Goal: Task Accomplishment & Management: Manage account settings

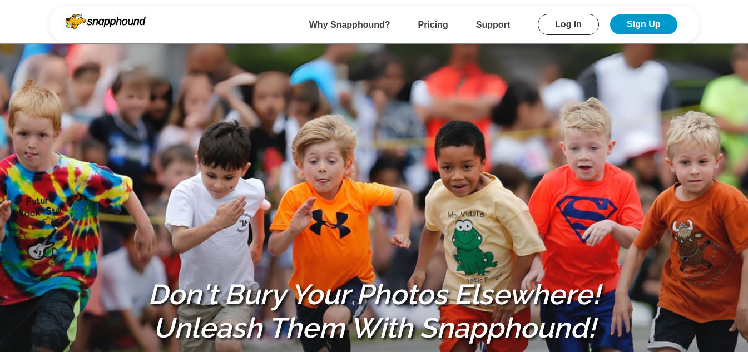
click at [176, 223] on div "Don't Bury Your Photos Elsewhere! Unleash Them With Snapphound! Snapphound help…" at bounding box center [374, 316] width 748 height 299
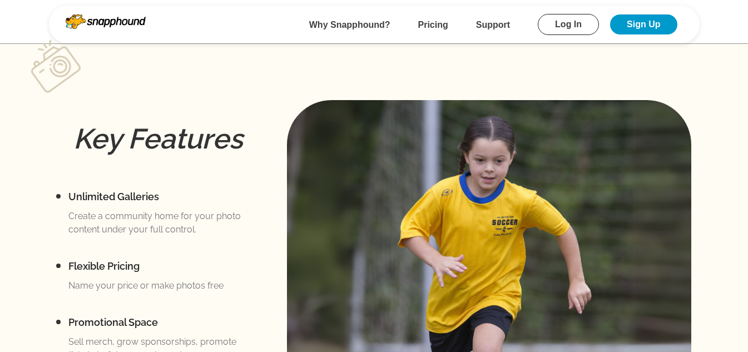
scroll to position [500, 0]
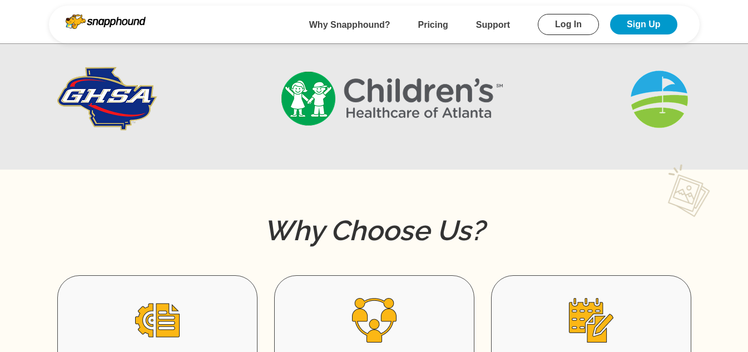
click at [552, 19] on link "Log In" at bounding box center [568, 24] width 61 height 21
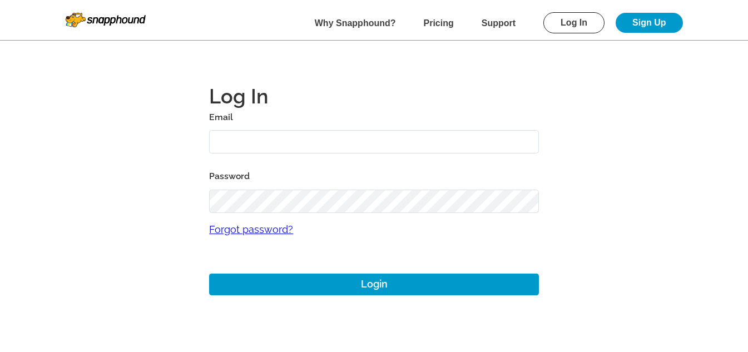
click at [296, 143] on input "text" at bounding box center [374, 142] width 330 height 24
type input "mikezarrilli14@yahoo.com"
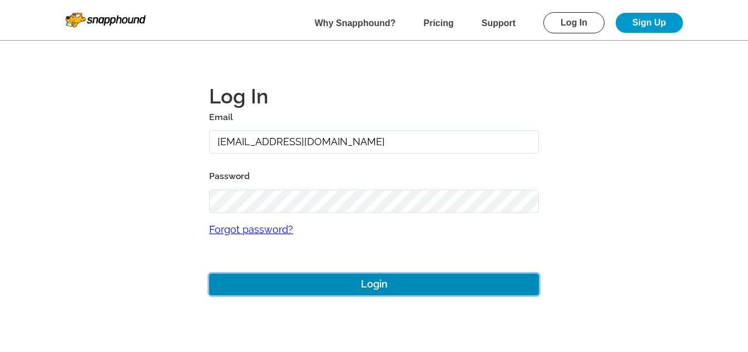
click at [366, 278] on button "Login" at bounding box center [374, 284] width 330 height 22
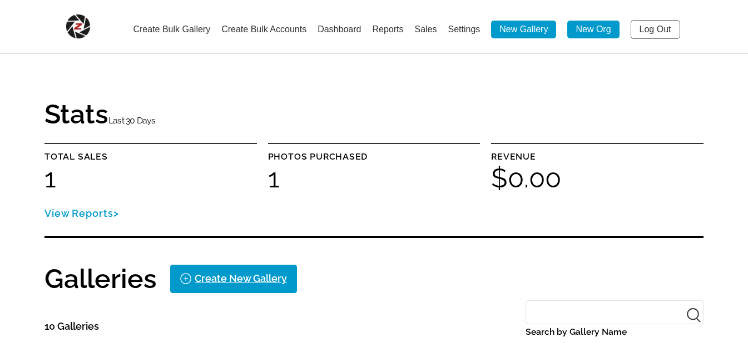
click at [226, 28] on link "Create Bulk Accounts" at bounding box center [263, 28] width 85 height 9
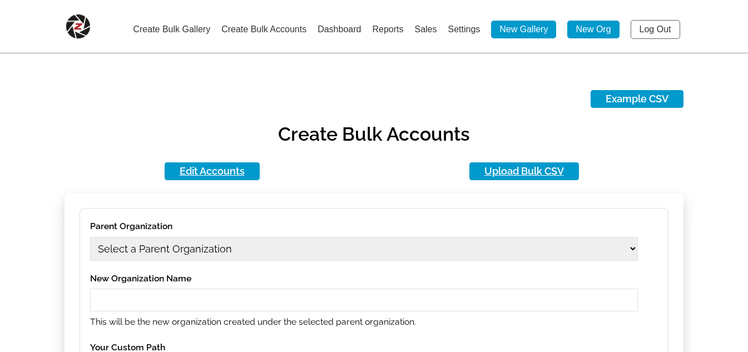
click at [267, 242] on select "Select a Parent Organization" at bounding box center [364, 249] width 548 height 24
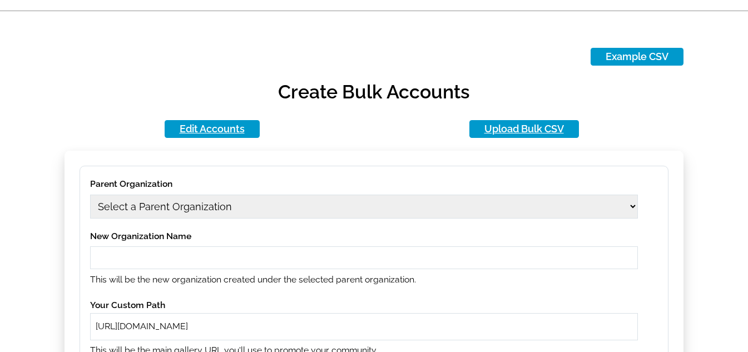
scroll to position [111, 0]
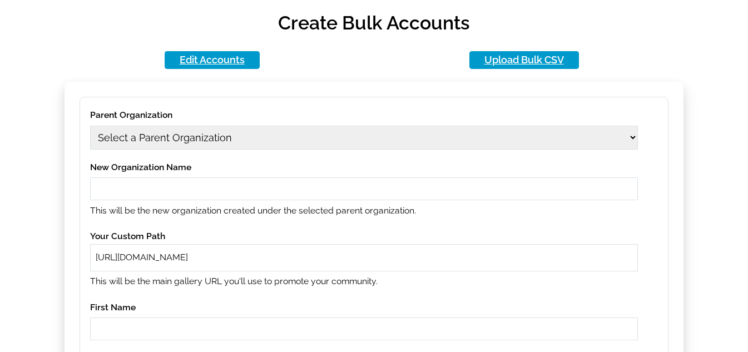
click at [250, 140] on select "Select a Parent Organization" at bounding box center [364, 138] width 548 height 24
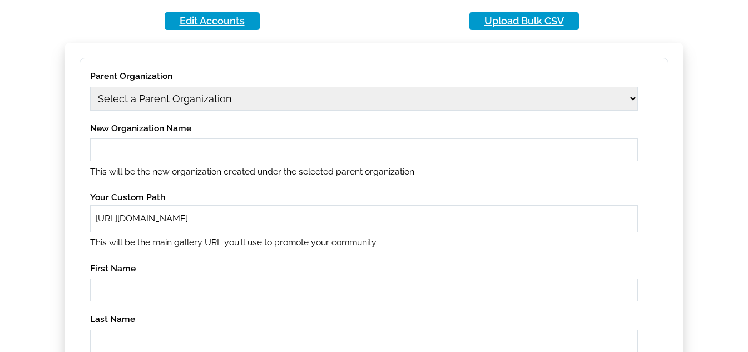
scroll to position [167, 0]
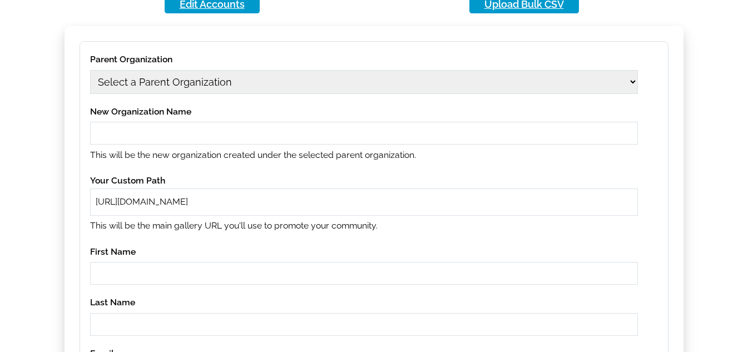
click at [263, 79] on select "Select a Parent Organization 1979 Class Act Productions 1979 Class Act Producti…" at bounding box center [364, 82] width 548 height 24
select select "1"
click at [90, 70] on select "Select a Parent Organization 1979 Class Act Productions 1979 Class Act Producti…" at bounding box center [364, 82] width 548 height 24
click at [213, 132] on input "text" at bounding box center [364, 133] width 548 height 23
type input "12aug01"
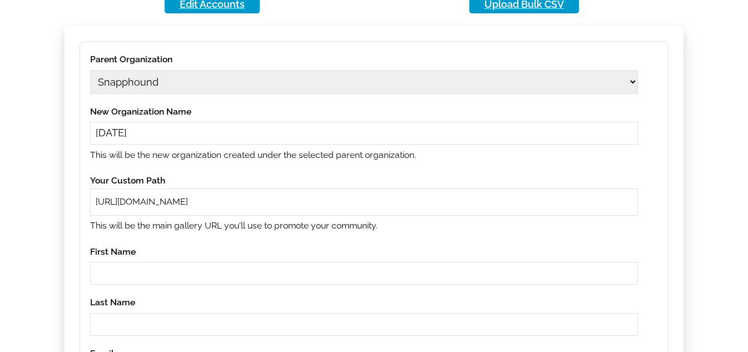
paste input "12aug01"
type input "12aug01"
paste input "12aug01"
type input "12aug01"
paste input "12aug01"
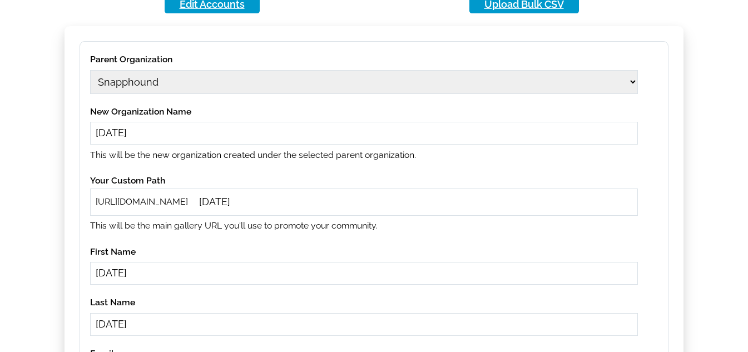
type input "12aug01"
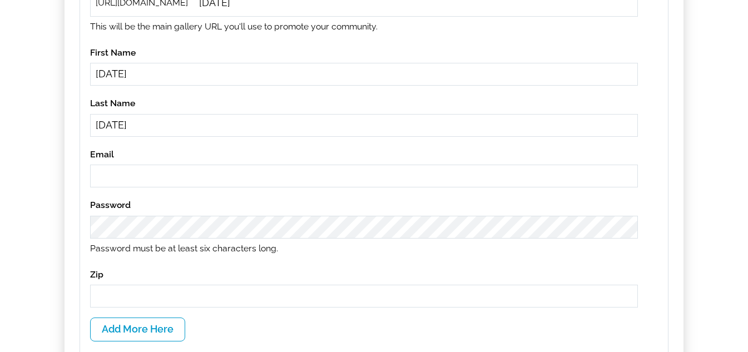
paste input "12aug01"
type input "12aug01@gmail.com"
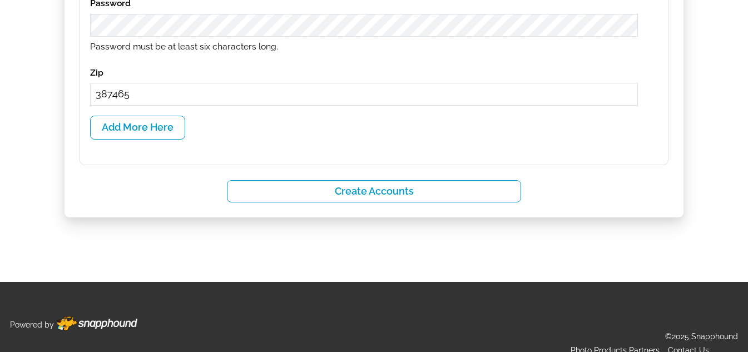
scroll to position [583, 0]
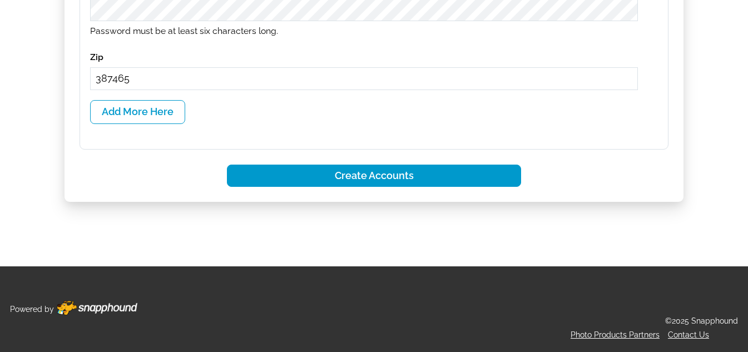
type input "387465"
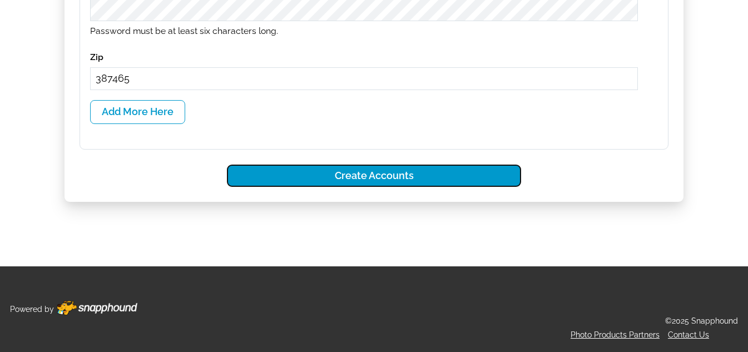
click at [460, 171] on button "Create Accounts" at bounding box center [374, 176] width 295 height 23
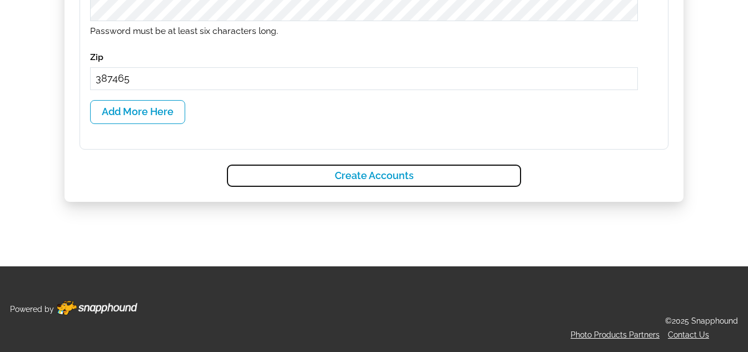
select select
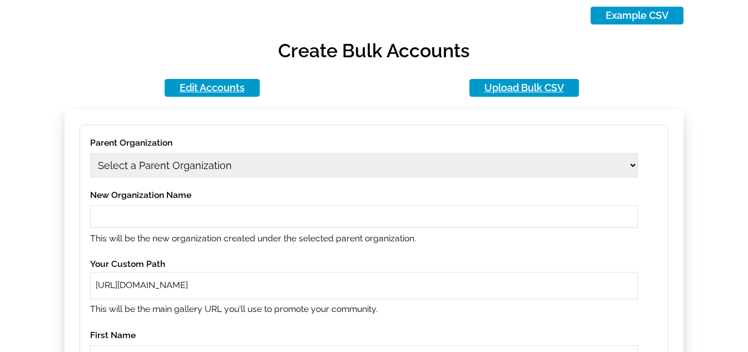
scroll to position [83, 0]
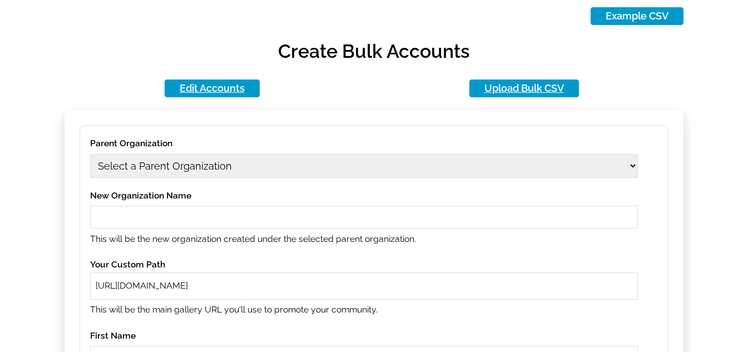
click at [248, 170] on select "Select a Parent Organization 1979 Class Act Productions 1979 Class Act Producti…" at bounding box center [364, 166] width 548 height 24
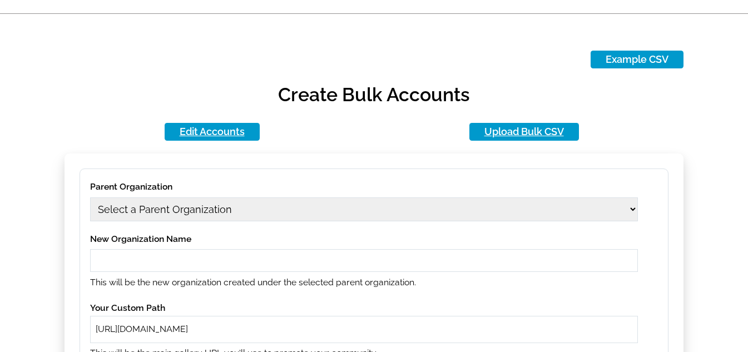
scroll to position [27, 0]
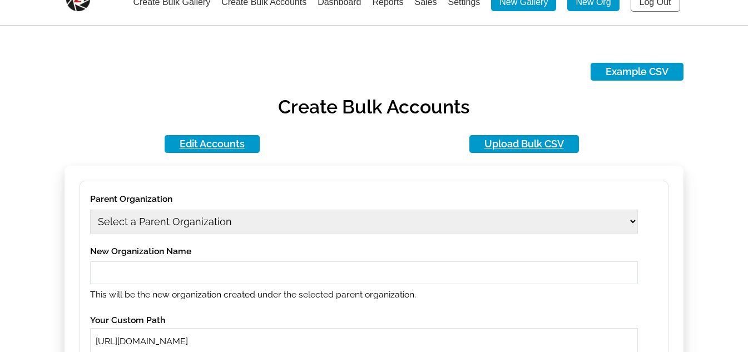
click at [218, 230] on select "Select a Parent Organization 1979 Class Act Productions 1979 Class Act Producti…" at bounding box center [364, 222] width 548 height 24
select select "402"
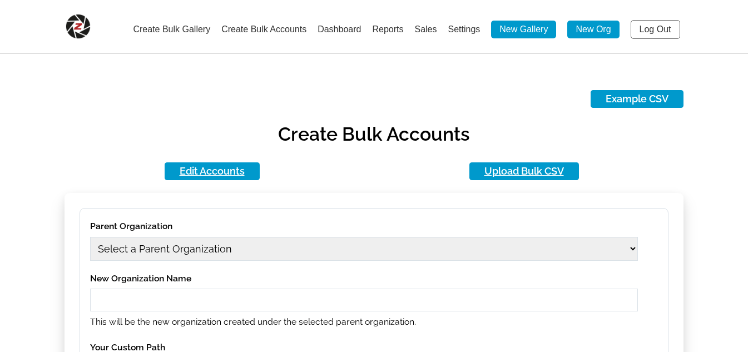
click at [315, 221] on label "Parent Organization" at bounding box center [364, 226] width 548 height 16
click at [292, 248] on select "Select a Parent Organization" at bounding box center [364, 249] width 548 height 24
select select "2467"
click at [90, 237] on select "Select a Parent Organization 12aug01 1979 Class Act Productions 1979 Class Act …" at bounding box center [364, 249] width 548 height 24
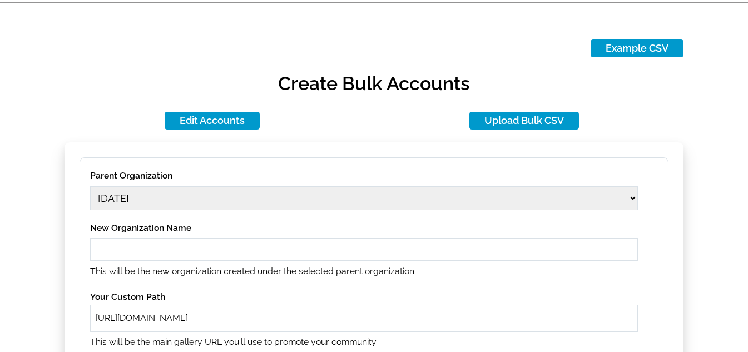
scroll to position [111, 0]
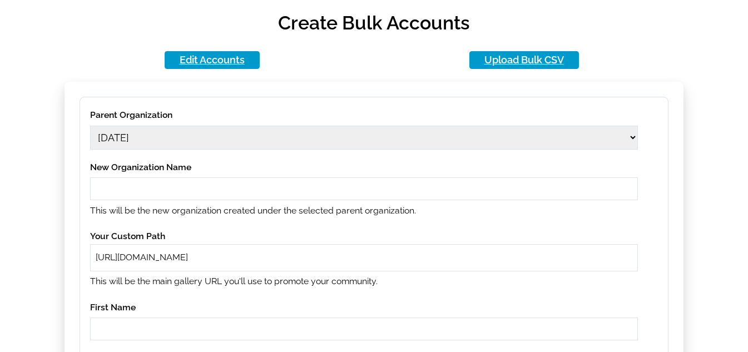
click at [161, 183] on input "text" at bounding box center [364, 188] width 548 height 23
paste input "12aug01"
type input "12aug02"
paste input "12aug02"
type input "12aug02"
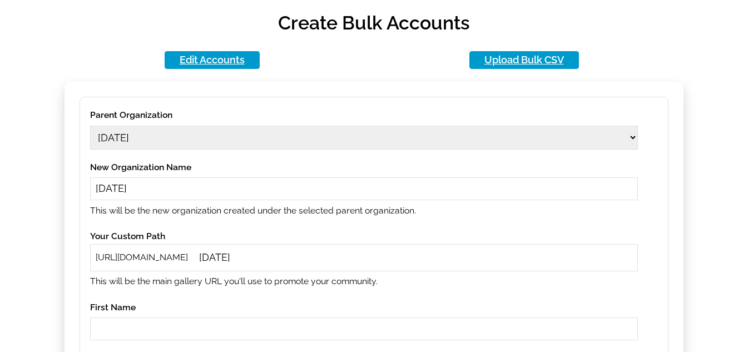
paste input "12aug02"
type input "12aug02"
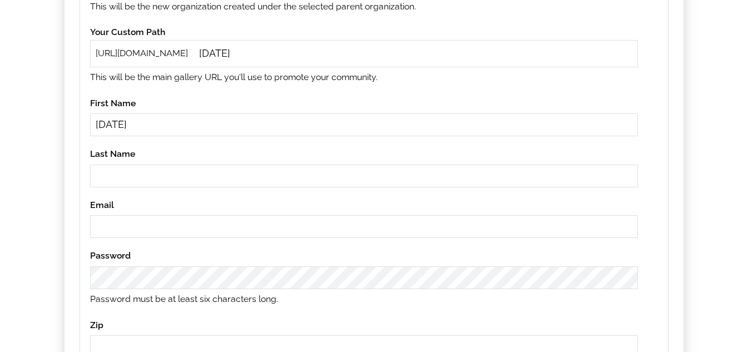
paste input "12aug02"
type input "12aug02"
paste input "12aug02"
type input "12aug02@gmail.com"
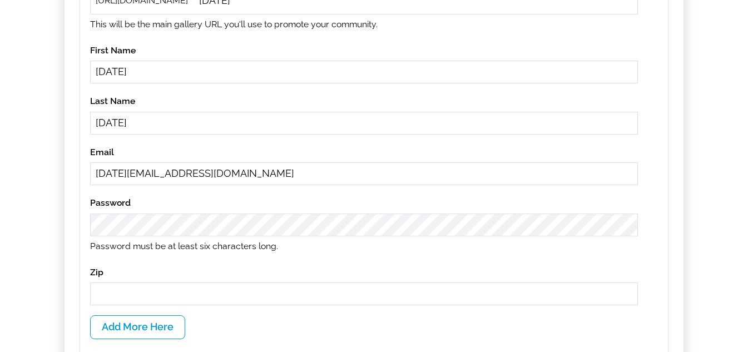
scroll to position [426, 0]
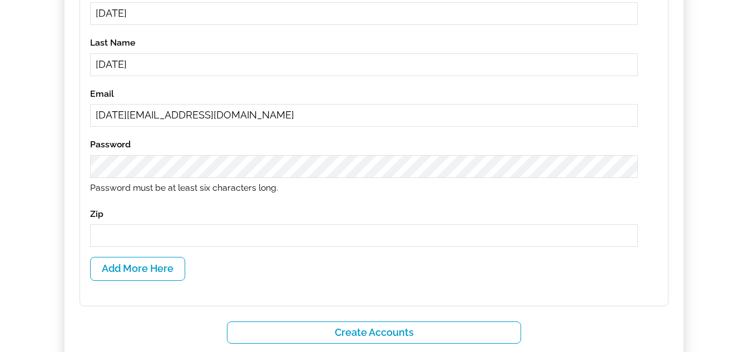
click at [165, 244] on input "text" at bounding box center [364, 235] width 548 height 23
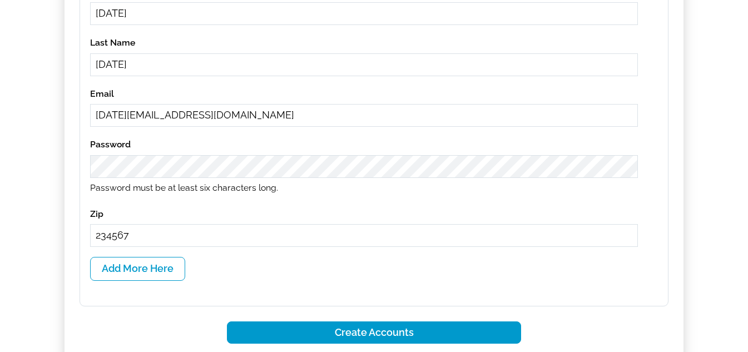
type input "234567"
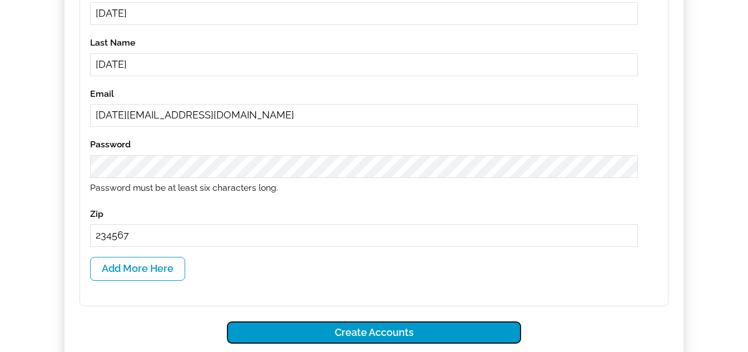
click at [389, 322] on button "Create Accounts" at bounding box center [374, 332] width 295 height 23
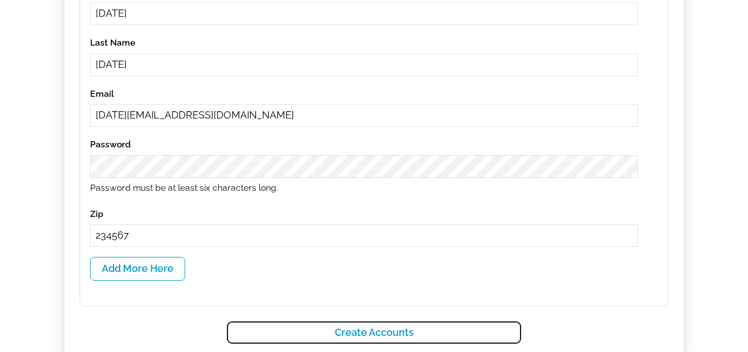
select select
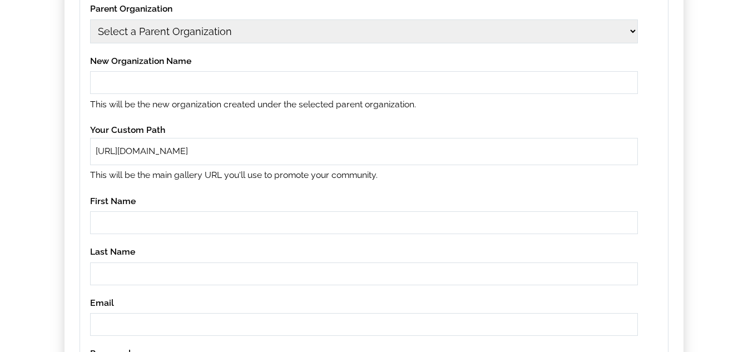
scroll to position [0, 0]
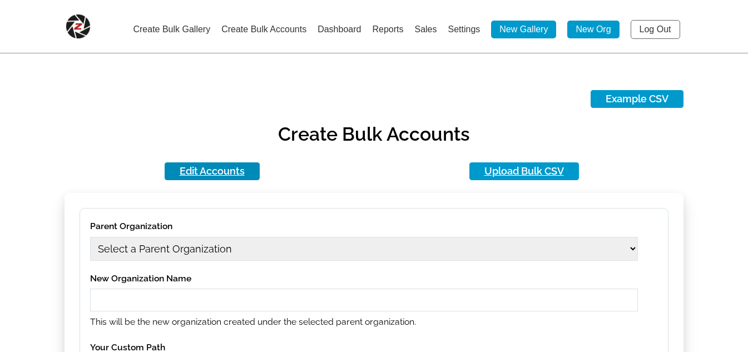
click at [186, 166] on link "Edit Accounts" at bounding box center [212, 171] width 95 height 18
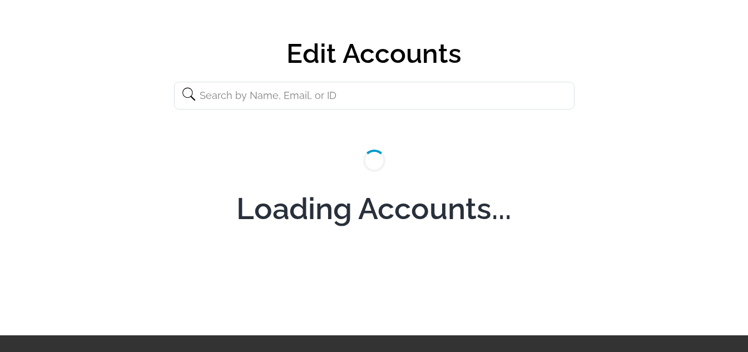
scroll to position [111, 0]
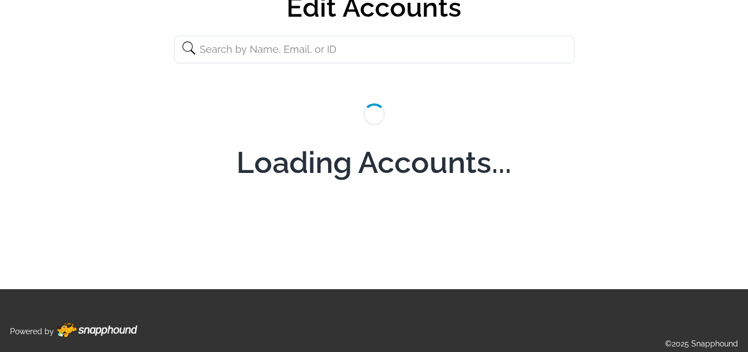
click at [286, 49] on input "text" at bounding box center [374, 50] width 400 height 28
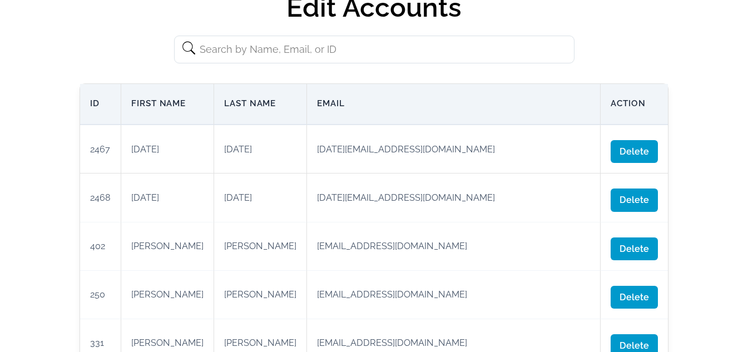
paste input "12aug02"
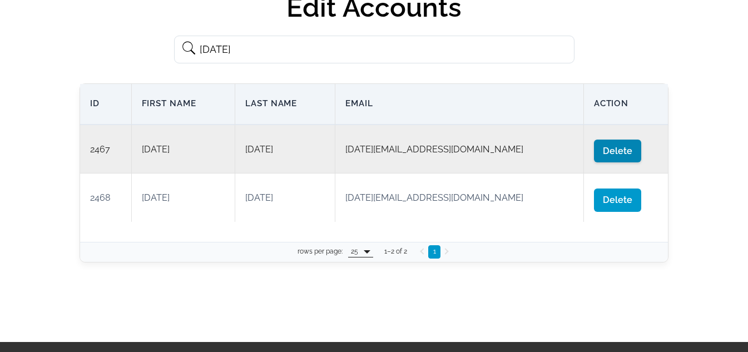
type input "[DATE]"
click at [594, 153] on span "Delete" at bounding box center [617, 151] width 47 height 23
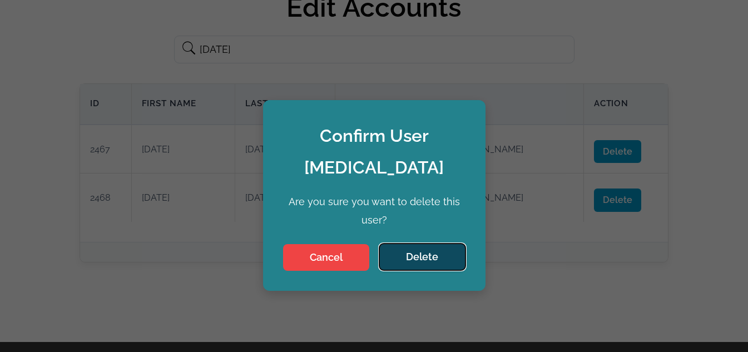
click at [407, 243] on button "Delete" at bounding box center [422, 256] width 86 height 27
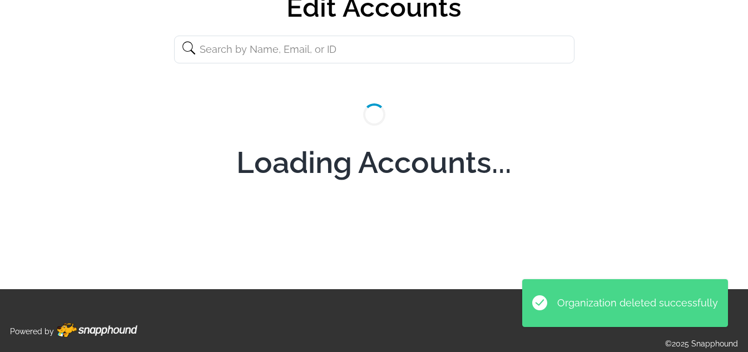
click at [277, 58] on input "text" at bounding box center [374, 50] width 400 height 28
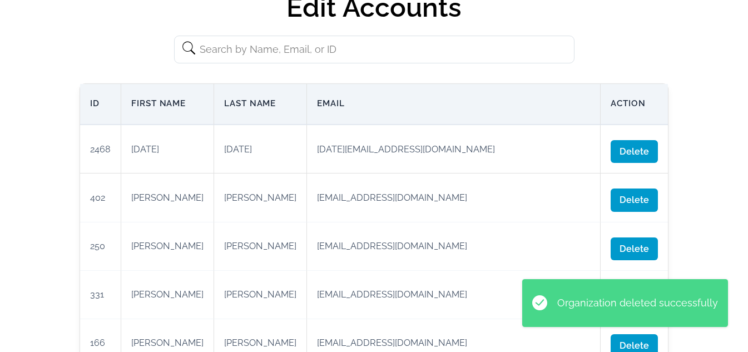
paste input "12aug02"
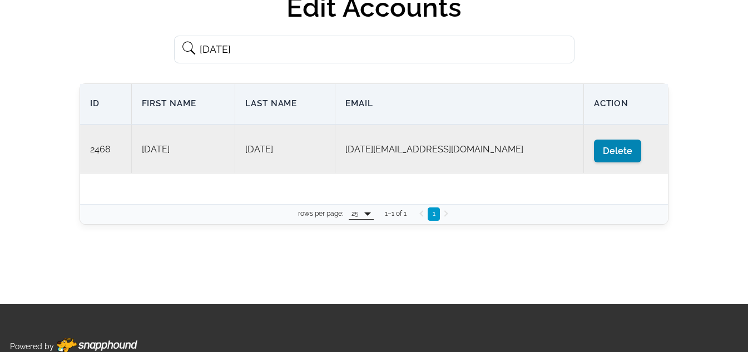
type input "12aug02"
click at [594, 152] on span "Delete" at bounding box center [617, 151] width 47 height 23
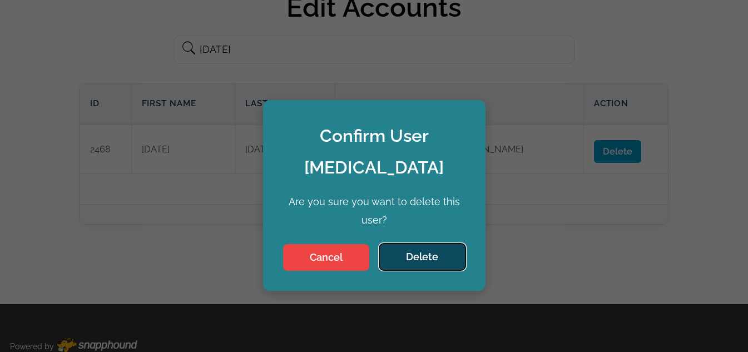
click at [437, 243] on button "Delete" at bounding box center [422, 256] width 86 height 27
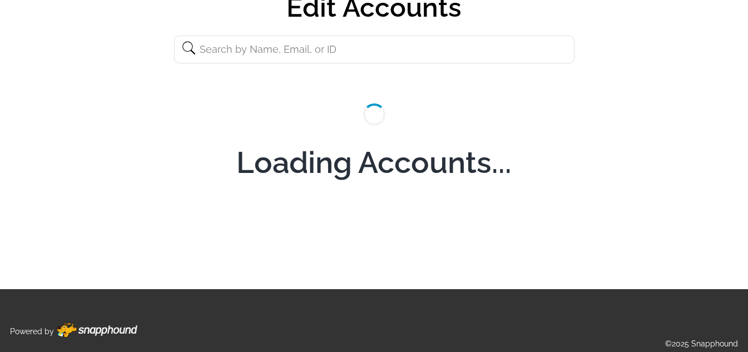
click at [316, 48] on input "text" at bounding box center [374, 50] width 400 height 28
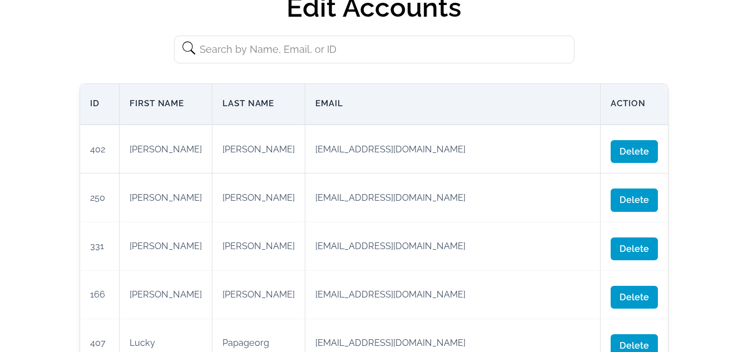
paste input "12aug02"
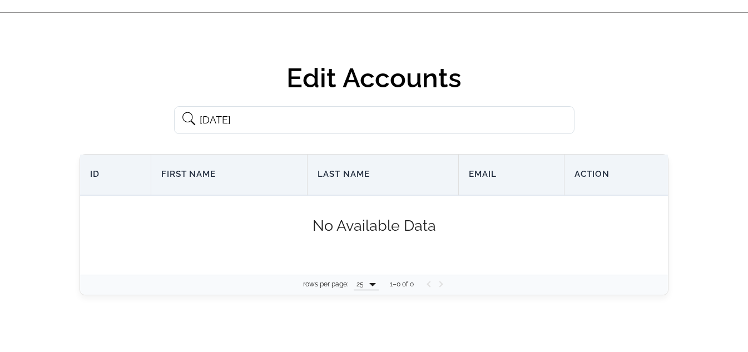
scroll to position [0, 0]
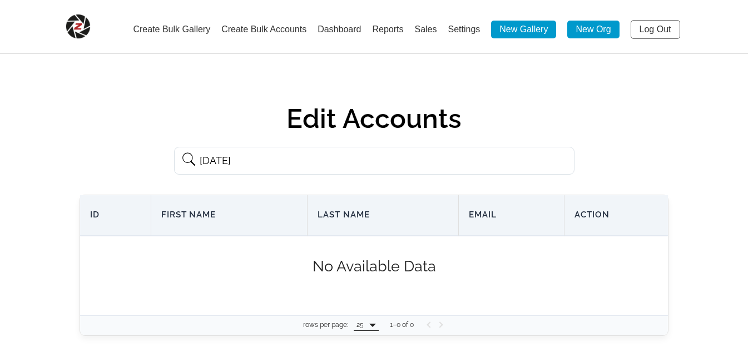
type input "12aug02"
click at [655, 30] on link "Log Out" at bounding box center [654, 29] width 49 height 19
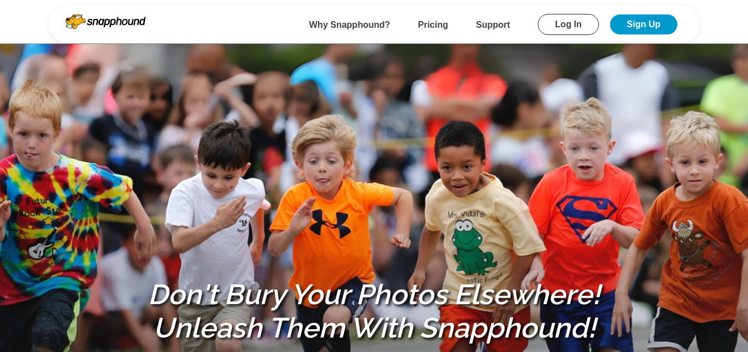
click at [565, 23] on link "Log In" at bounding box center [568, 24] width 61 height 21
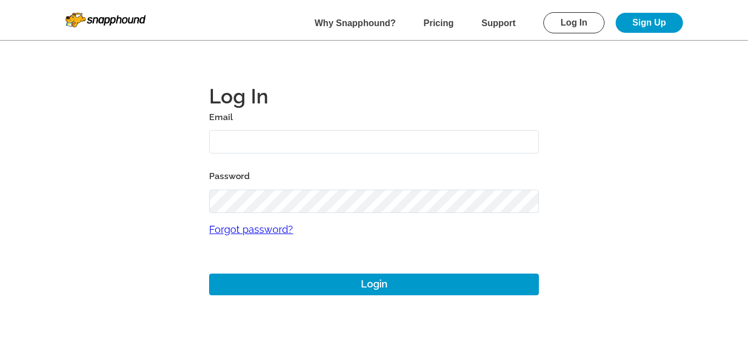
click at [328, 148] on input "text" at bounding box center [374, 142] width 330 height 24
type input "mikezarrilli14@yahoo.com"
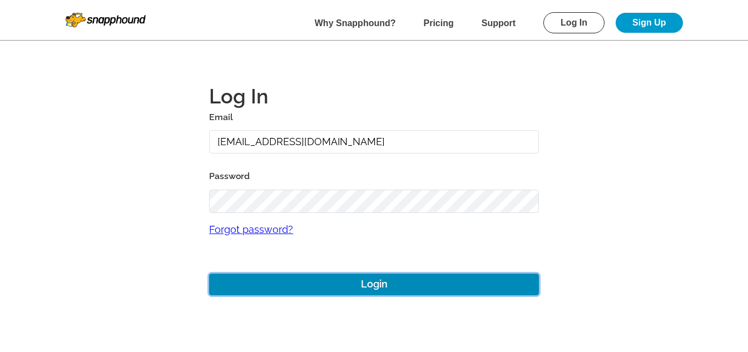
click at [331, 277] on button "Login" at bounding box center [374, 284] width 330 height 22
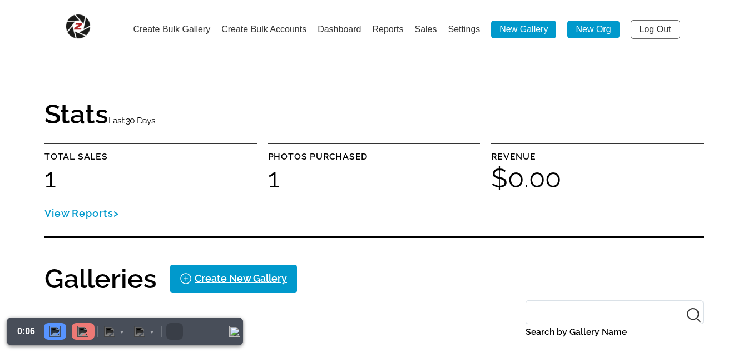
click at [225, 31] on link "Create Bulk Accounts" at bounding box center [263, 28] width 85 height 9
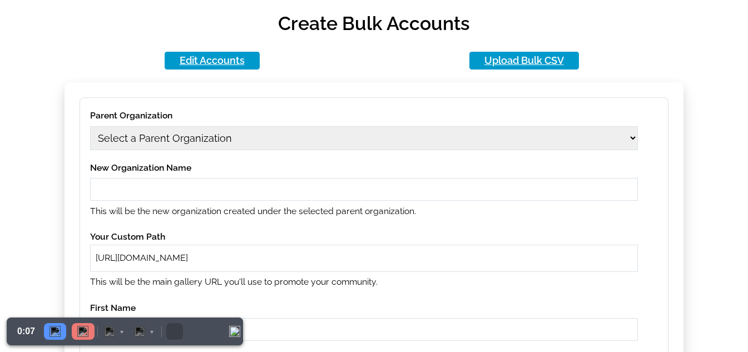
scroll to position [111, 0]
click at [210, 129] on select "Select a Parent Organization 1979 Class Act Productions 1979 Class Act Producti…" at bounding box center [364, 138] width 548 height 24
select select "1"
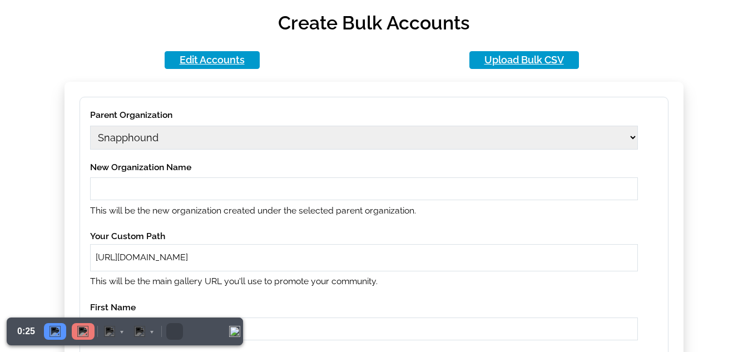
click at [90, 126] on select "Select a Parent Organization 1979 Class Act Productions 1979 Class Act Producti…" at bounding box center [364, 138] width 548 height 24
click at [192, 192] on input "text" at bounding box center [364, 188] width 548 height 23
click at [191, 185] on input "text" at bounding box center [364, 188] width 548 height 23
drag, startPoint x: 158, startPoint y: 188, endPoint x: 148, endPoint y: 186, distance: 10.1
click at [158, 188] on input "text" at bounding box center [364, 188] width 548 height 23
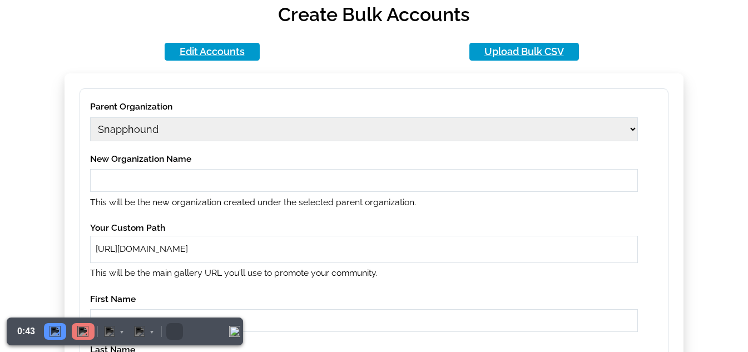
scroll to position [222, 0]
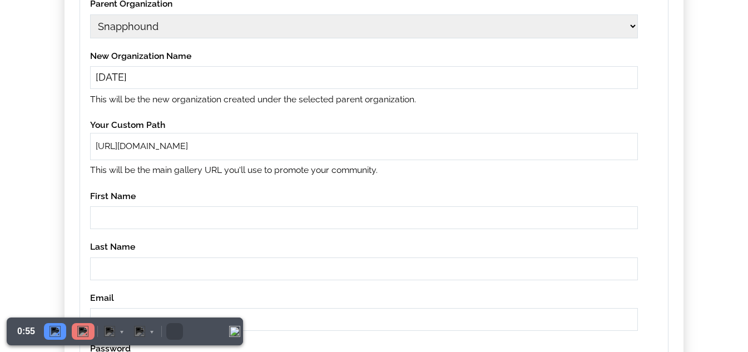
type input "12aug03"
paste input "12aug03"
type input "12aug03"
paste input "12aug03"
type input "12aug03"
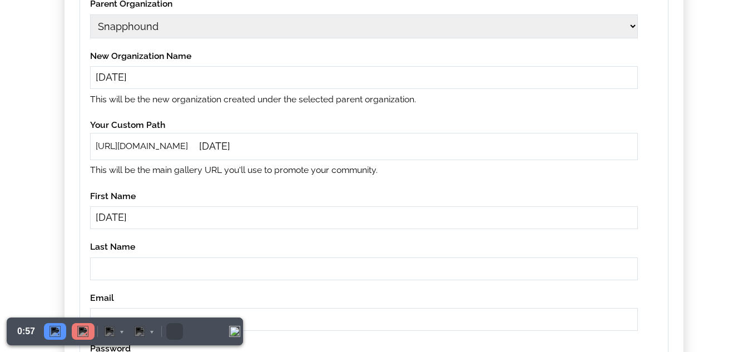
paste input "12aug03"
type input "12aug03"
paste input "12aug03"
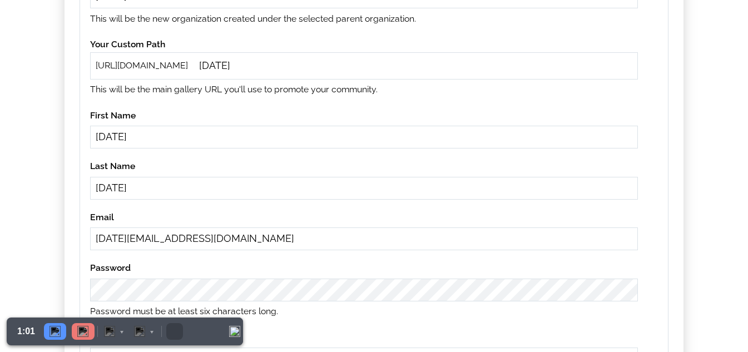
scroll to position [389, 0]
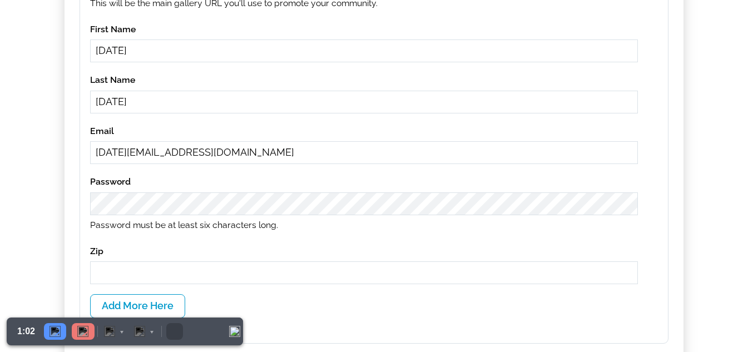
type input "12aug03@gmail.com"
click at [215, 217] on div "Password Password must be at least six characters long." at bounding box center [364, 203] width 548 height 59
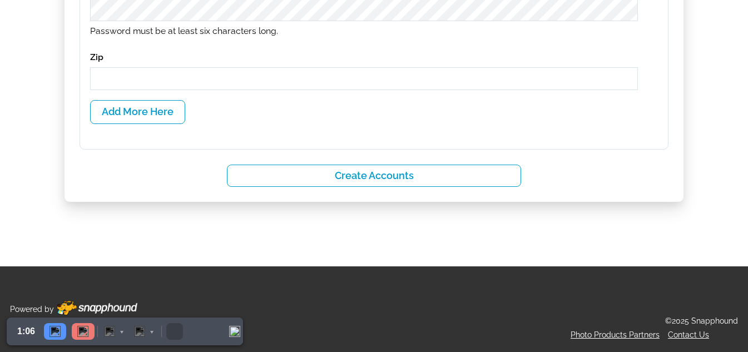
click at [196, 74] on input "text" at bounding box center [364, 78] width 548 height 23
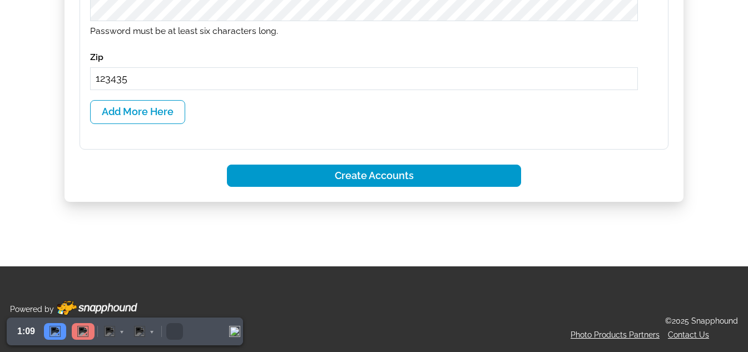
type input "123435"
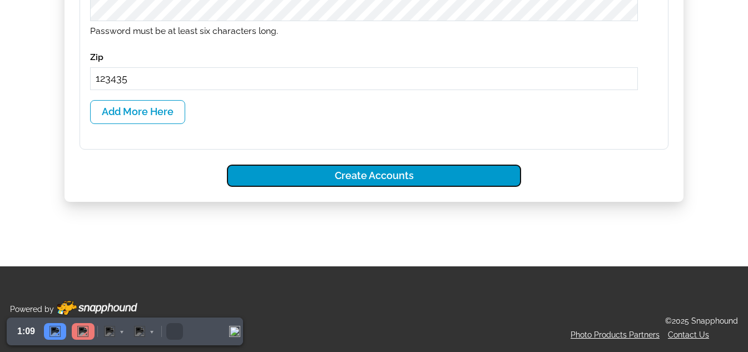
click at [357, 172] on button "Create Accounts" at bounding box center [374, 176] width 295 height 23
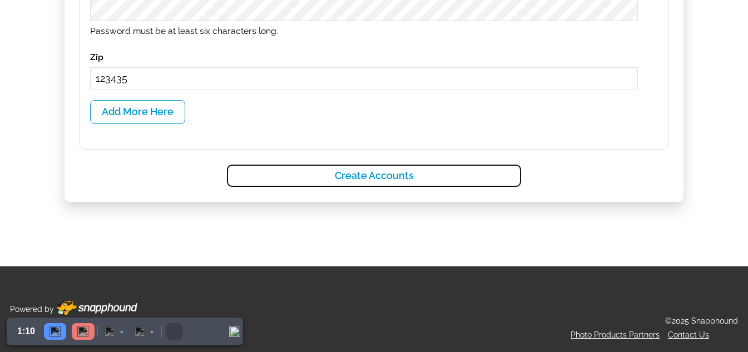
select select
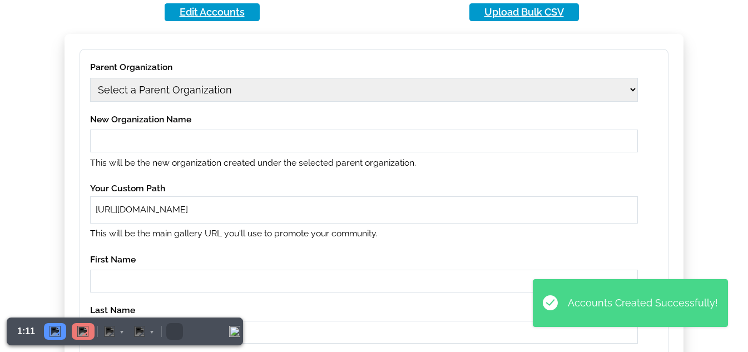
scroll to position [83, 0]
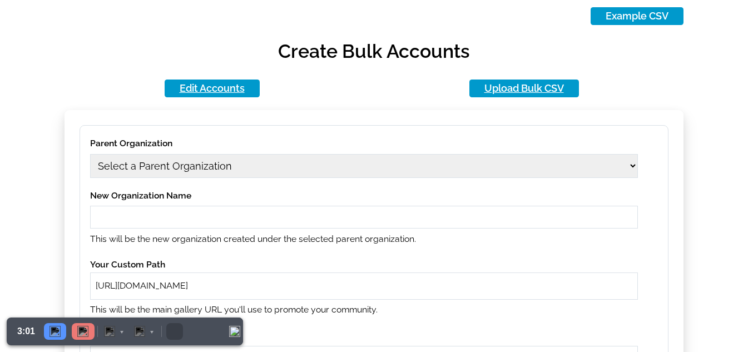
click at [212, 159] on select "Select a Parent Organization 1979 Class Act Productions 1979 Class Act Producti…" at bounding box center [364, 166] width 548 height 24
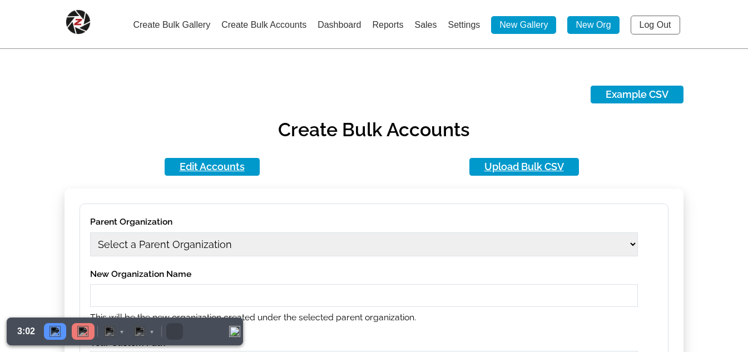
scroll to position [0, 0]
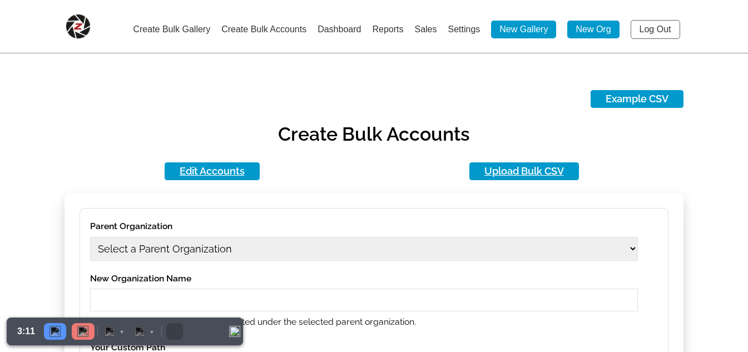
click at [274, 241] on select "Select a Parent Organization" at bounding box center [364, 249] width 548 height 24
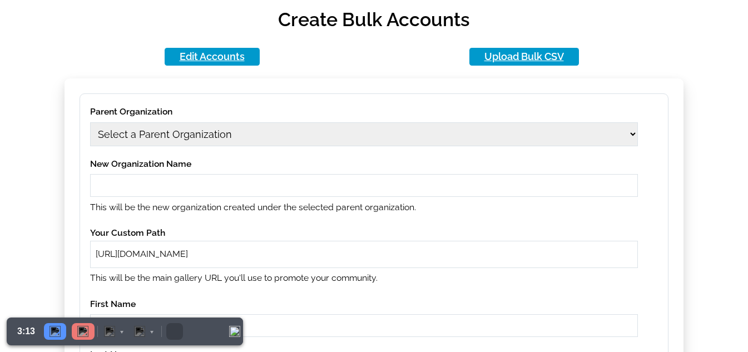
scroll to position [167, 0]
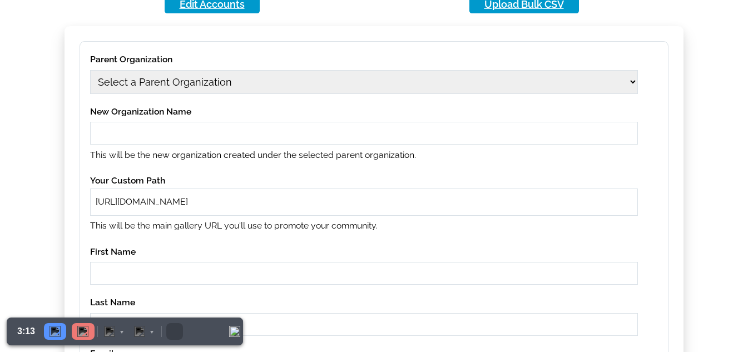
drag, startPoint x: 267, startPoint y: 79, endPoint x: 263, endPoint y: 93, distance: 14.4
click at [267, 79] on select "Select a Parent Organization 12[DATE] Class Act Productions 1979 Class Act Prod…" at bounding box center [364, 82] width 548 height 24
select select "2469"
click at [90, 70] on select "Select a Parent Organization 12[DATE] Class Act Productions 1979 Class Act Prod…" at bounding box center [364, 82] width 548 height 24
click at [199, 138] on input "text" at bounding box center [364, 133] width 548 height 23
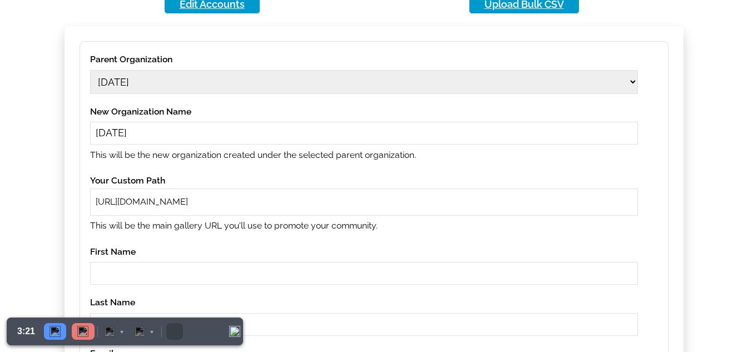
type input "[DATE]"
paste input "[DATE]"
type input "[DATE]"
paste input "[DATE]"
type input "[DATE]"
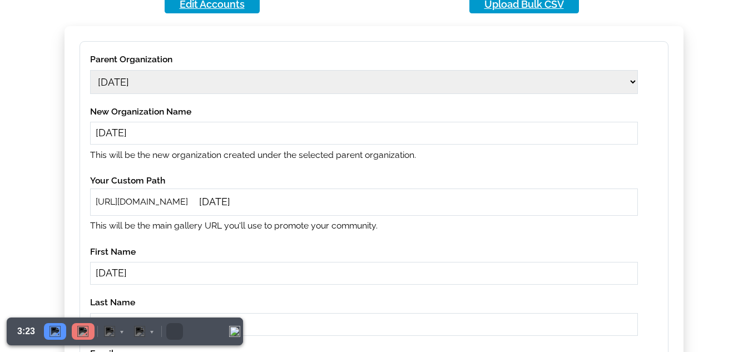
paste input "[DATE]"
type input "[DATE]"
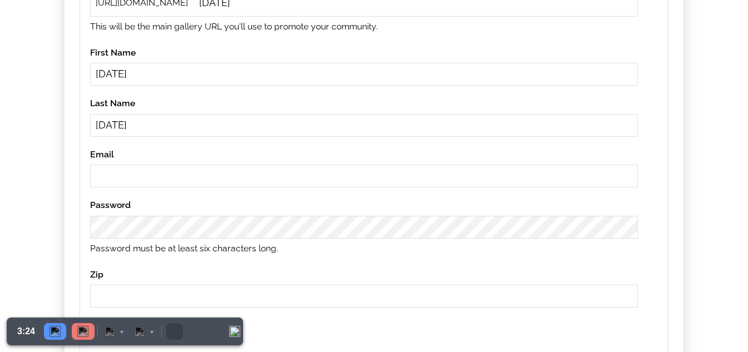
paste input "[DATE]"
type input "[DATE][EMAIL_ADDRESS][DOMAIN_NAME]"
click at [54, 222] on div "Example CSV Create Bulk Accounts Edit Accounts Upload Bulk CSV Parent Organizat…" at bounding box center [373, 71] width 659 height 735
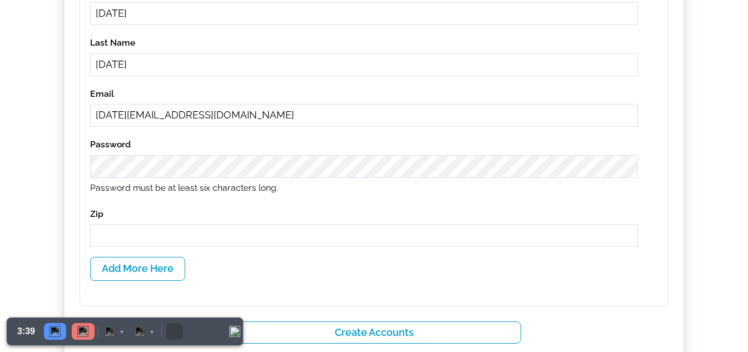
scroll to position [533, 0]
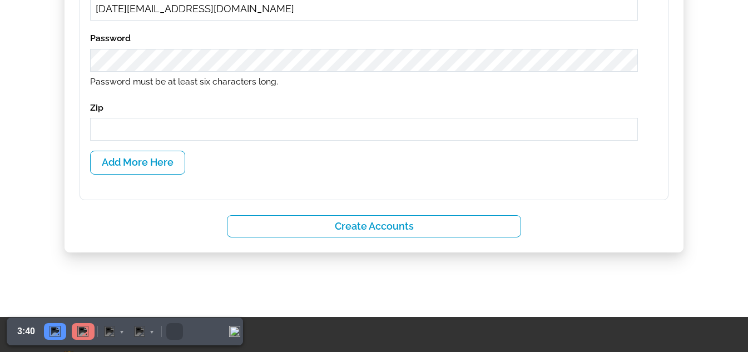
click at [192, 130] on input "text" at bounding box center [364, 129] width 548 height 23
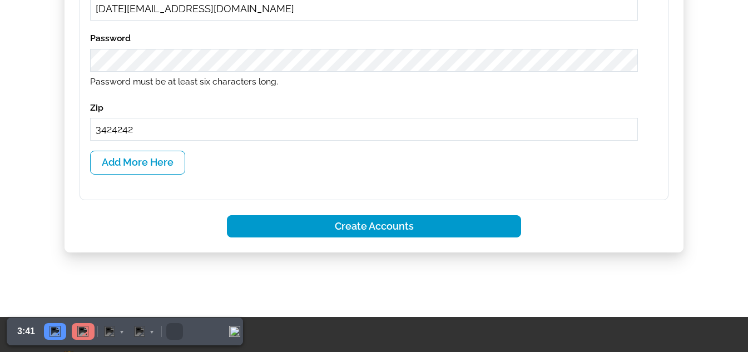
type input "3424242"
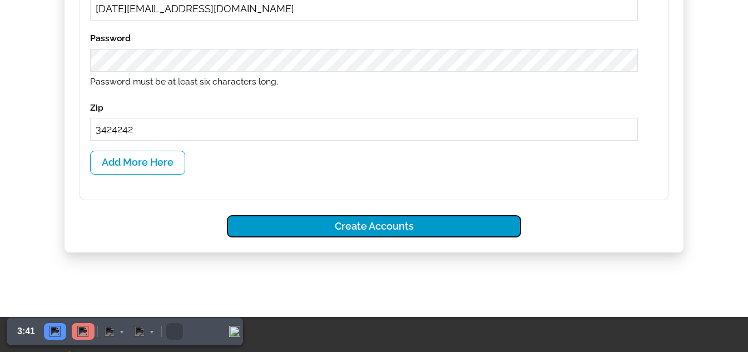
click at [340, 237] on button "Create Accounts" at bounding box center [374, 226] width 295 height 23
select select
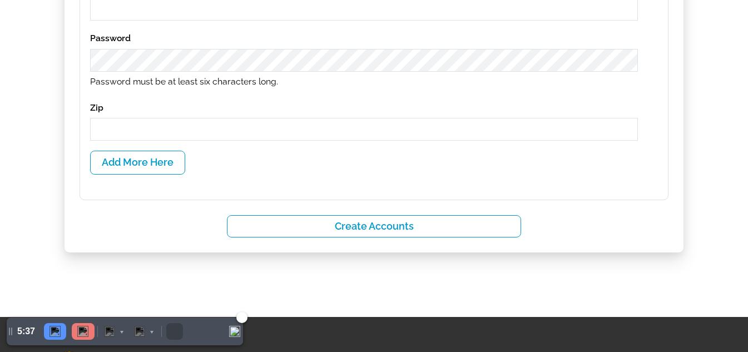
click at [51, 334] on img "Pause" at bounding box center [54, 331] width 11 height 11
click at [57, 334] on img "Resume" at bounding box center [54, 331] width 11 height 11
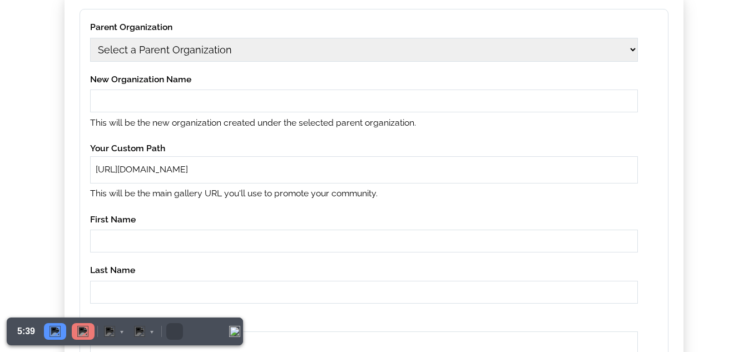
scroll to position [0, 0]
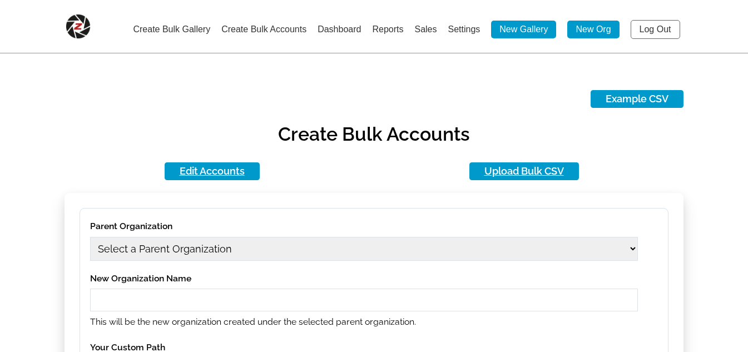
click at [236, 27] on link "Create Bulk Accounts" at bounding box center [263, 28] width 85 height 9
click at [203, 166] on link "Edit Accounts" at bounding box center [212, 171] width 95 height 18
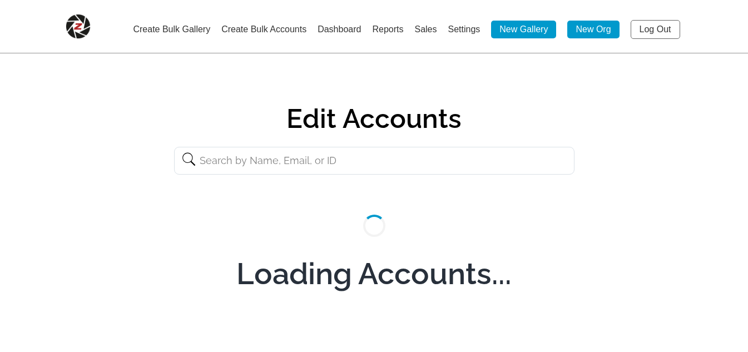
click at [245, 160] on input "text" at bounding box center [374, 161] width 400 height 28
paste input "[URL][DOMAIN_NAME]"
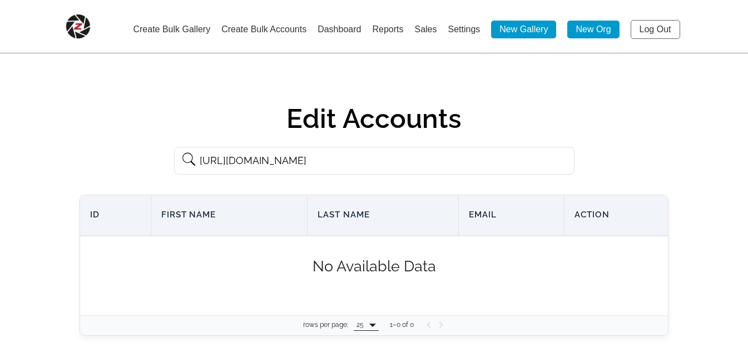
paste input "[DATE]"
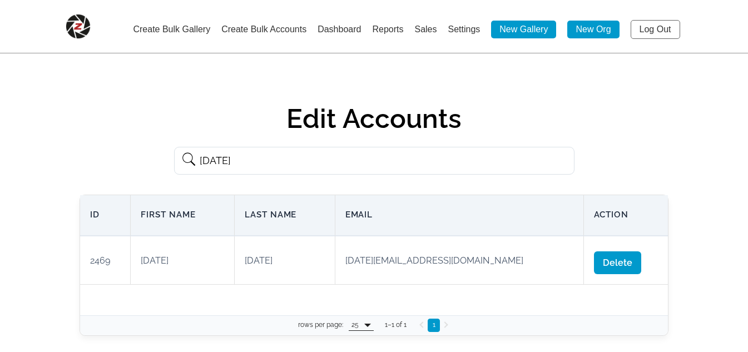
scroll to position [0, 0]
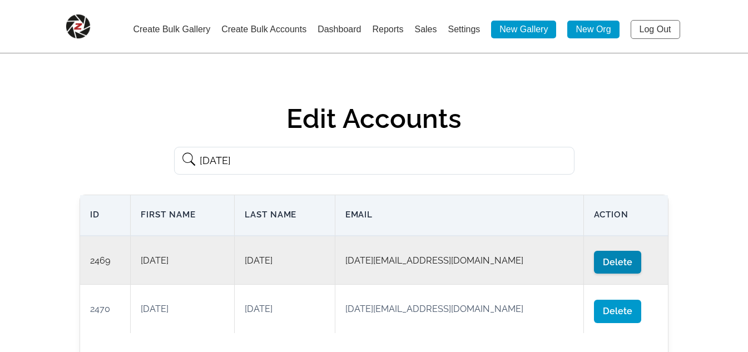
type input "[DATE]"
click at [601, 256] on span "Delete" at bounding box center [617, 262] width 47 height 23
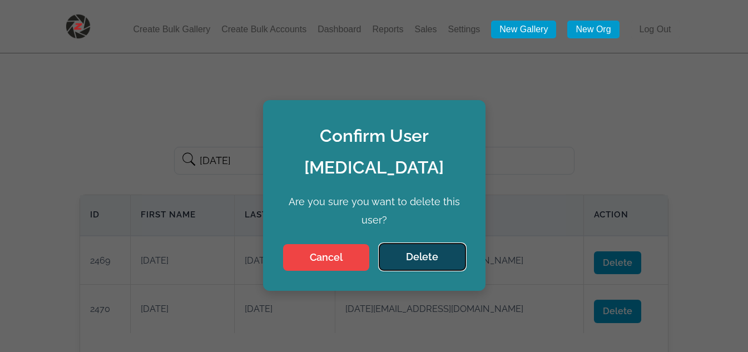
click at [427, 243] on button "Delete" at bounding box center [422, 256] width 86 height 27
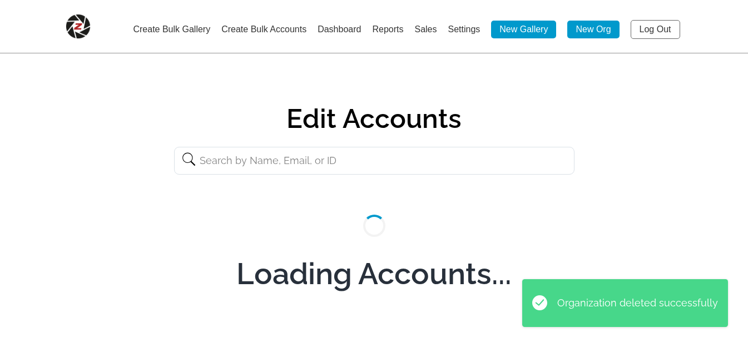
click at [354, 164] on input "text" at bounding box center [374, 161] width 400 height 28
paste input "12aug03"
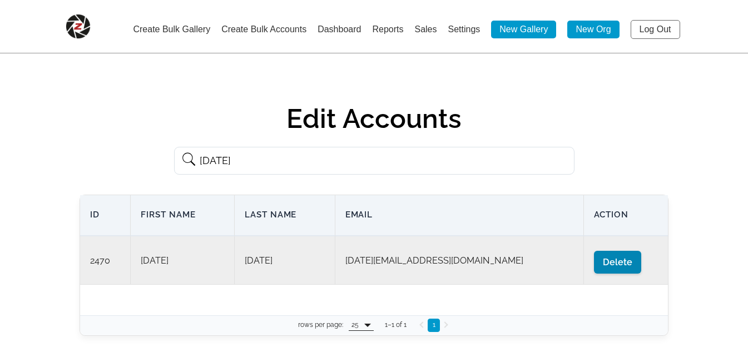
type input "[DATE]"
click at [594, 258] on span "Delete" at bounding box center [617, 262] width 47 height 23
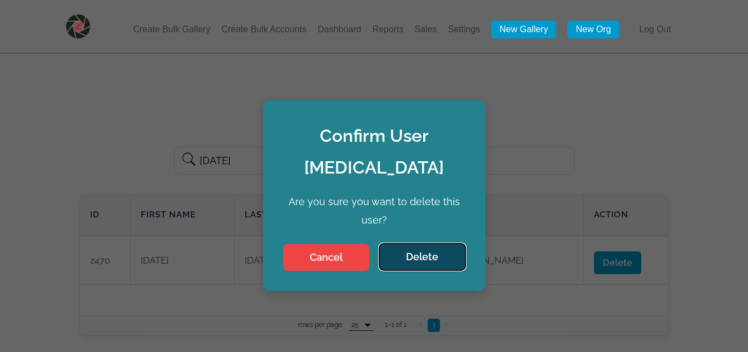
click at [426, 243] on button "Delete" at bounding box center [422, 256] width 86 height 27
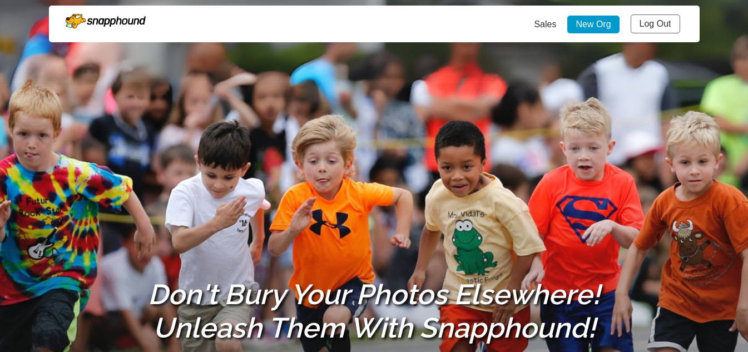
click at [662, 27] on link "Log Out" at bounding box center [654, 23] width 49 height 19
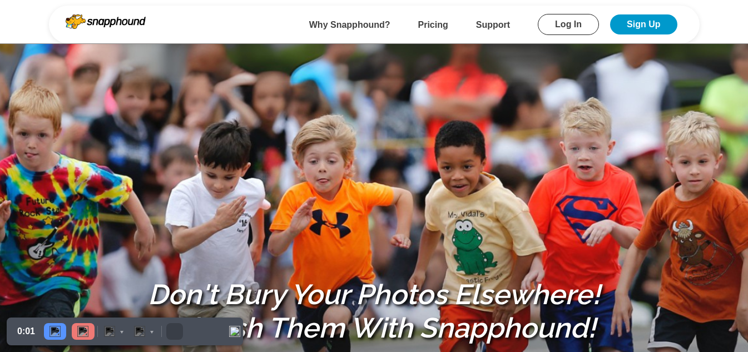
click at [567, 19] on link "Log In" at bounding box center [568, 24] width 61 height 21
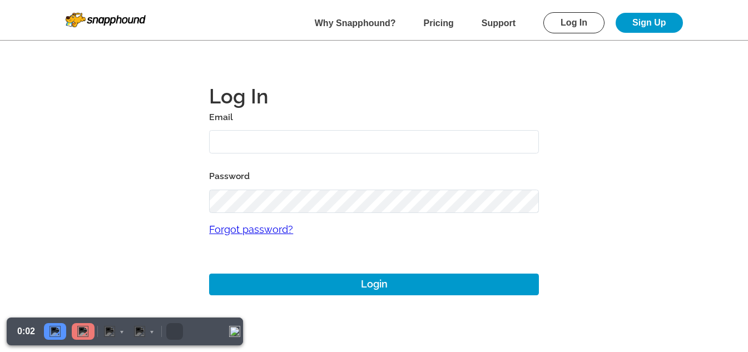
click at [274, 138] on input "text" at bounding box center [374, 142] width 330 height 24
type input "mikezarrilli14@yahoo.com"
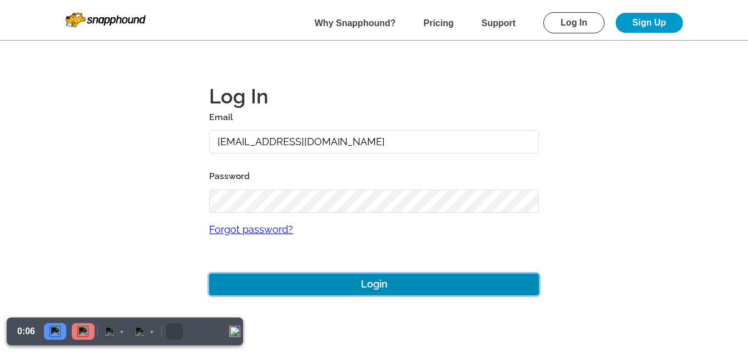
click at [329, 283] on button "Login" at bounding box center [374, 284] width 330 height 22
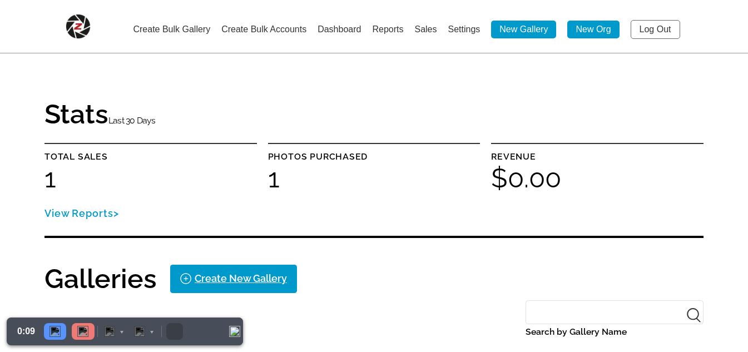
click at [244, 27] on link "Create Bulk Accounts" at bounding box center [263, 28] width 85 height 9
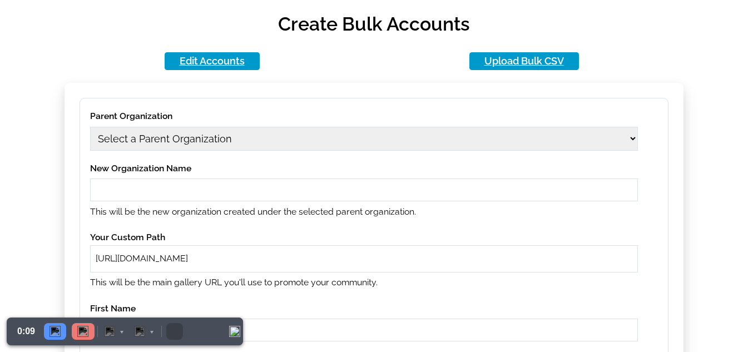
scroll to position [167, 0]
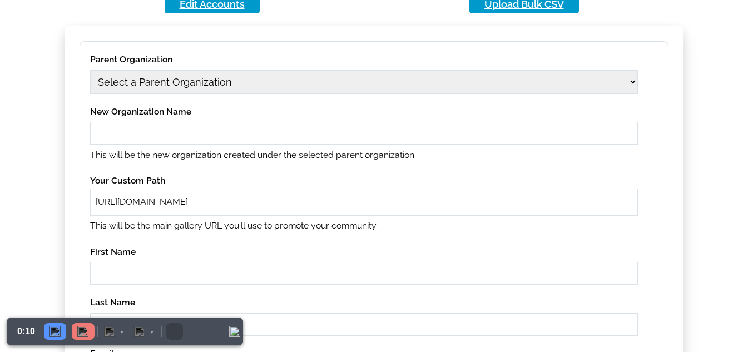
click at [189, 73] on select "Select a Parent Organization" at bounding box center [364, 82] width 548 height 24
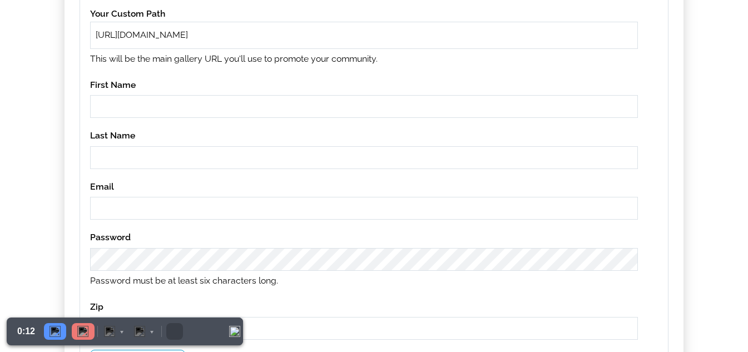
scroll to position [222, 0]
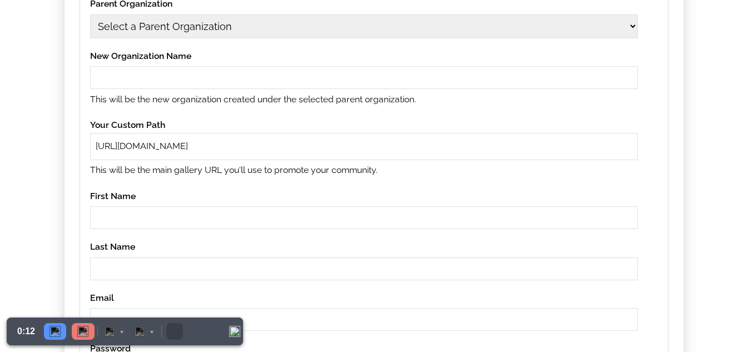
click at [208, 33] on select "Select a Parent Organization 1979 Class Act Productions 1979 Class Act Producti…" at bounding box center [364, 26] width 548 height 24
select select "8"
click at [90, 14] on select "Select a Parent Organization 1979 Class Act Productions 1979 Class Act Producti…" at bounding box center [364, 26] width 548 height 24
click at [152, 79] on input "text" at bounding box center [364, 77] width 548 height 23
type input "12aug09"
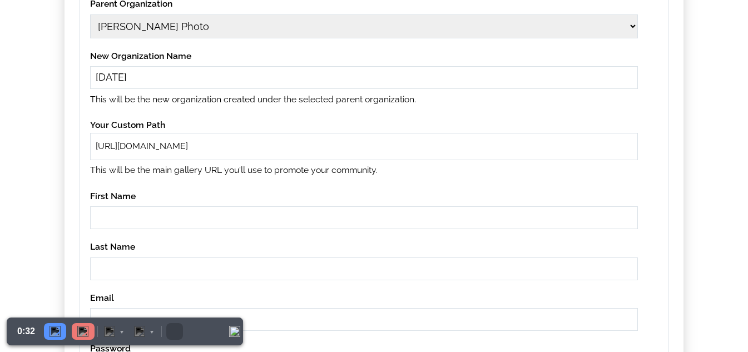
paste input "12aug09"
type input "12aug09"
paste input "12aug09"
type input "12aug09"
paste input "12aug09"
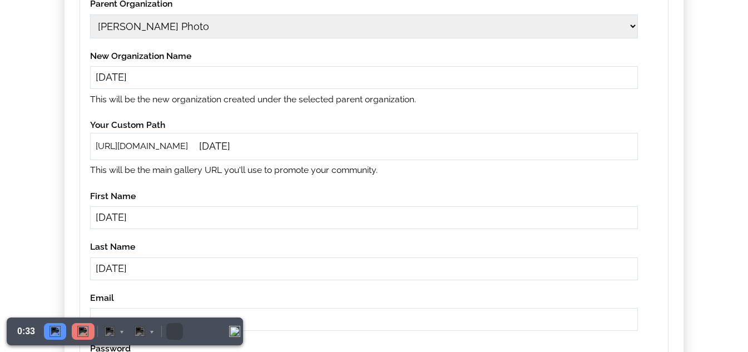
type input "12aug09"
paste input "12aug09"
type input "12aug09@gmail.com"
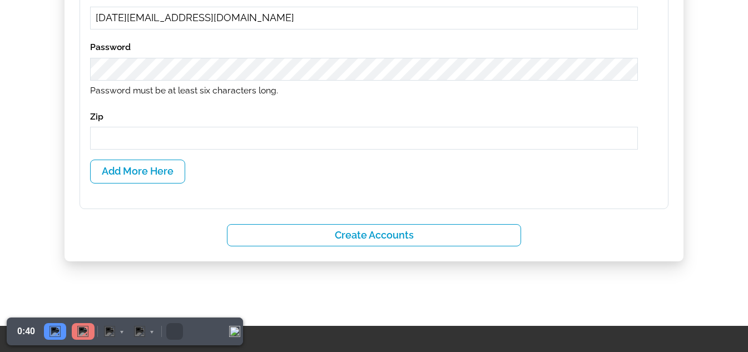
scroll to position [528, 0]
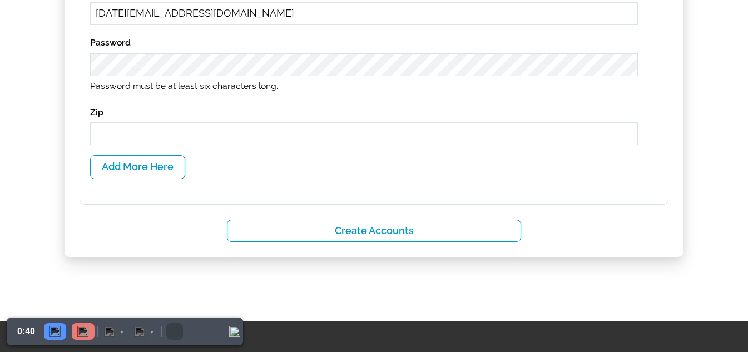
click at [157, 121] on div "Zip" at bounding box center [364, 125] width 548 height 41
click at [155, 138] on input "text" at bounding box center [364, 133] width 548 height 23
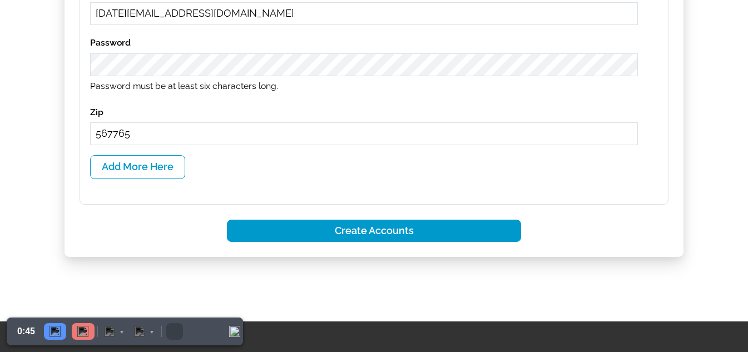
type input "567765"
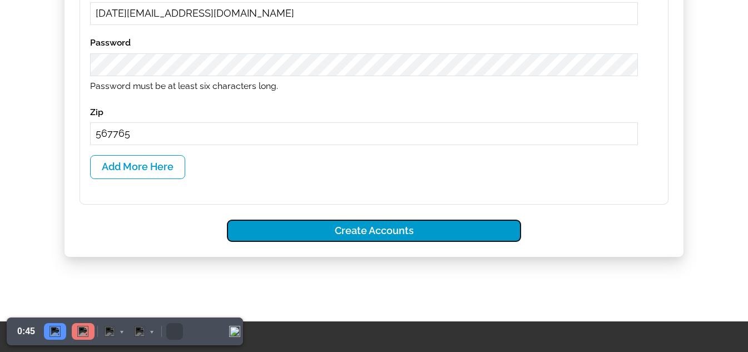
click at [367, 233] on button "Create Accounts" at bounding box center [374, 231] width 295 height 23
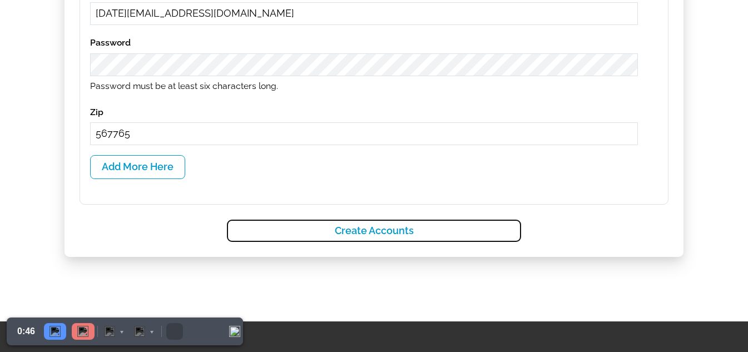
select select
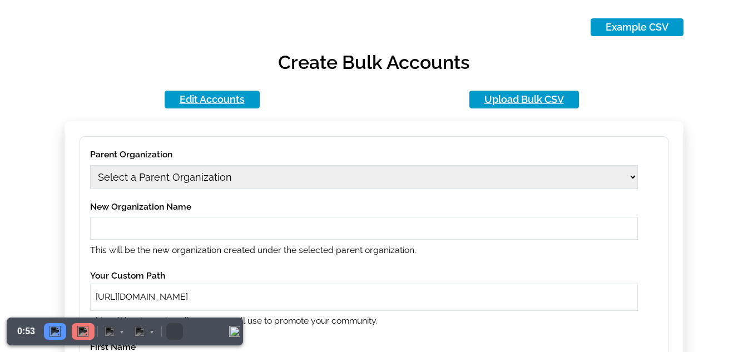
scroll to position [111, 0]
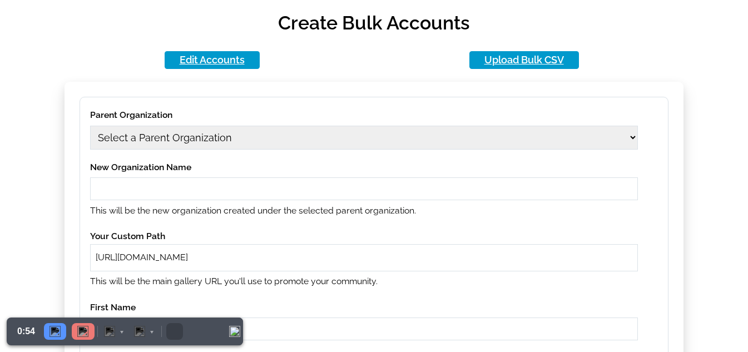
click at [160, 144] on select "Select a Parent Organization" at bounding box center [364, 138] width 548 height 24
select select "2471"
click at [90, 126] on select "Select a Parent Organization 12aug09 1979 Class Act Productions 1979 Class Act …" at bounding box center [364, 138] width 548 height 24
click at [176, 195] on input "text" at bounding box center [364, 188] width 548 height 23
paste input "[DATE]"
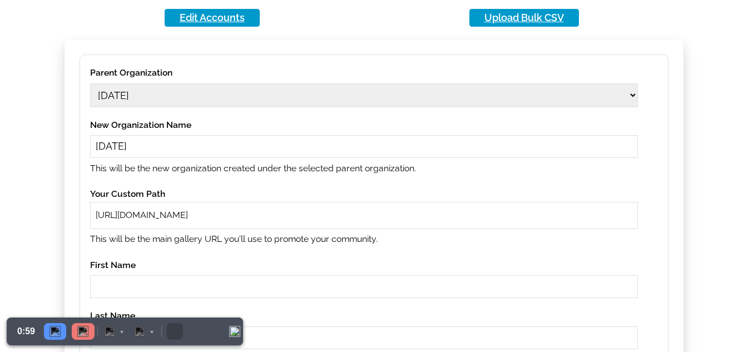
scroll to position [222, 0]
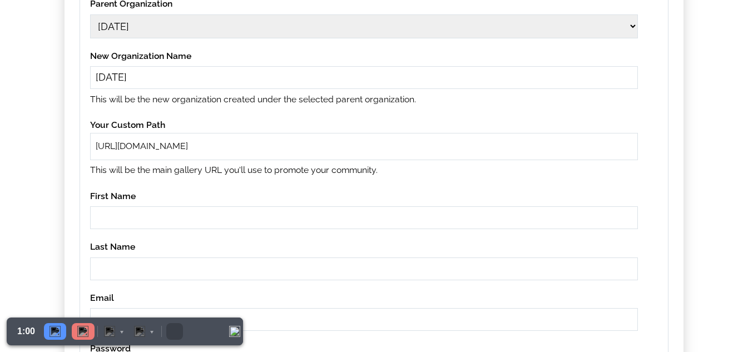
drag, startPoint x: 155, startPoint y: 80, endPoint x: 26, endPoint y: 76, distance: 129.0
click at [26, 76] on main "Example CSV Create Bulk Accounts Edit Accounts Upload Bulk CSV Parent Organizat…" at bounding box center [374, 202] width 748 height 849
type input "12aug10"
click at [275, 155] on div "https://snapphound.com/" at bounding box center [364, 146] width 548 height 27
click at [274, 150] on input "text" at bounding box center [415, 146] width 434 height 13
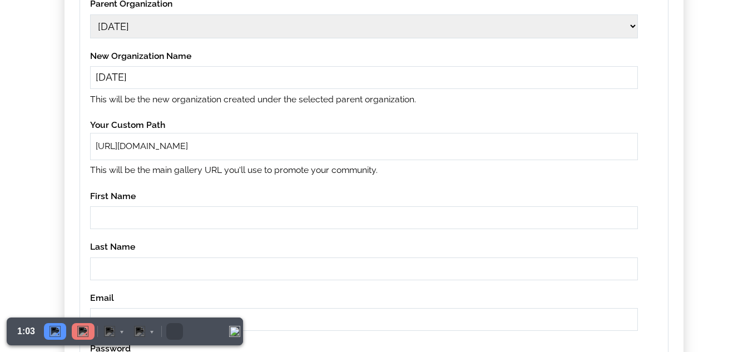
paste input "12aug10"
type input "12aug10"
paste input "12aug10"
type input "12aug10"
paste input "[DATE]"
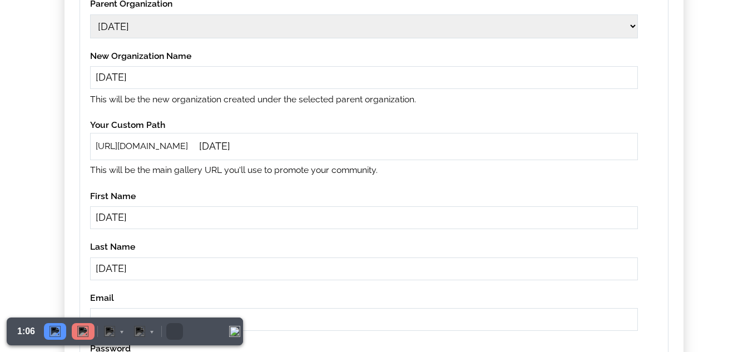
type input "[DATE]"
paste input "12aug10"
type input "12aug10@gmail.com"
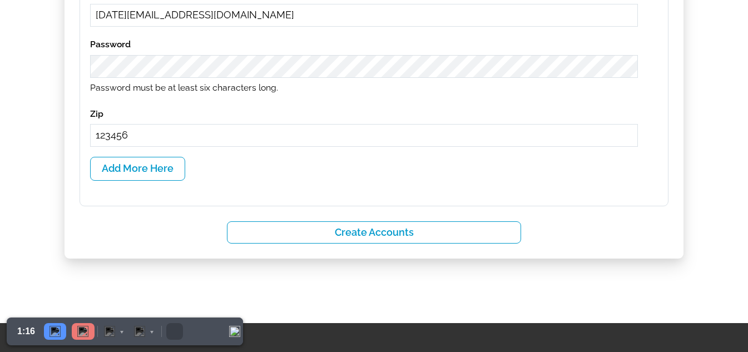
scroll to position [583, 0]
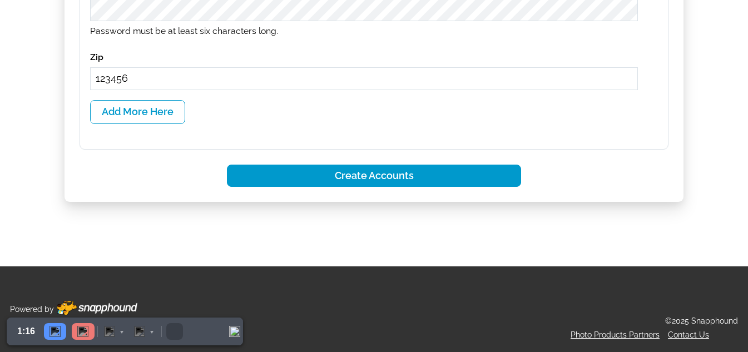
type input "123456"
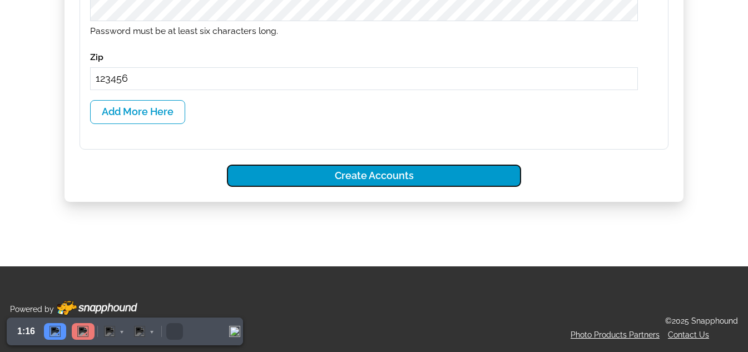
click at [342, 178] on button "Create Accounts" at bounding box center [374, 176] width 295 height 23
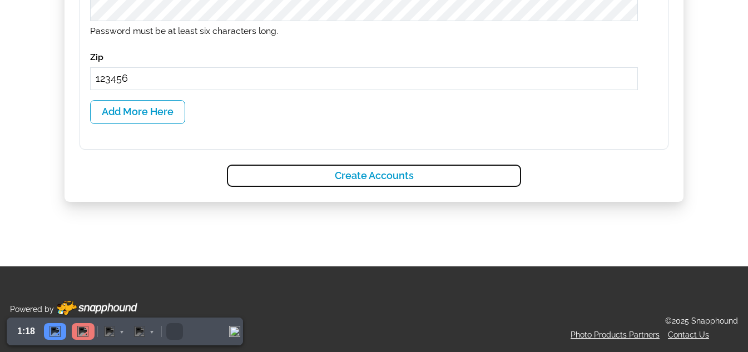
select select
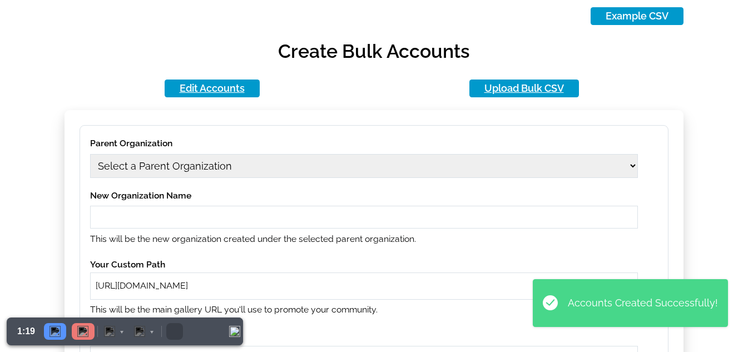
scroll to position [0, 0]
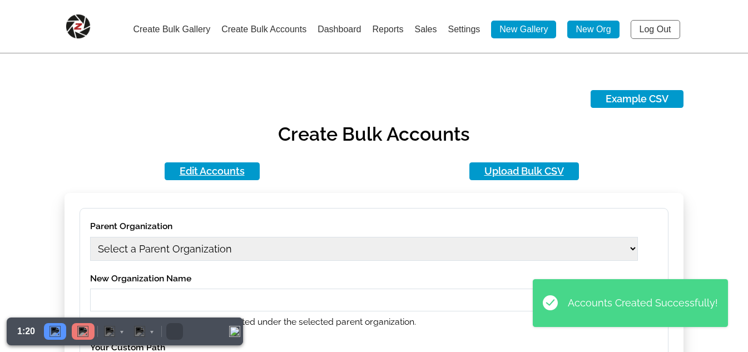
click at [636, 33] on link "Log Out" at bounding box center [654, 29] width 49 height 19
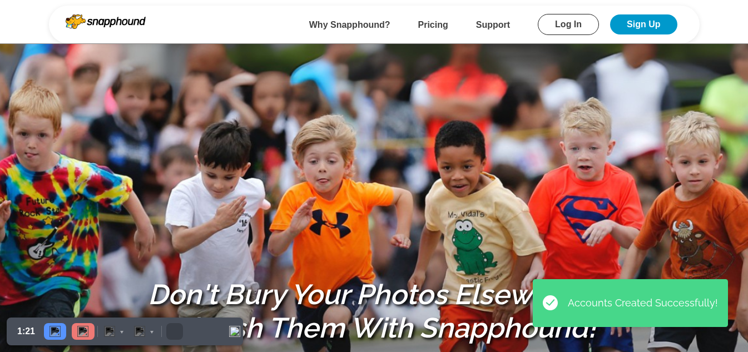
click at [574, 16] on link "Log In" at bounding box center [568, 24] width 61 height 21
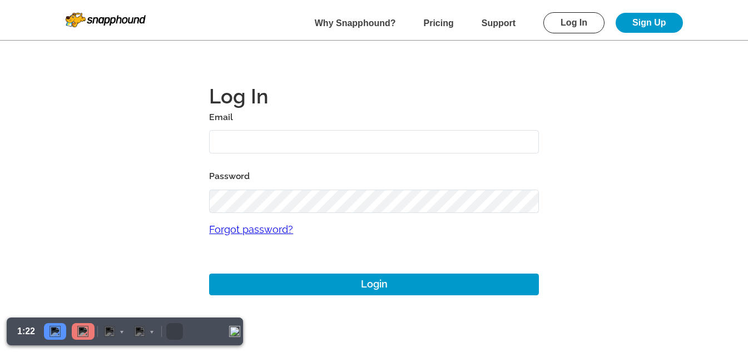
click at [303, 136] on input "text" at bounding box center [374, 142] width 330 height 24
paste input "12aug10"
type input "12aug09@gmail.com"
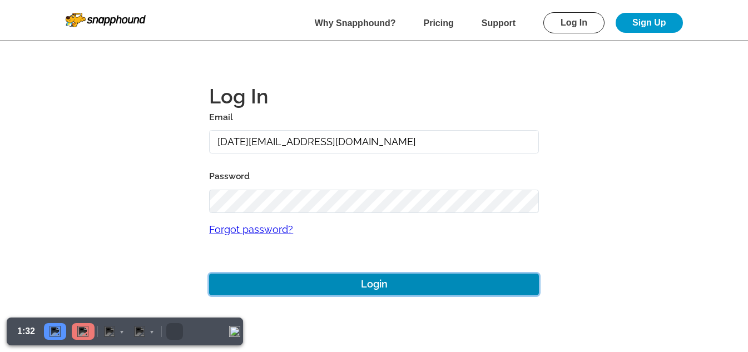
click at [384, 284] on button "Login" at bounding box center [374, 284] width 330 height 22
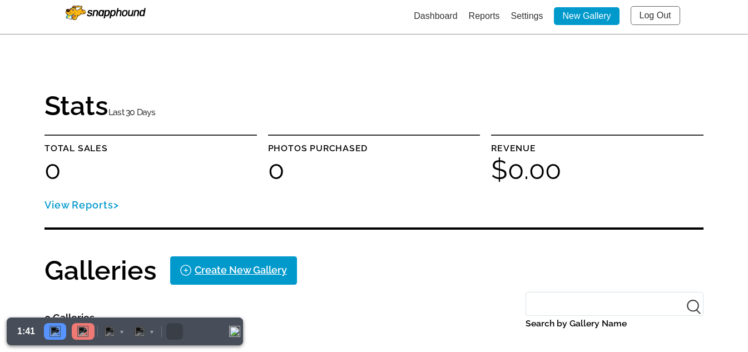
scroll to position [154, 0]
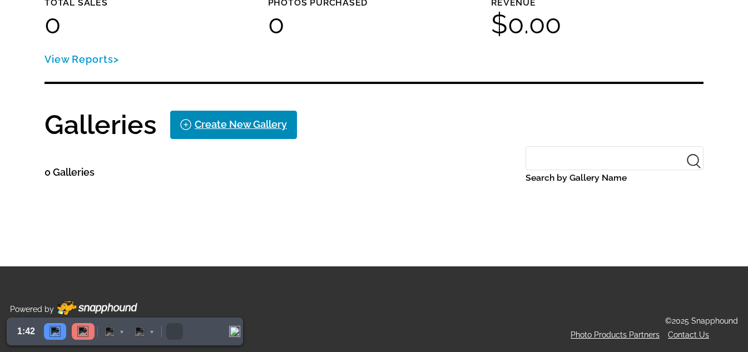
click at [229, 122] on div "Create New Gallery" at bounding box center [241, 125] width 92 height 18
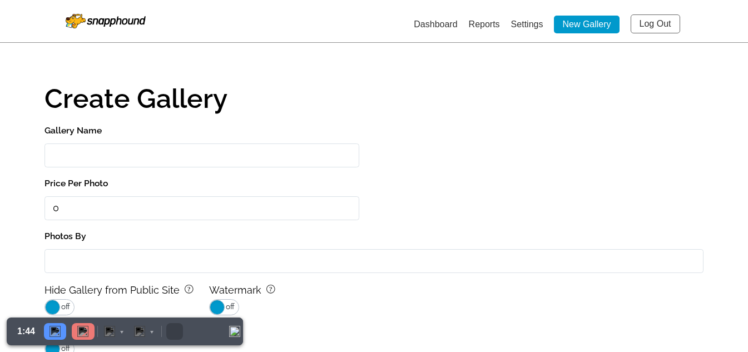
click at [119, 152] on input "Gallery Name" at bounding box center [201, 155] width 315 height 24
paste input "12aug10"
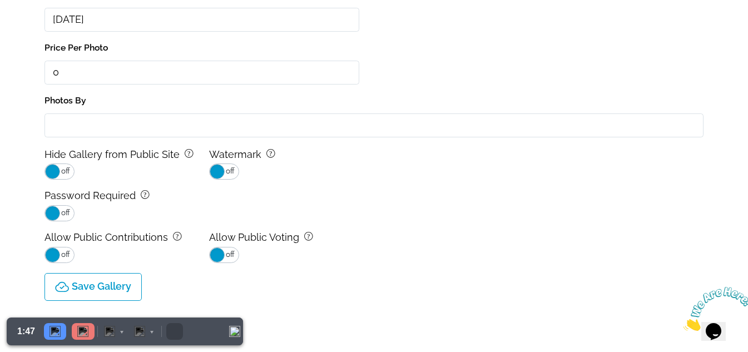
scroll to position [225, 0]
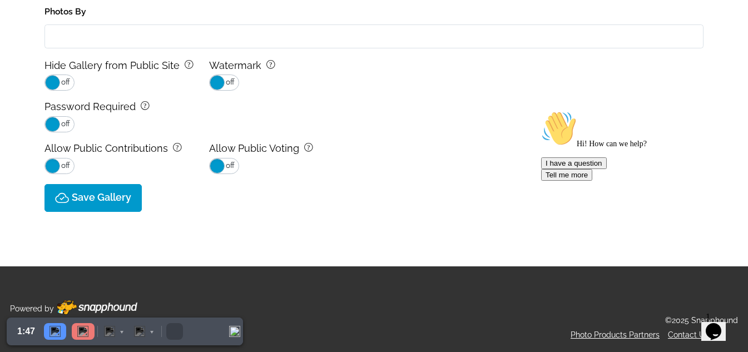
type input "[DATE]"
click at [116, 190] on button "Save Gallery" at bounding box center [92, 198] width 97 height 28
type input "0.0"
select select "onlyShowInGallery"
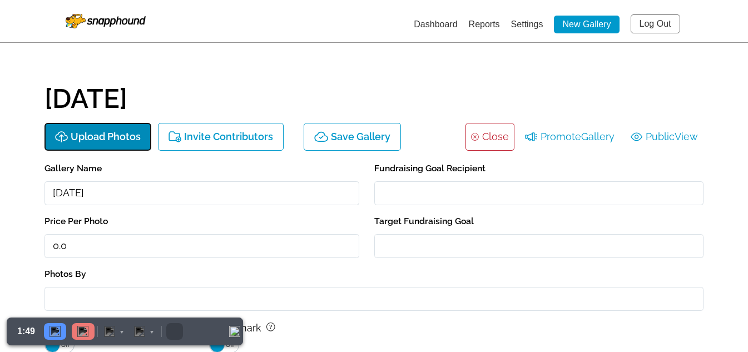
click at [117, 141] on p "Upload Photos" at bounding box center [106, 137] width 70 height 12
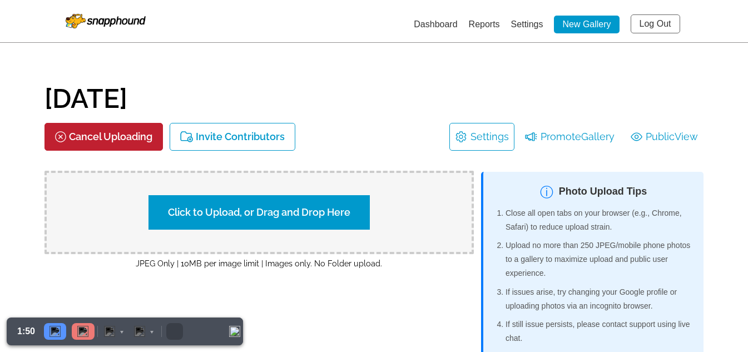
click at [240, 221] on label "Click to Upload, or Drag and Drop Here" at bounding box center [258, 212] width 221 height 34
click at [350, 218] on input "Click to Upload, or Drag and Drop Here" at bounding box center [454, 210] width 208 height 15
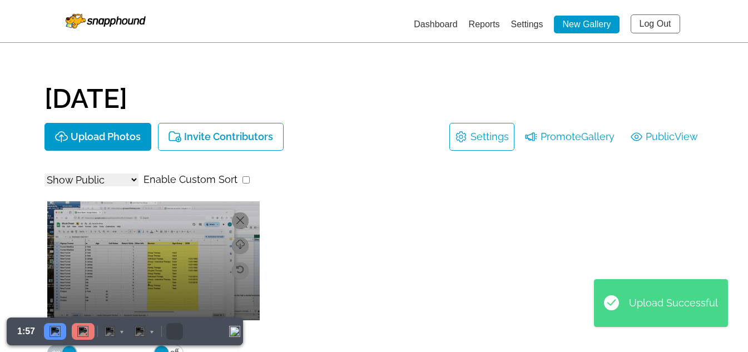
click at [419, 21] on link "Dashboard" at bounding box center [435, 23] width 43 height 9
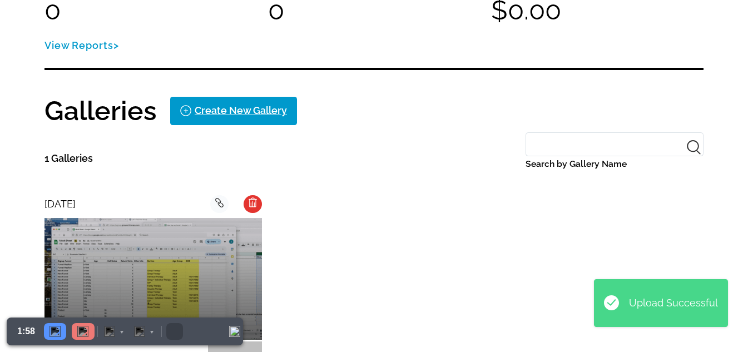
scroll to position [222, 0]
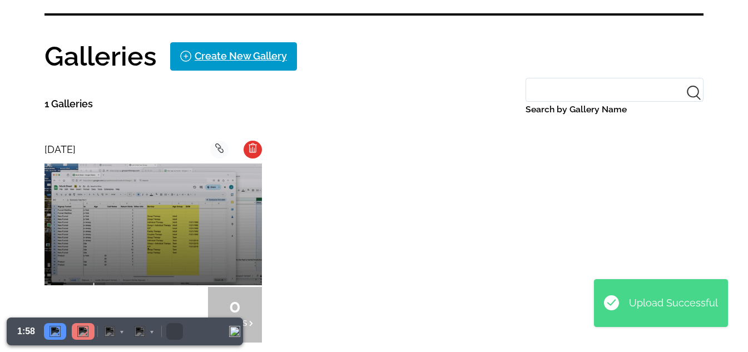
click at [123, 287] on div at bounding box center [126, 315] width 54 height 56
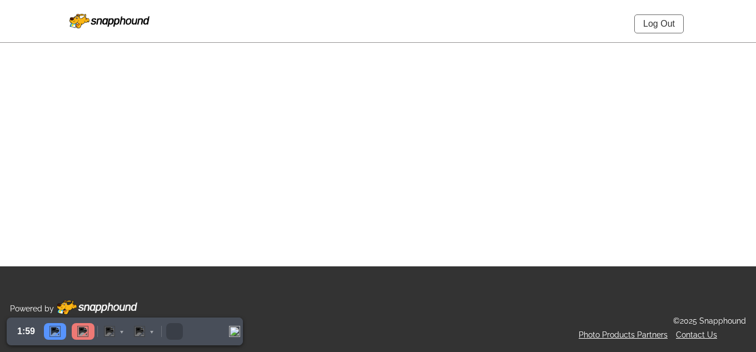
select select "onlyShowInGallery"
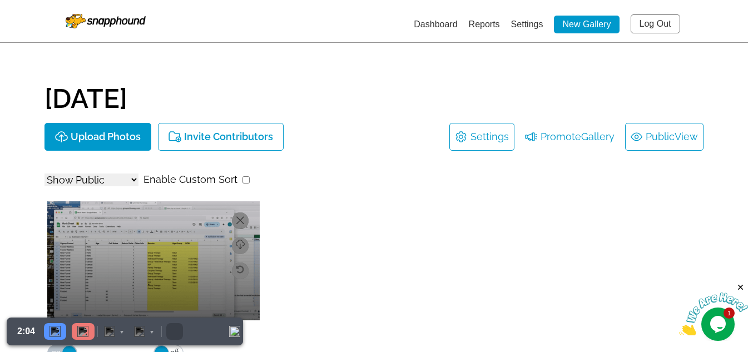
click at [665, 128] on link "Public View" at bounding box center [663, 137] width 67 height 18
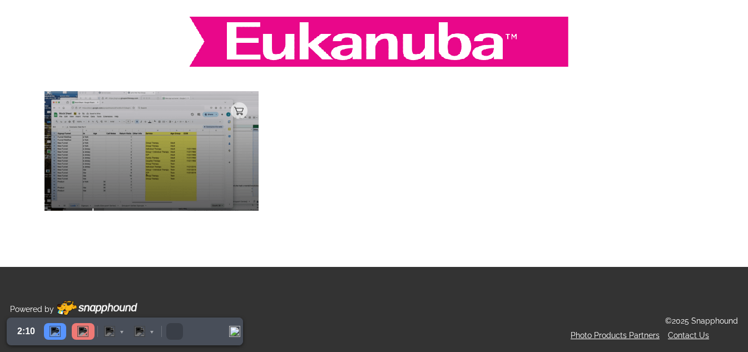
scroll to position [56, 0]
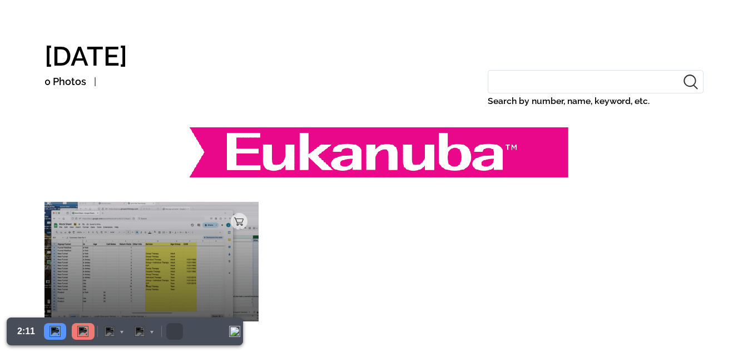
drag, startPoint x: 162, startPoint y: 140, endPoint x: 301, endPoint y: 154, distance: 139.7
click at [301, 154] on div at bounding box center [373, 155] width 659 height 66
drag, startPoint x: 475, startPoint y: 93, endPoint x: 653, endPoint y: 98, distance: 178.5
click at [653, 98] on div "0 Photos Search by number, name, keyword, etc." at bounding box center [373, 96] width 659 height 53
click at [662, 155] on div at bounding box center [373, 155] width 659 height 66
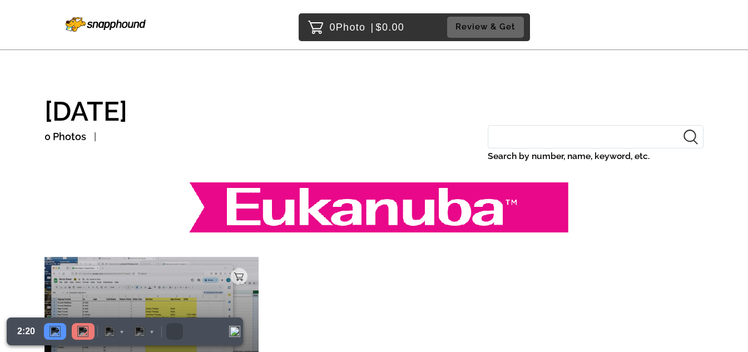
scroll to position [0, 0]
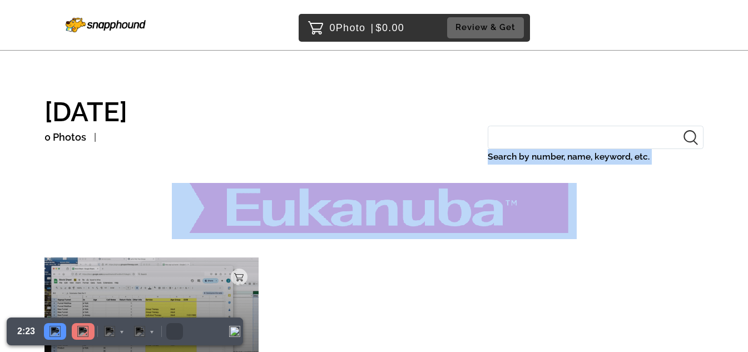
drag, startPoint x: 132, startPoint y: 175, endPoint x: 423, endPoint y: 220, distance: 294.2
click at [395, 219] on div "[DATE] 0 Photos Search by number, name, keyword, etc. Add to Cart $0.00" at bounding box center [373, 233] width 659 height 311
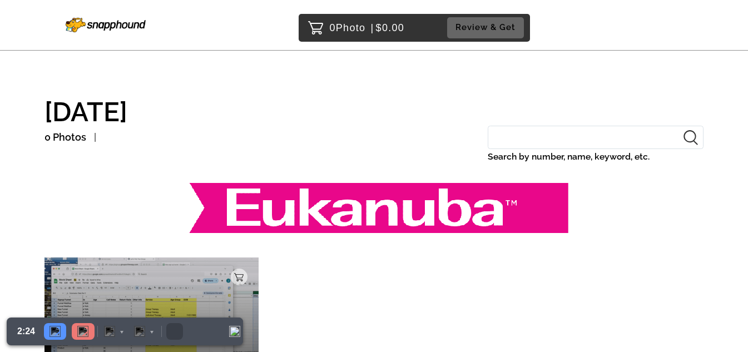
click at [568, 260] on div "Add to Cart $0.00" at bounding box center [373, 316] width 659 height 145
drag, startPoint x: 467, startPoint y: 153, endPoint x: 662, endPoint y: 159, distance: 195.2
click at [662, 159] on div "0 Photos Search by number, name, keyword, etc." at bounding box center [373, 152] width 659 height 53
click at [667, 165] on label "Search by number, name, keyword, etc." at bounding box center [596, 157] width 216 height 16
click at [667, 150] on input "Search by number, name, keyword, etc." at bounding box center [596, 138] width 216 height 24
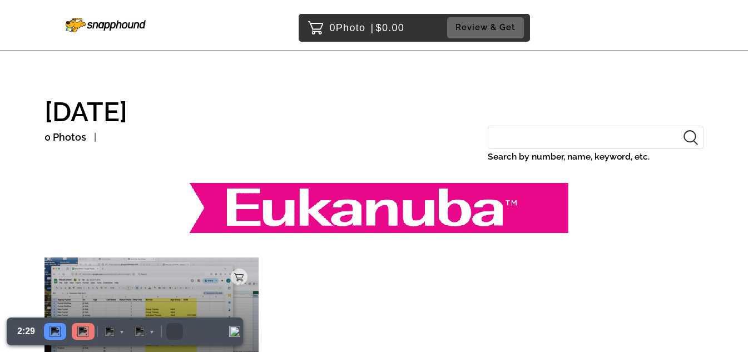
click at [97, 25] on img at bounding box center [106, 25] width 80 height 14
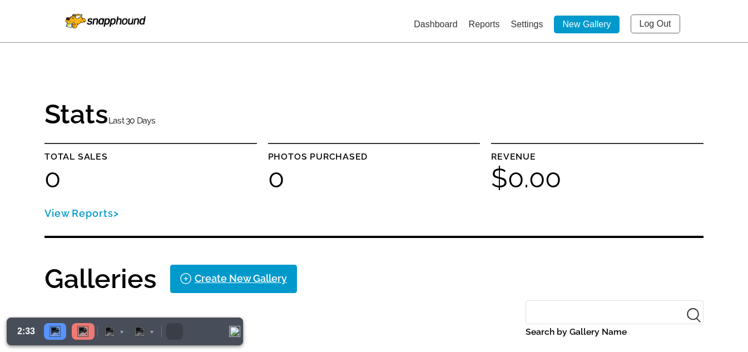
click at [647, 18] on link "Log Out" at bounding box center [654, 23] width 49 height 19
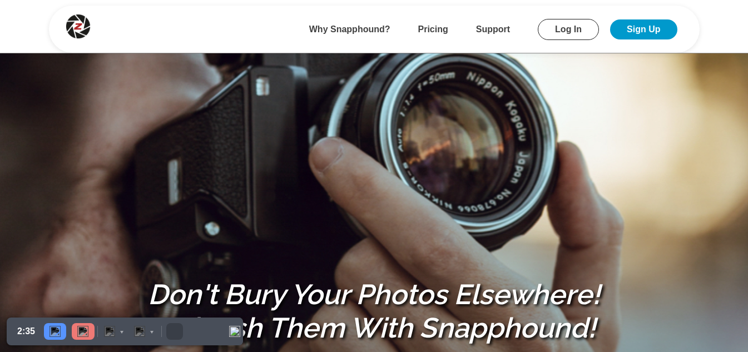
click at [554, 32] on link "Log In" at bounding box center [568, 29] width 61 height 21
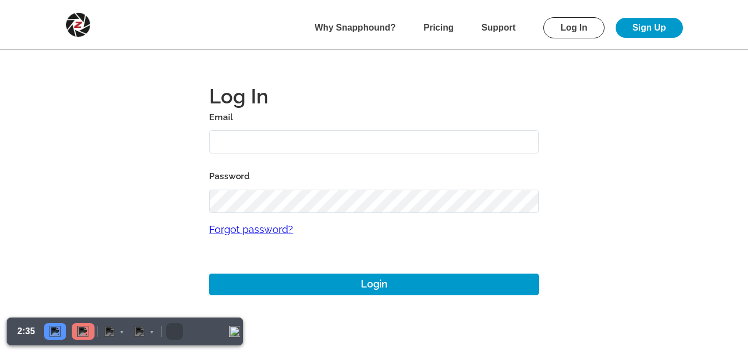
click at [332, 145] on input "text" at bounding box center [374, 142] width 330 height 24
type input "[EMAIL_ADDRESS][DOMAIN_NAME]"
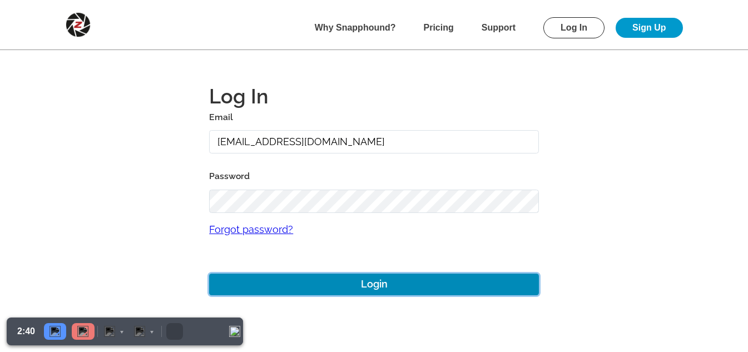
click at [380, 287] on button "Login" at bounding box center [374, 284] width 330 height 22
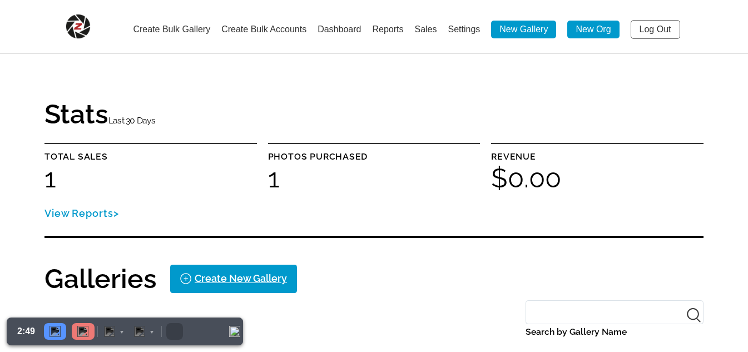
click at [447, 34] on link "Settings" at bounding box center [463, 28] width 32 height 9
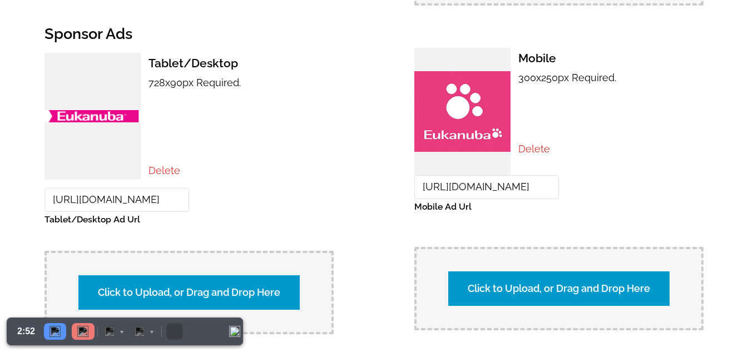
scroll to position [889, 0]
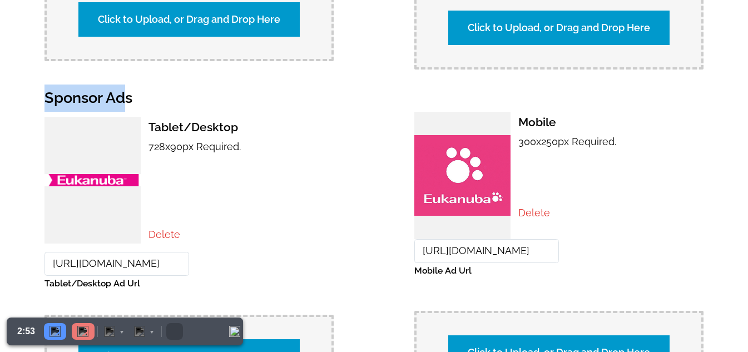
drag, startPoint x: 47, startPoint y: 88, endPoint x: 126, endPoint y: 86, distance: 78.4
click at [126, 86] on h2 "Sponsor Ads" at bounding box center [373, 97] width 659 height 27
click at [166, 91] on h2 "Sponsor Ads" at bounding box center [373, 97] width 659 height 27
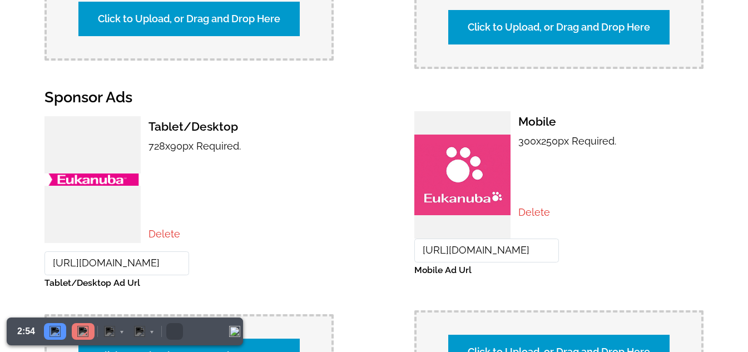
scroll to position [945, 0]
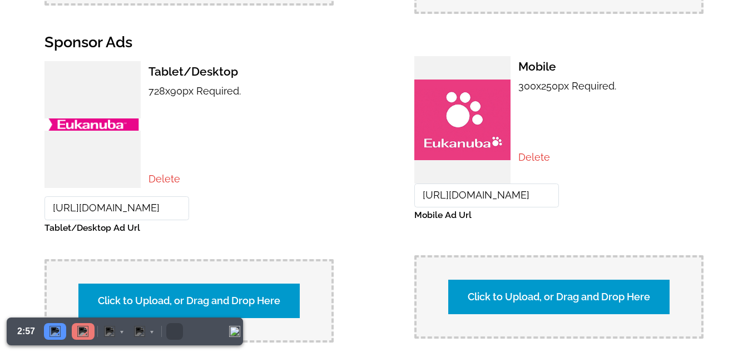
click at [171, 173] on link "Delete" at bounding box center [164, 179] width 32 height 12
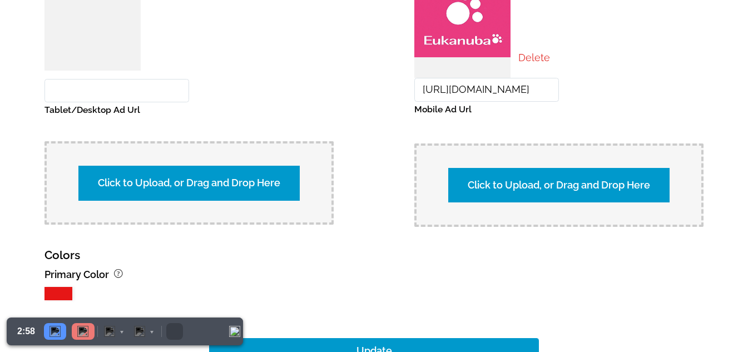
scroll to position [1167, 0]
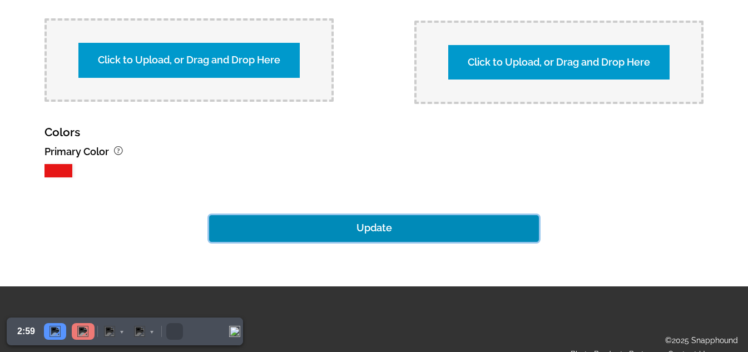
click at [360, 217] on button "Update" at bounding box center [374, 228] width 330 height 27
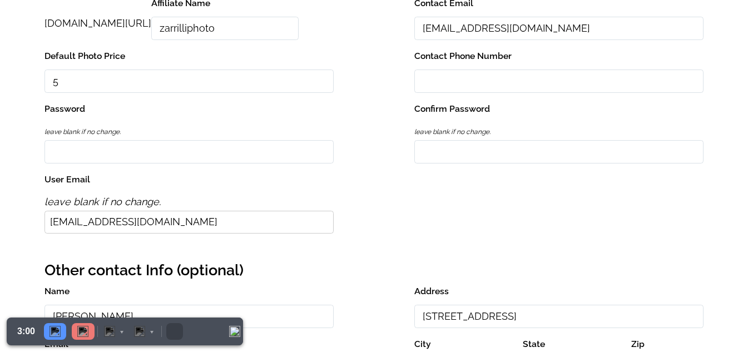
scroll to position [0, 0]
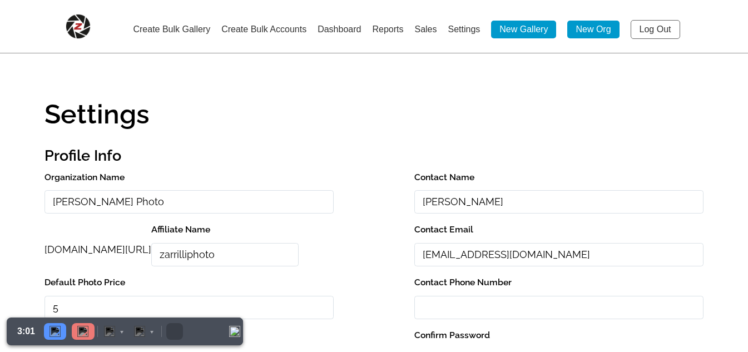
click at [662, 28] on link "Log Out" at bounding box center [654, 29] width 49 height 19
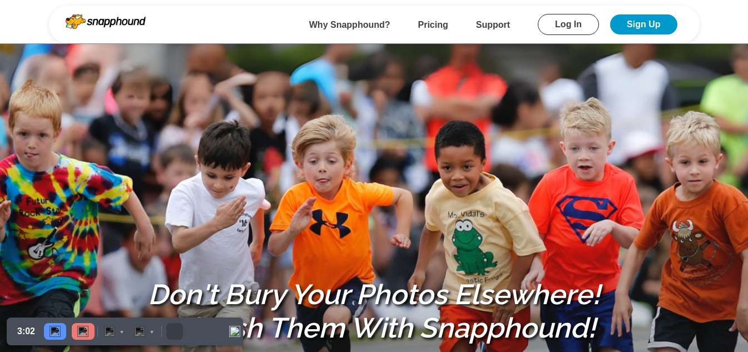
click at [548, 26] on link "Log In" at bounding box center [568, 24] width 61 height 21
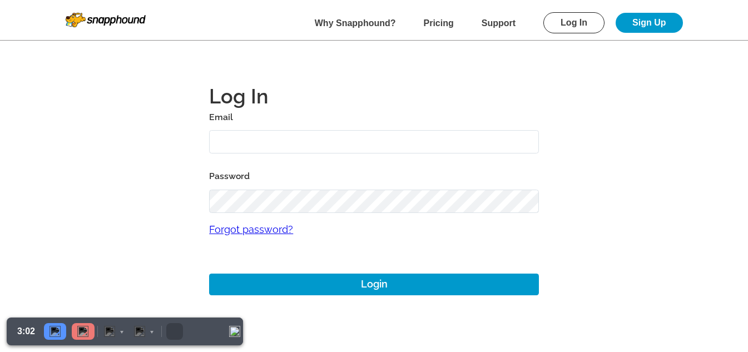
click at [299, 152] on input "text" at bounding box center [374, 142] width 330 height 24
click at [301, 146] on input "text" at bounding box center [374, 142] width 330 height 24
paste input "Nova@655@"
type input "Nova"
paste input "[DATE]"
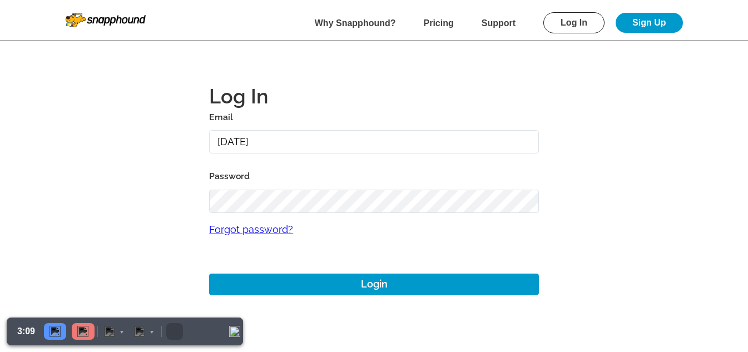
type input "[DATE][EMAIL_ADDRESS][DOMAIN_NAME]"
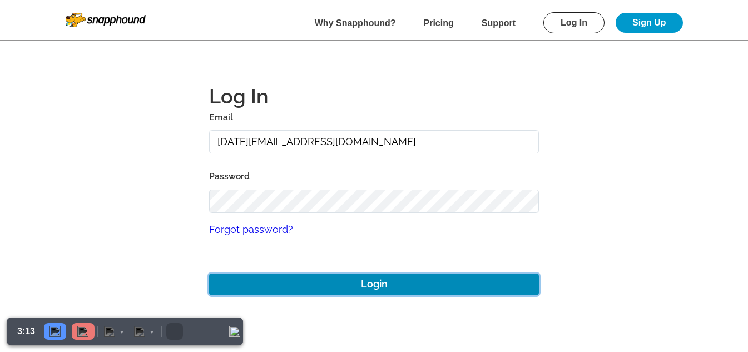
click at [395, 286] on button "Login" at bounding box center [374, 284] width 330 height 22
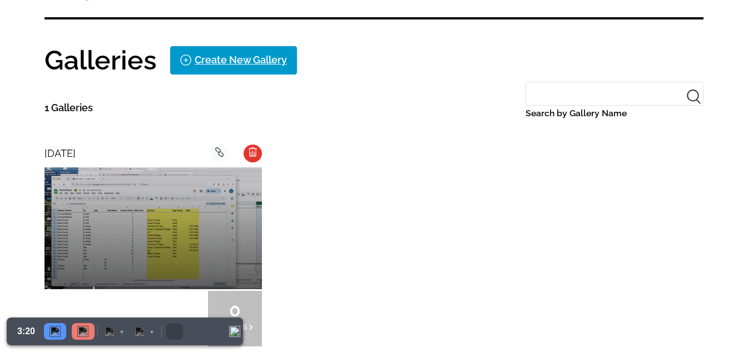
scroll to position [278, 0]
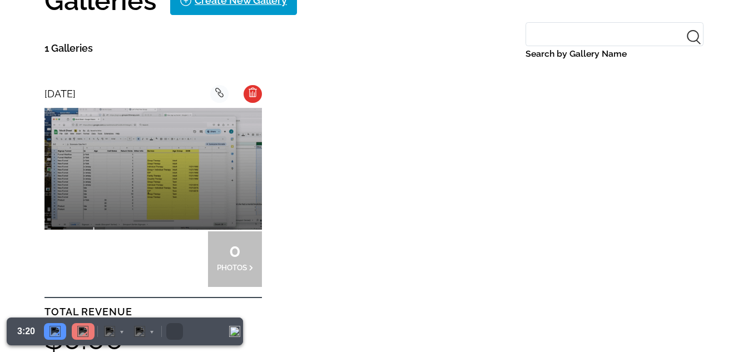
click at [177, 170] on img at bounding box center [152, 169] width 217 height 122
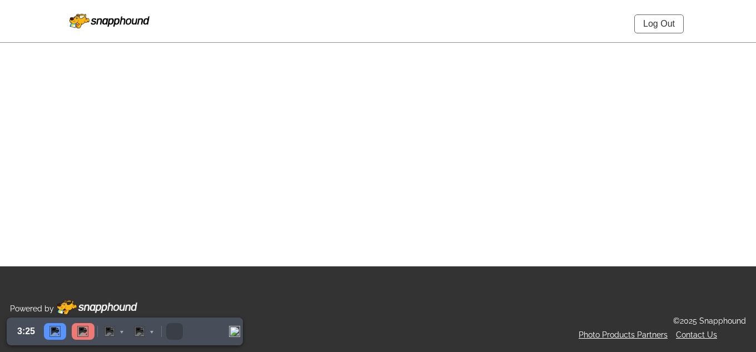
select select "onlyShowInGallery"
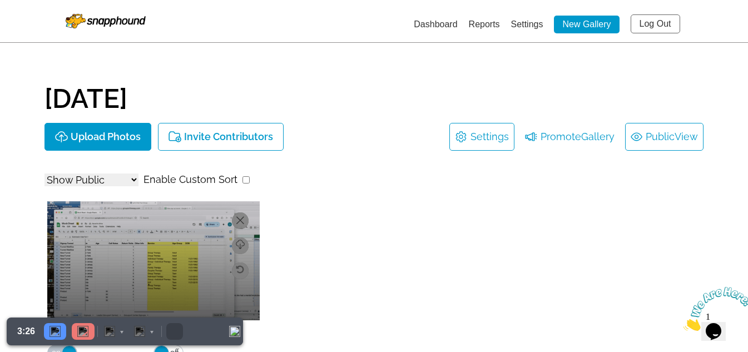
click at [655, 132] on link "Public View" at bounding box center [663, 137] width 67 height 18
click at [644, 23] on link "Log Out" at bounding box center [654, 23] width 49 height 19
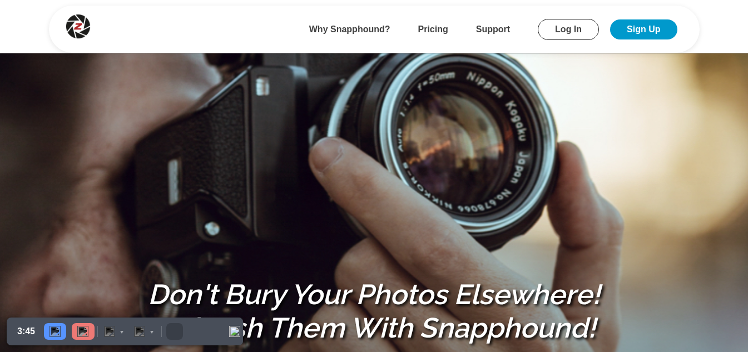
click at [554, 30] on link "Log In" at bounding box center [568, 29] width 61 height 21
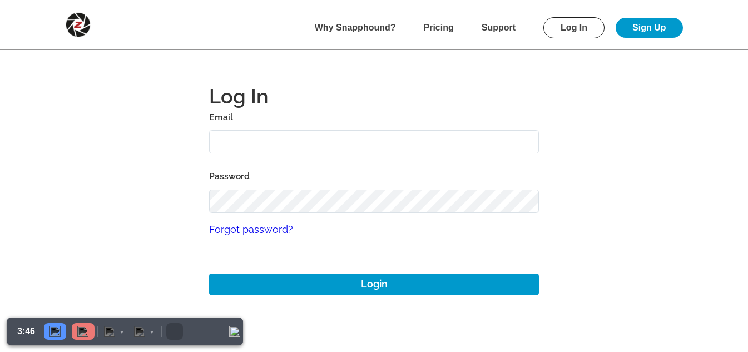
type input "mikezarrilli14@yahoo.com"
click at [247, 134] on input "mikezarrilli14@yahoo.com" at bounding box center [374, 142] width 330 height 24
drag, startPoint x: 370, startPoint y: 144, endPoint x: 131, endPoint y: 152, distance: 239.2
click at [131, 152] on main "Log In Email mikezarrilli14@yahoo.com Password Forgot password? Login" at bounding box center [374, 177] width 748 height 355
paste input "[DATE]"
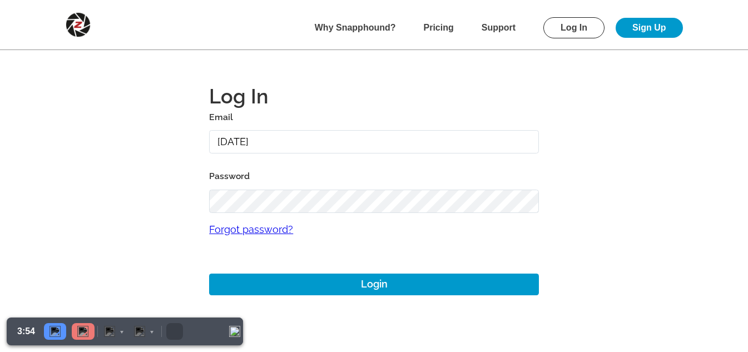
type input "12aug09@gmail.com"
click at [198, 196] on main "Log In Email 12aug09@gmail.com Password Forgot password? Login" at bounding box center [374, 177] width 748 height 355
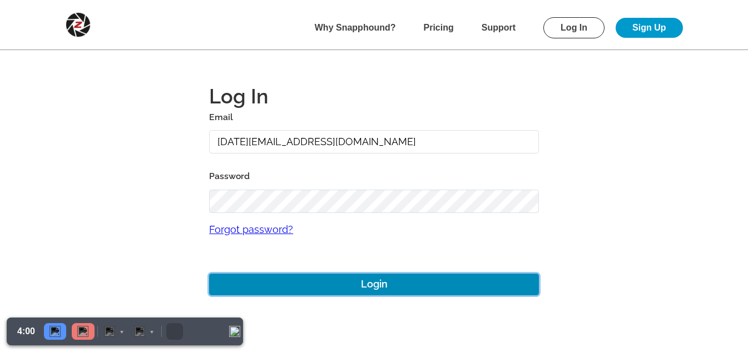
click at [374, 286] on button "Login" at bounding box center [374, 284] width 330 height 22
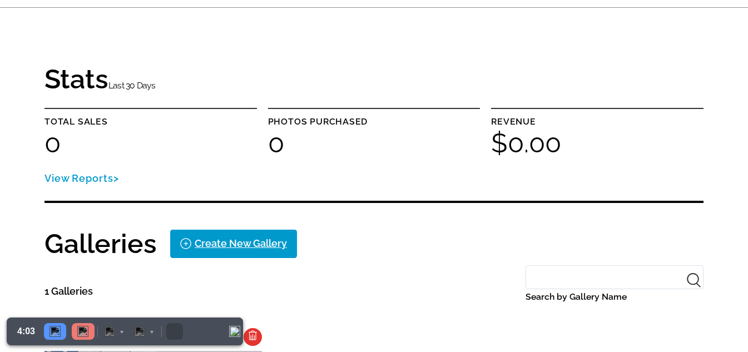
scroll to position [334, 0]
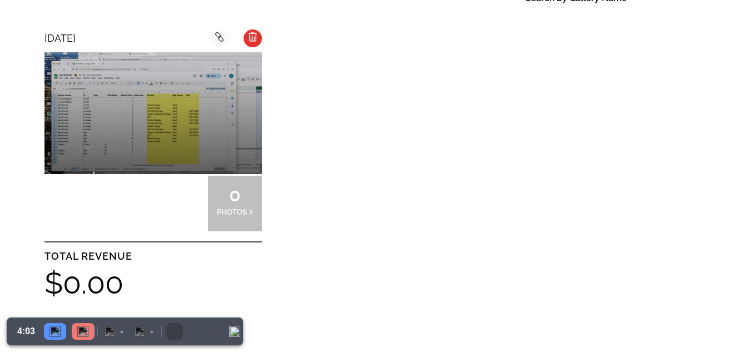
click at [141, 115] on img at bounding box center [152, 113] width 217 height 122
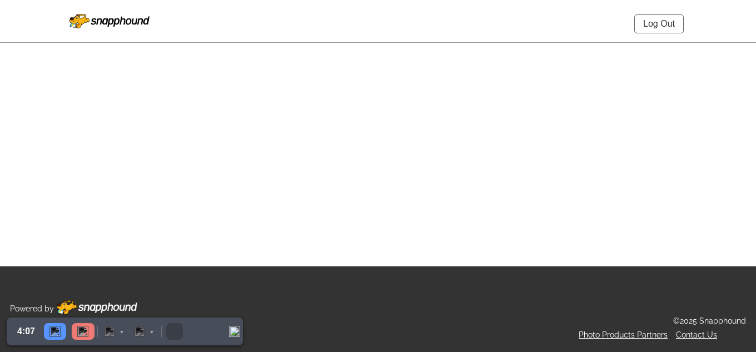
select select "onlyShowInGallery"
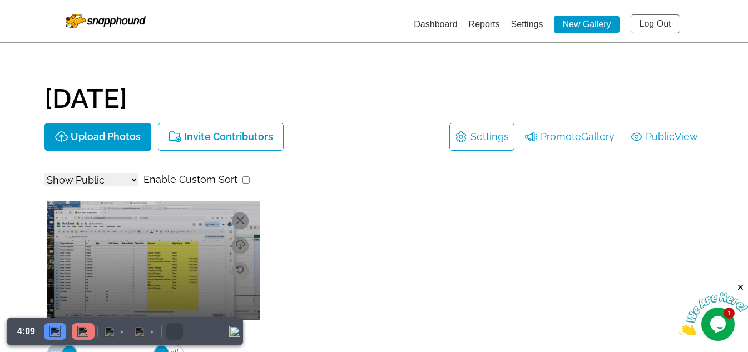
click at [521, 20] on link "Settings" at bounding box center [527, 23] width 32 height 9
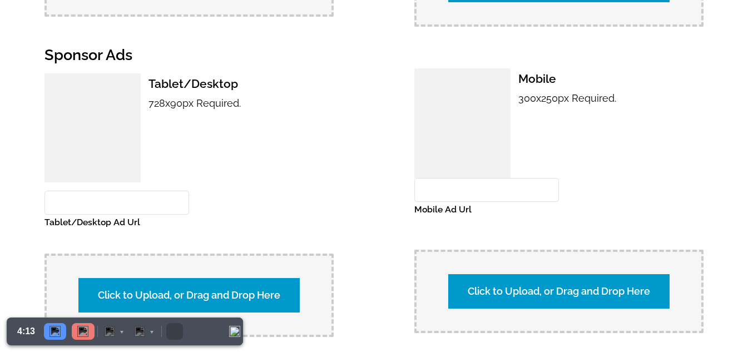
scroll to position [1001, 0]
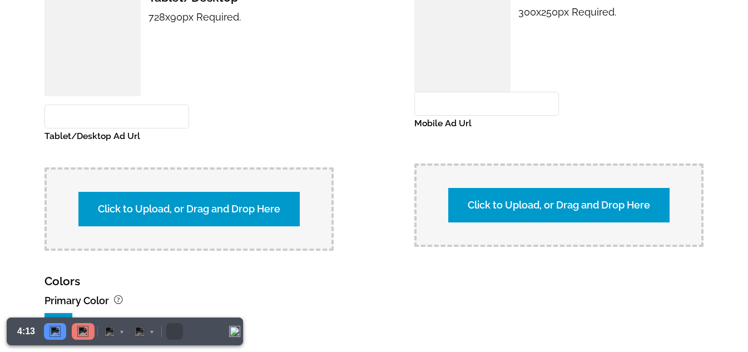
click at [187, 193] on label "Click to Upload, or Drag and Drop Here" at bounding box center [188, 209] width 221 height 34
click at [280, 200] on input "Click to Upload, or Drag and Drop Here" at bounding box center [384, 207] width 208 height 15
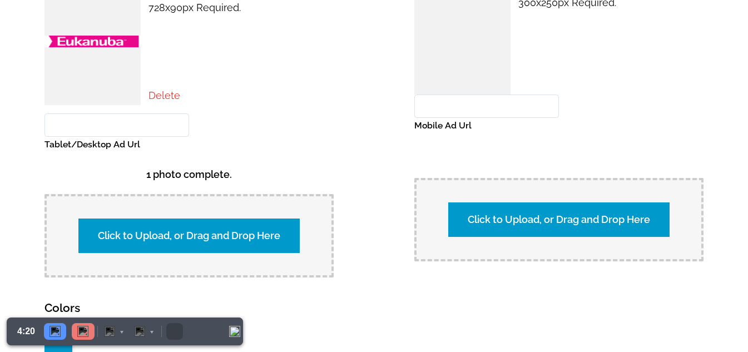
scroll to position [1112, 0]
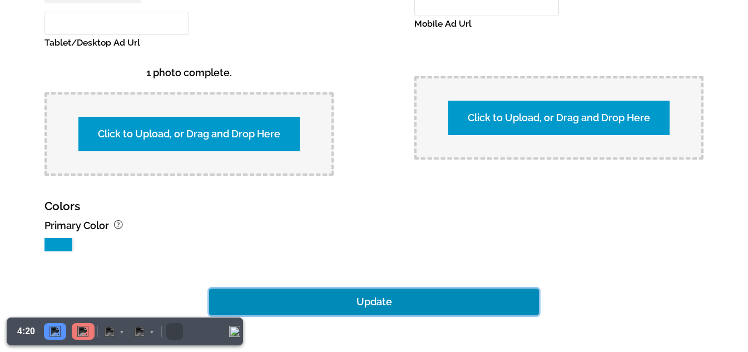
click at [375, 297] on button "Update" at bounding box center [374, 302] width 330 height 27
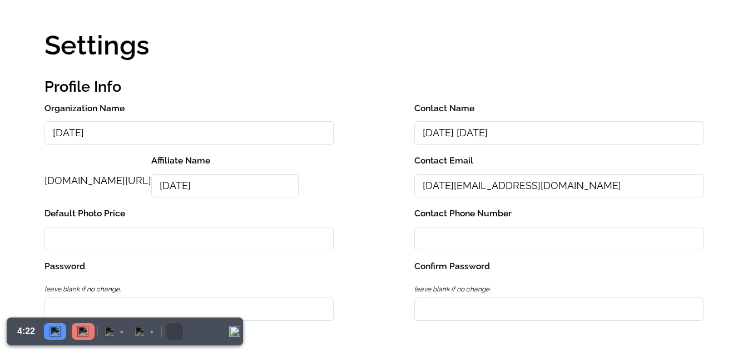
scroll to position [0, 0]
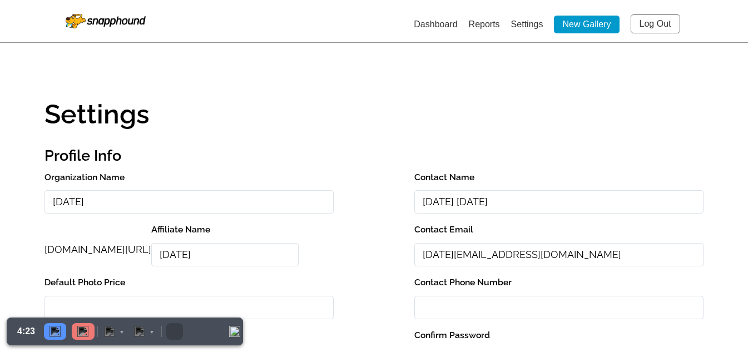
click at [425, 27] on link "Dashboard" at bounding box center [435, 23] width 43 height 9
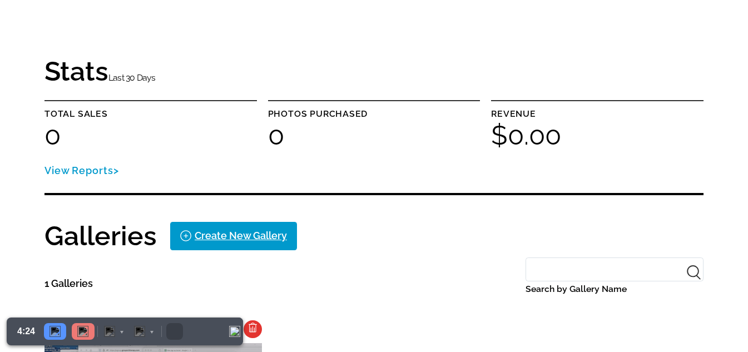
scroll to position [278, 0]
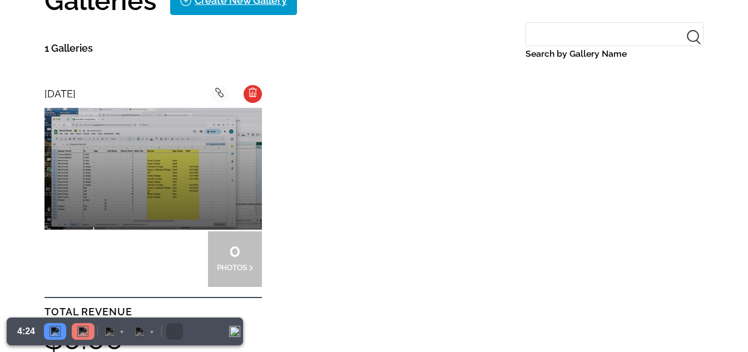
click at [187, 175] on img at bounding box center [152, 169] width 217 height 122
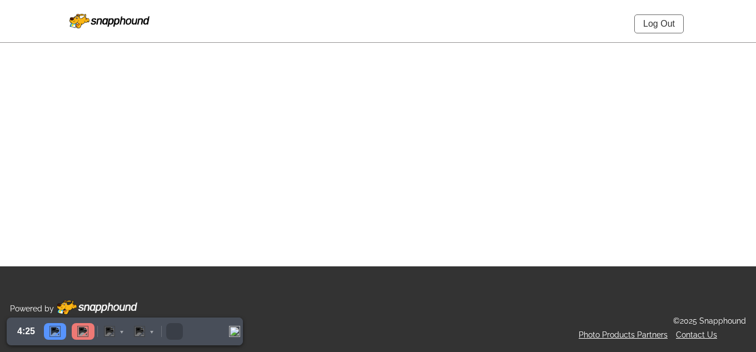
select select "onlyShowInGallery"
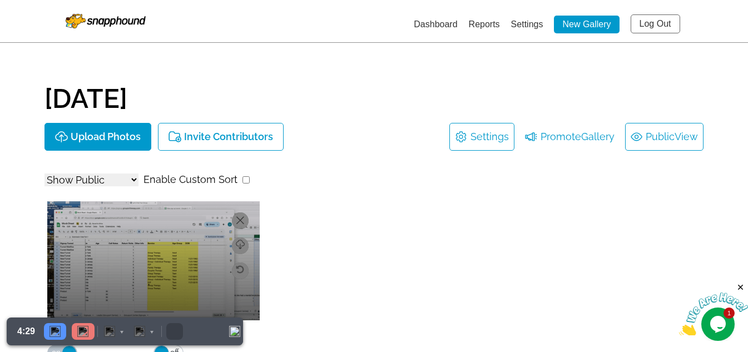
click at [671, 133] on link "Public View" at bounding box center [663, 137] width 67 height 18
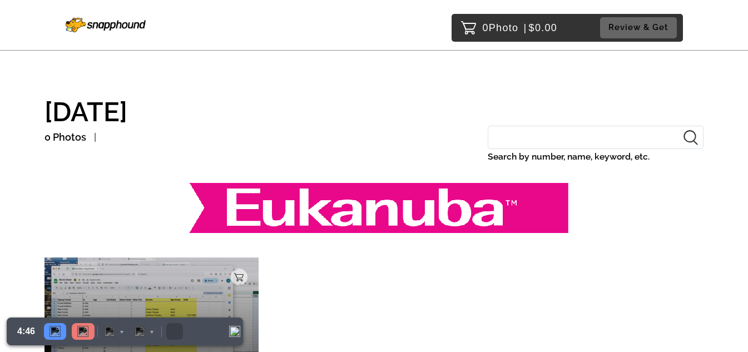
click at [96, 22] on img at bounding box center [106, 25] width 80 height 14
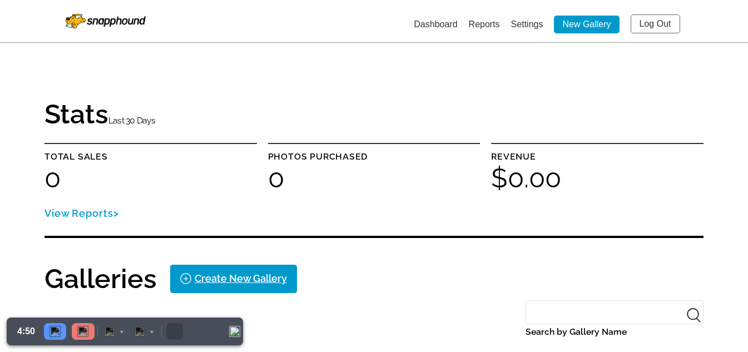
click at [646, 27] on link "Log Out" at bounding box center [654, 23] width 49 height 19
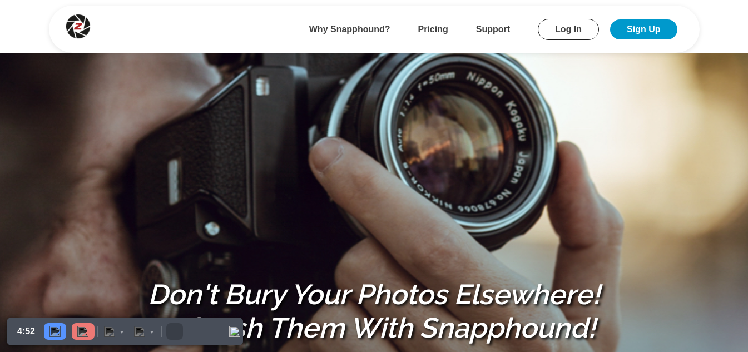
click at [553, 29] on link "Log In" at bounding box center [568, 29] width 61 height 21
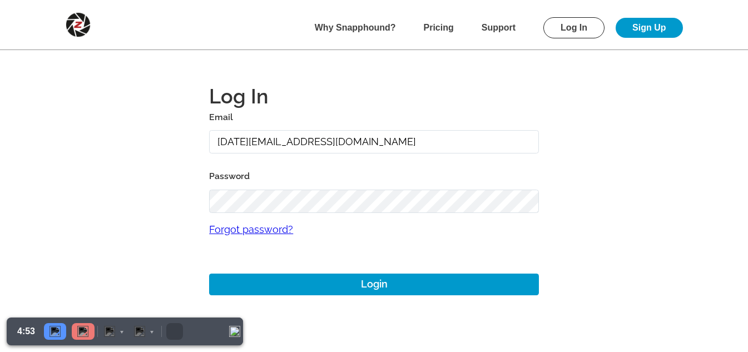
click at [304, 139] on input "12aug09@gmail.com" at bounding box center [374, 142] width 330 height 24
type input "mikezarrilli14@yahoo.com"
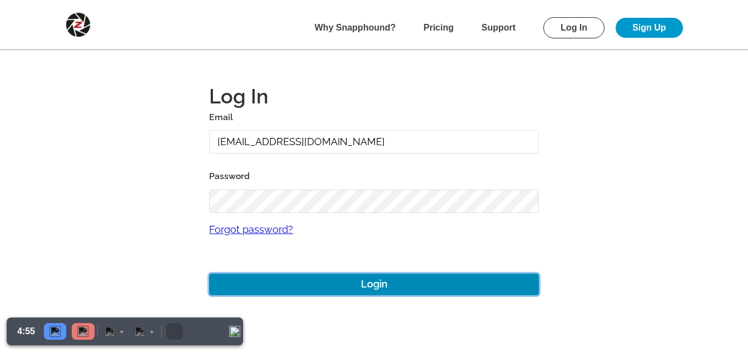
click at [355, 282] on button "Login" at bounding box center [374, 284] width 330 height 22
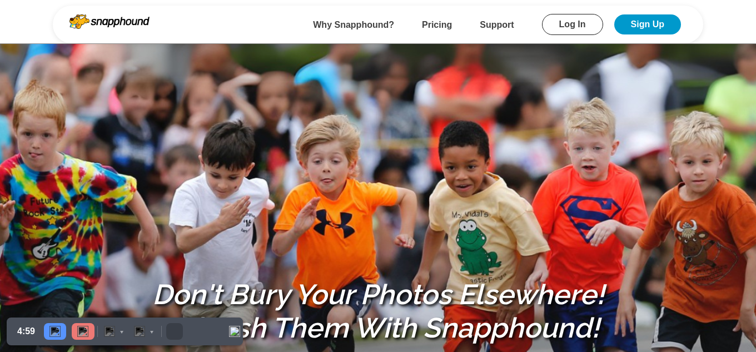
select select "default"
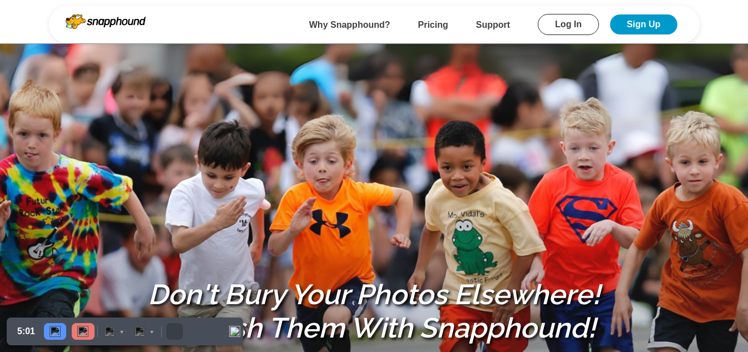
click at [558, 25] on link "Log In" at bounding box center [568, 24] width 61 height 21
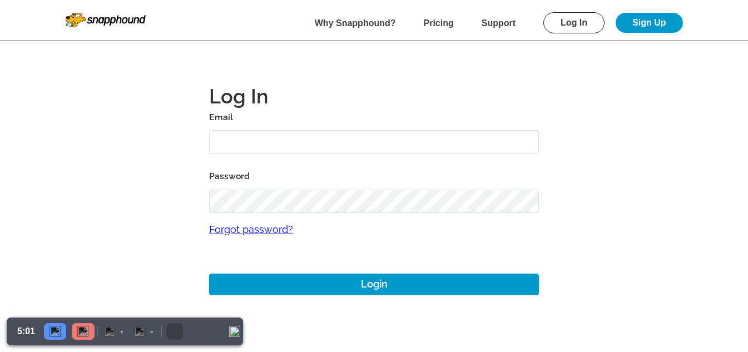
click at [258, 147] on input "text" at bounding box center [374, 142] width 330 height 24
type input "mikezarrilli14@yahoo.com"
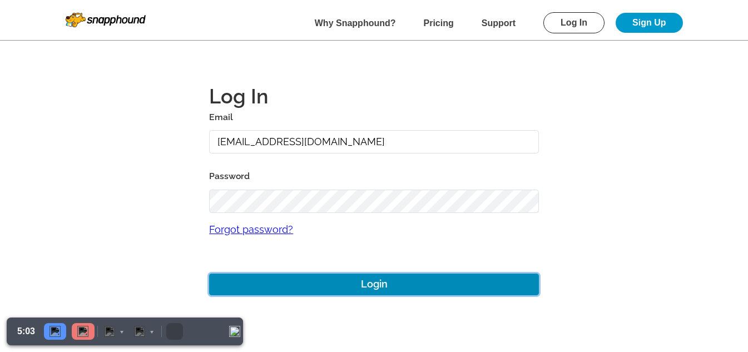
click at [355, 278] on button "Login" at bounding box center [374, 284] width 330 height 22
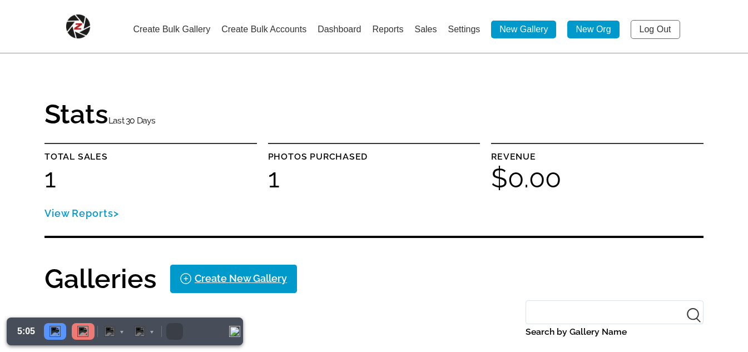
click at [451, 30] on link "Settings" at bounding box center [463, 28] width 32 height 9
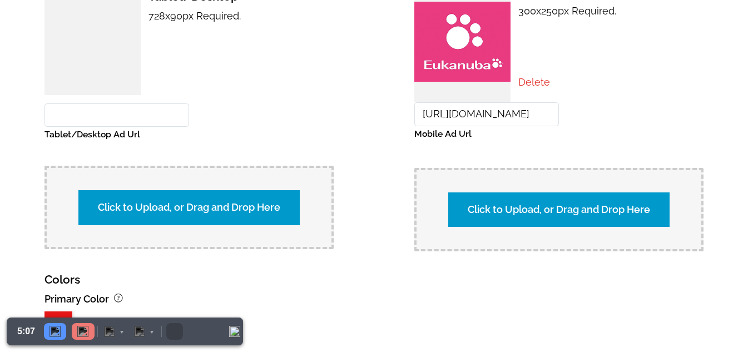
scroll to position [945, 0]
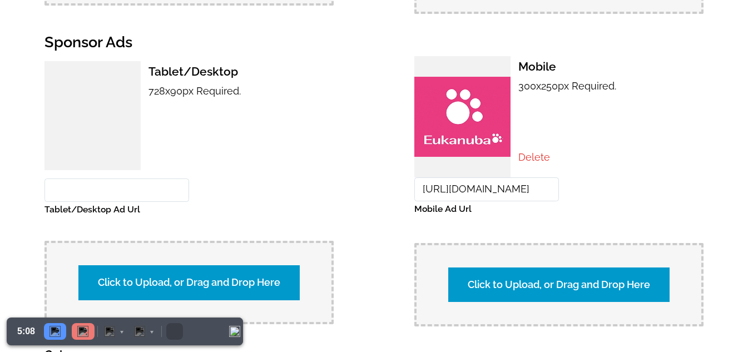
click at [211, 275] on label "Click to Upload, or Drag and Drop Here" at bounding box center [188, 282] width 221 height 34
click at [280, 275] on input "Click to Upload, or Drag and Drop Here" at bounding box center [384, 280] width 208 height 15
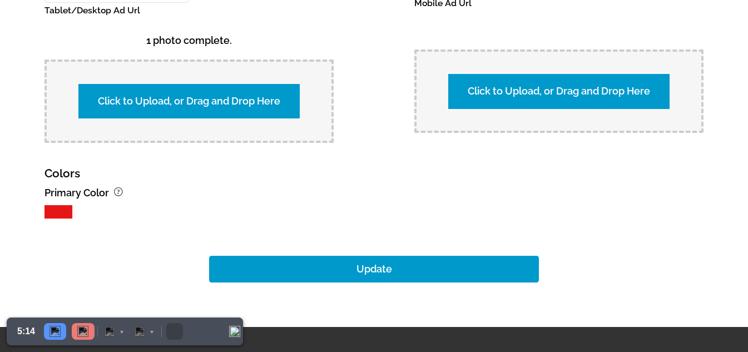
scroll to position [1213, 0]
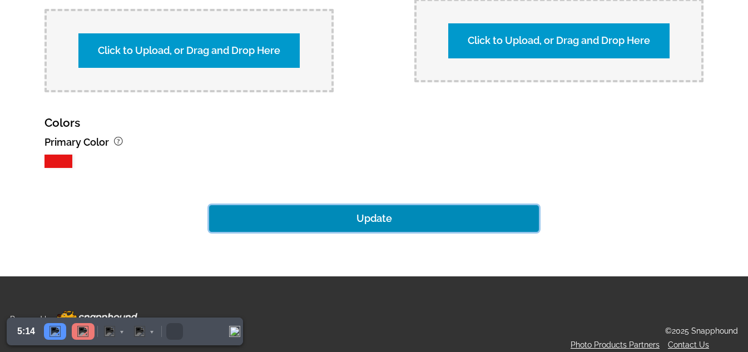
click at [347, 218] on button "Update" at bounding box center [374, 218] width 330 height 27
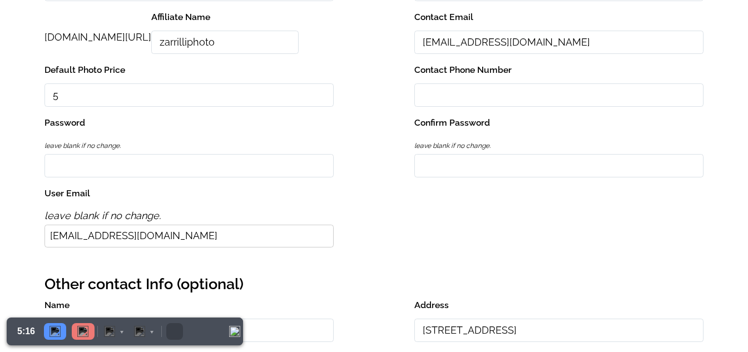
scroll to position [0, 0]
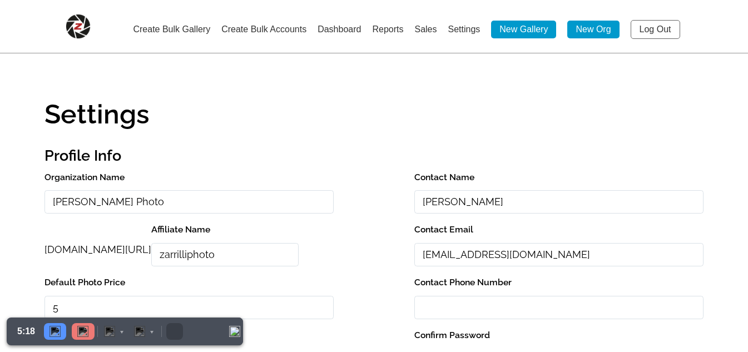
click at [638, 33] on link "Log Out" at bounding box center [654, 29] width 49 height 19
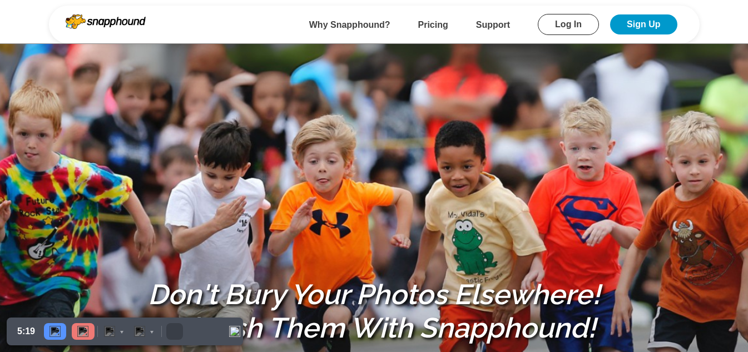
click at [572, 27] on link "Log In" at bounding box center [568, 24] width 61 height 21
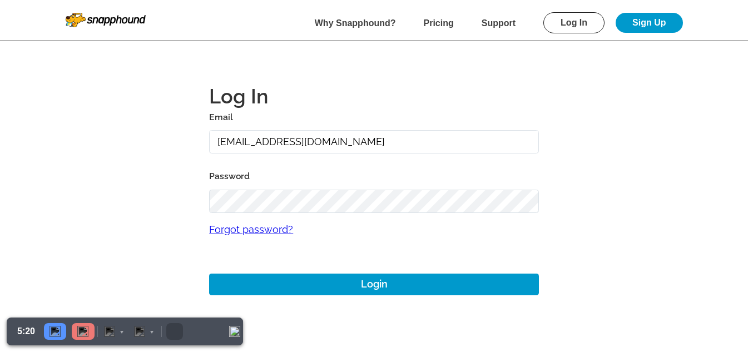
drag, startPoint x: 368, startPoint y: 137, endPoint x: 115, endPoint y: 131, distance: 253.6
click at [115, 131] on main "Log In Email mikezarrilli14@yahoo.com Password Forgot password? Login" at bounding box center [374, 177] width 748 height 355
paste input "12aug09"
type input "12aug10@gmail.com"
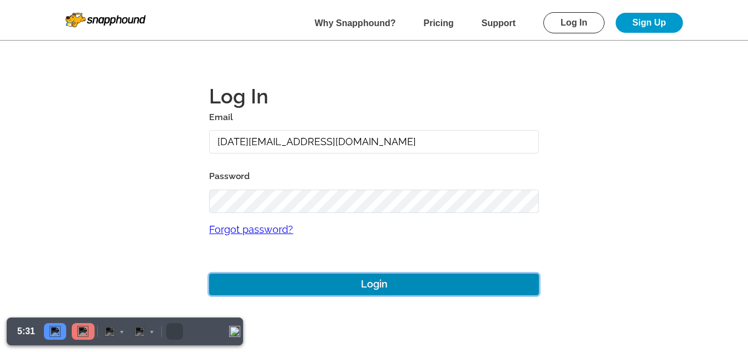
click at [379, 279] on button "Login" at bounding box center [374, 284] width 330 height 22
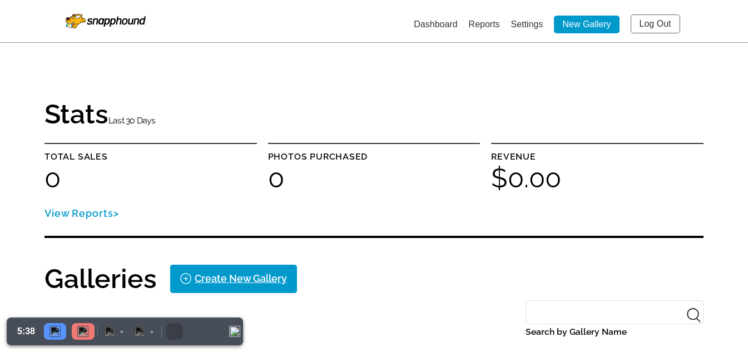
click at [518, 23] on link "Settings" at bounding box center [527, 23] width 32 height 9
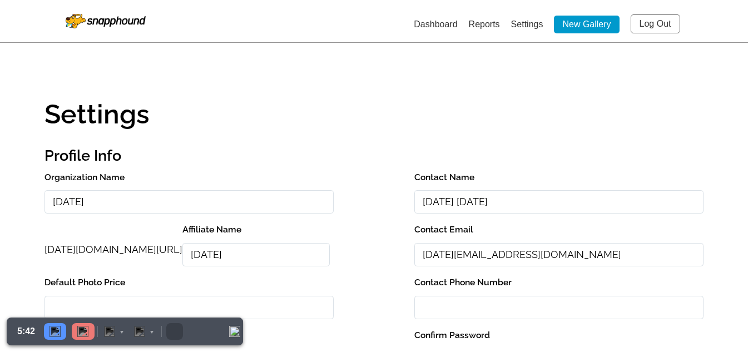
click at [427, 24] on link "Dashboard" at bounding box center [435, 23] width 43 height 9
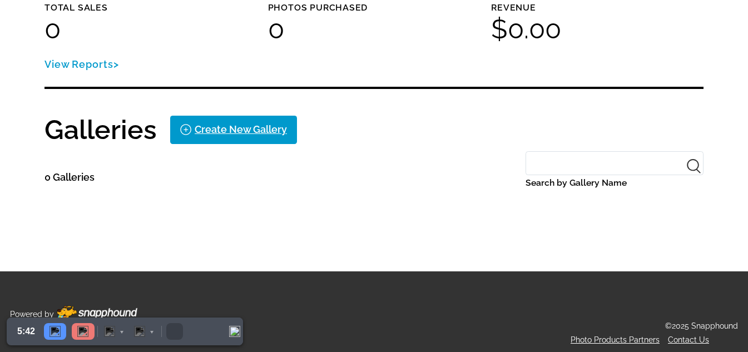
scroll to position [154, 0]
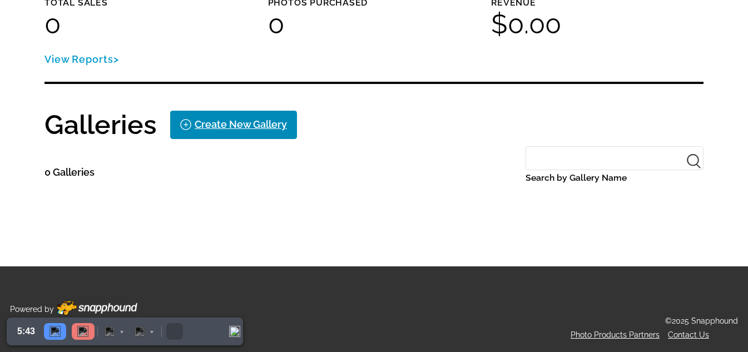
click at [227, 130] on div "Create New Gallery" at bounding box center [241, 125] width 92 height 18
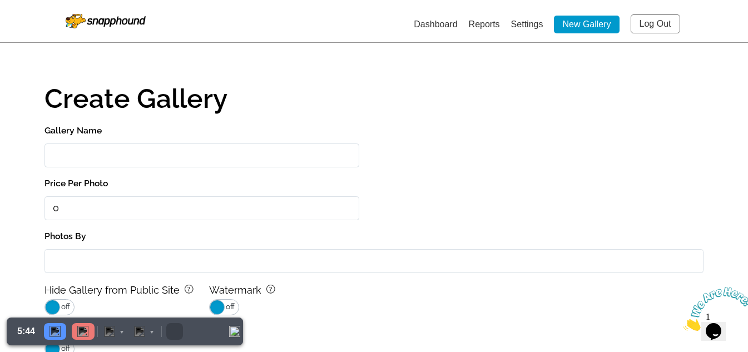
click at [130, 159] on input "Gallery Name" at bounding box center [201, 155] width 315 height 24
paste input "[DATE]"
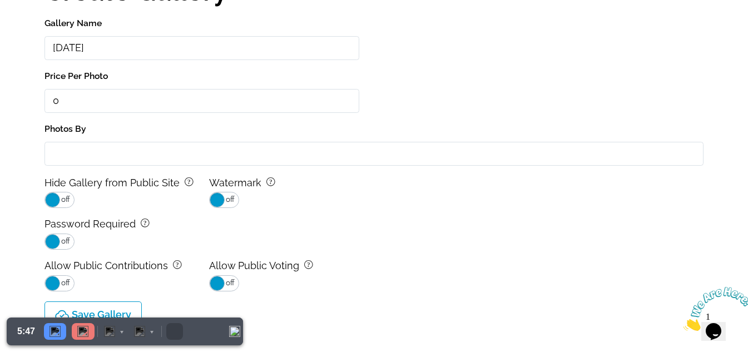
scroll to position [225, 0]
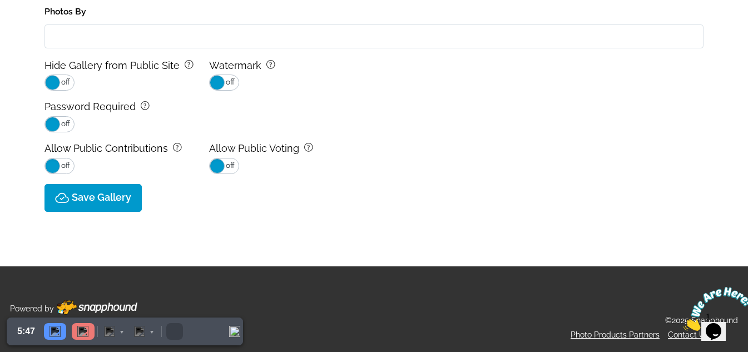
type input "12aug10"
click at [94, 185] on button "Save Gallery" at bounding box center [92, 198] width 97 height 28
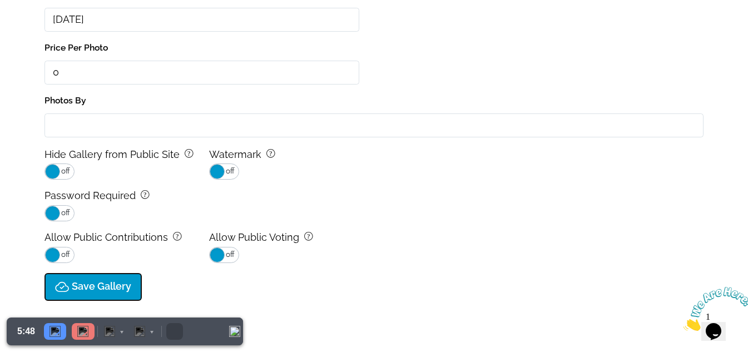
type input "0.0"
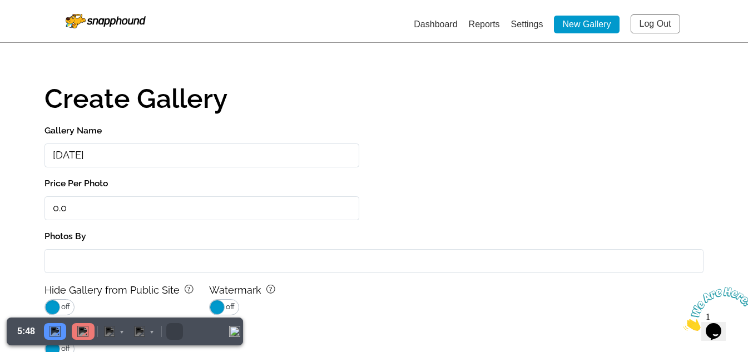
select select "onlyShowInGallery"
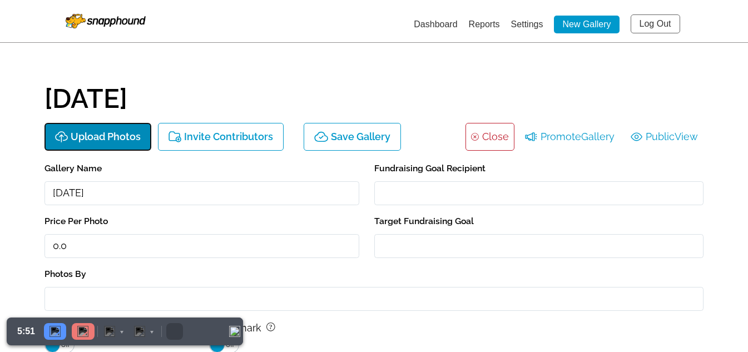
click at [111, 131] on p "Upload Photos" at bounding box center [106, 137] width 70 height 12
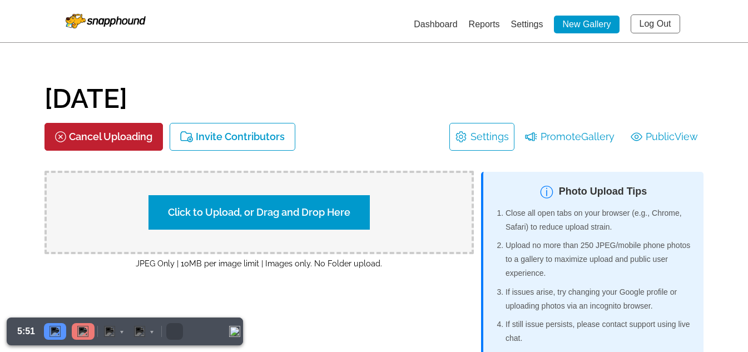
click at [278, 220] on label "Click to Upload, or Drag and Drop Here" at bounding box center [258, 212] width 221 height 34
click at [350, 218] on input "Click to Upload, or Drag and Drop Here" at bounding box center [454, 210] width 208 height 15
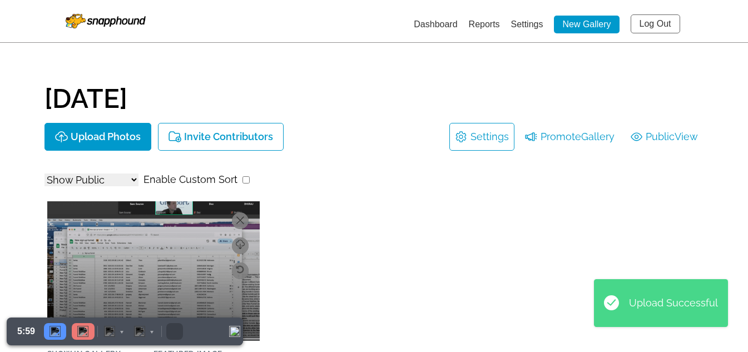
click at [414, 26] on link "Dashboard" at bounding box center [435, 23] width 43 height 9
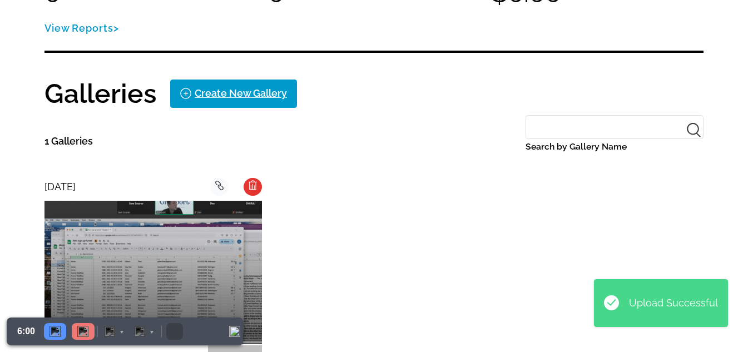
scroll to position [222, 0]
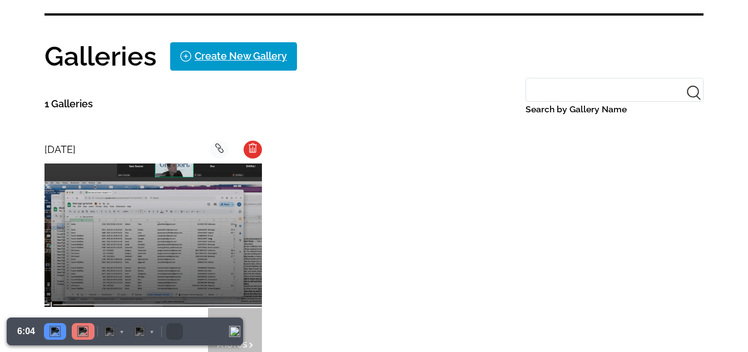
click at [251, 148] on icon "background Layer 1" at bounding box center [252, 147] width 8 height 11
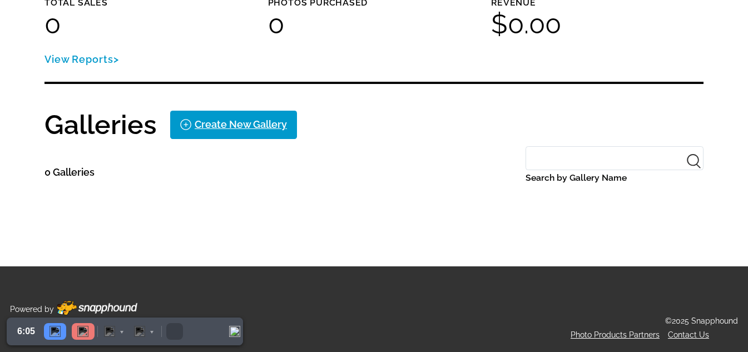
scroll to position [154, 0]
click at [221, 124] on div "Create New Gallery" at bounding box center [241, 125] width 92 height 18
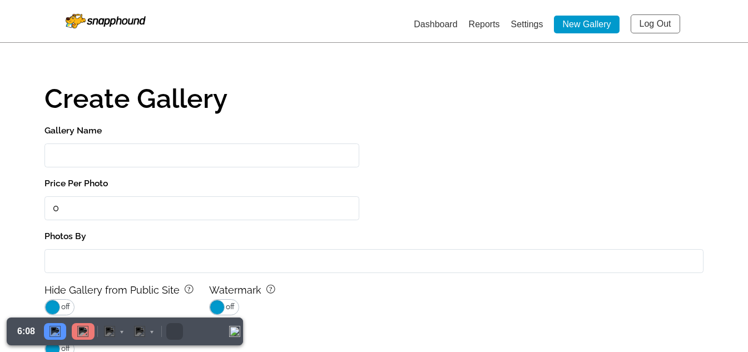
click at [116, 155] on input "Gallery Name" at bounding box center [201, 155] width 315 height 24
paste input "12aug09"
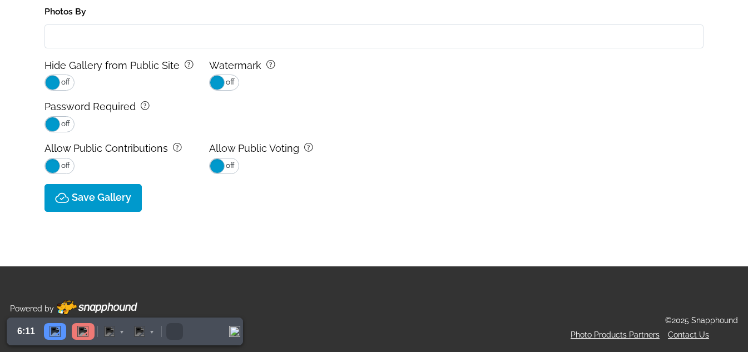
type input "12aug010"
click at [118, 192] on p "Save Gallery" at bounding box center [101, 198] width 59 height 12
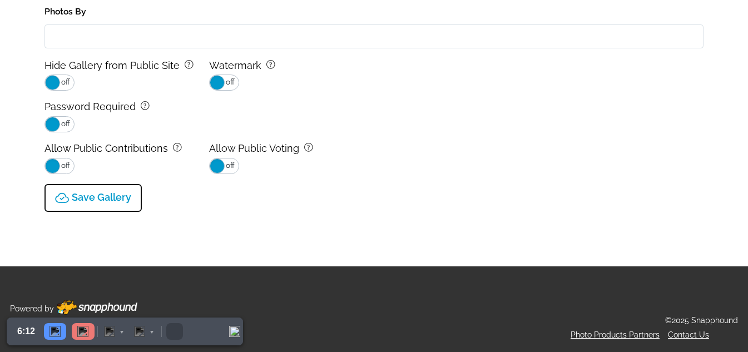
type input "0.0"
select select "onlyShowInGallery"
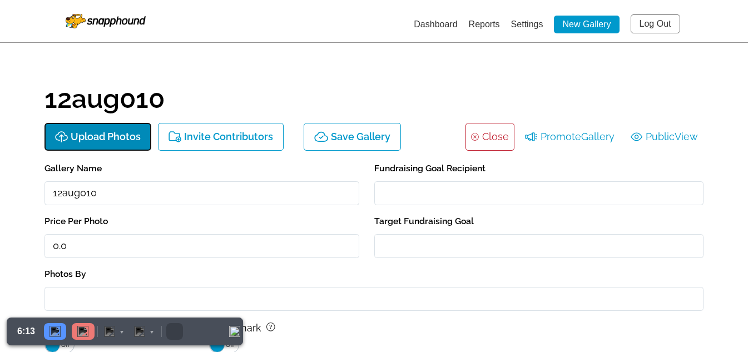
click at [83, 137] on p "Upload Photos" at bounding box center [106, 137] width 70 height 12
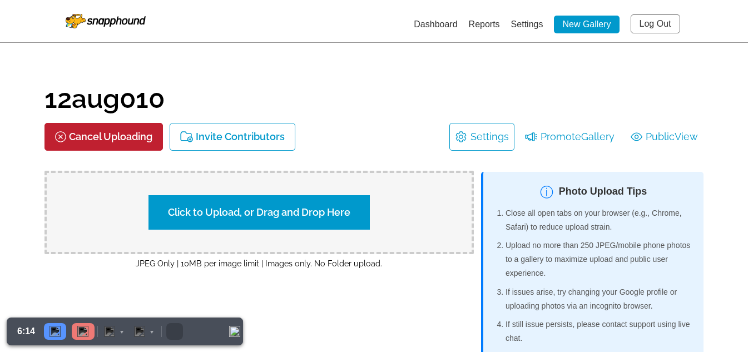
click at [299, 208] on label "Click to Upload, or Drag and Drop Here" at bounding box center [258, 212] width 221 height 34
click at [350, 208] on input "Click to Upload, or Drag and Drop Here" at bounding box center [454, 210] width 208 height 15
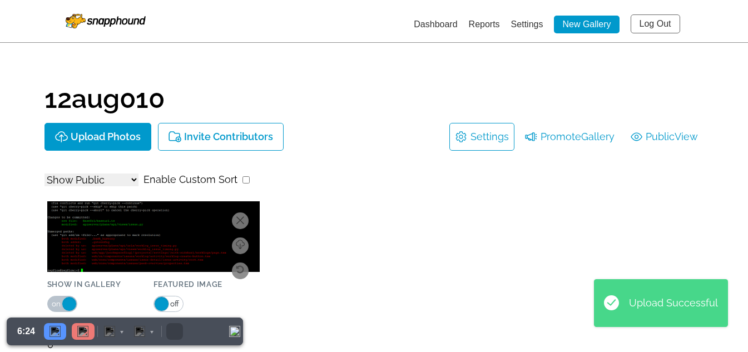
click at [416, 19] on link "Dashboard" at bounding box center [435, 23] width 43 height 9
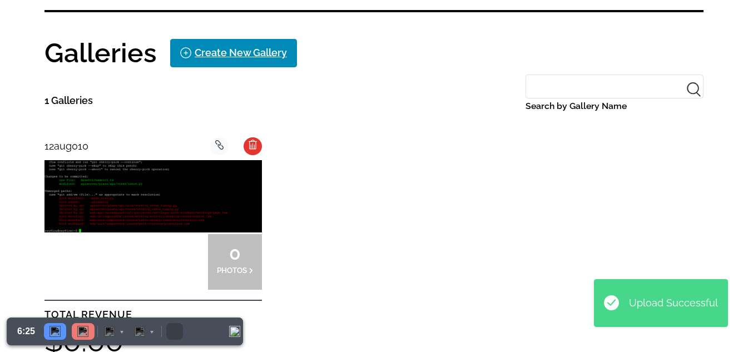
scroll to position [278, 0]
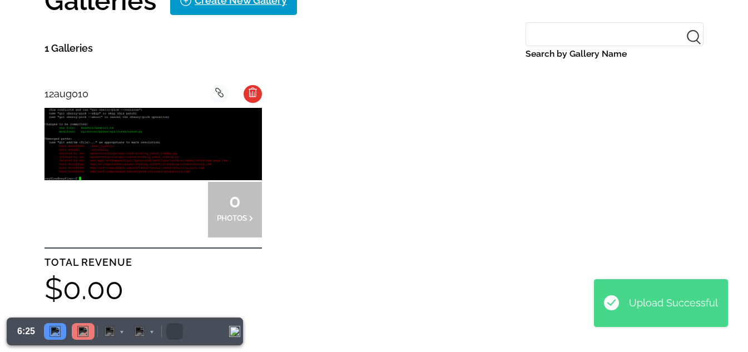
click at [136, 163] on img at bounding box center [152, 144] width 217 height 72
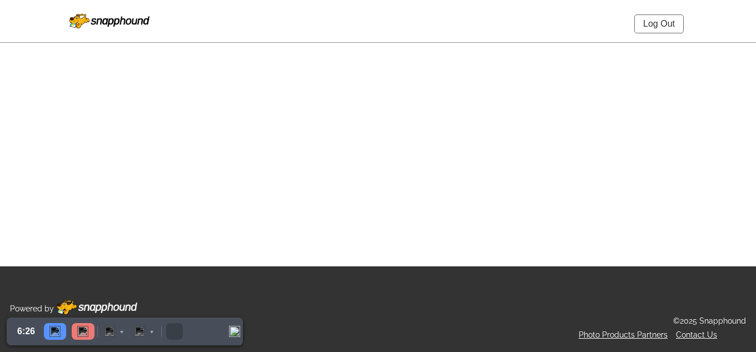
select select "onlyShowInGallery"
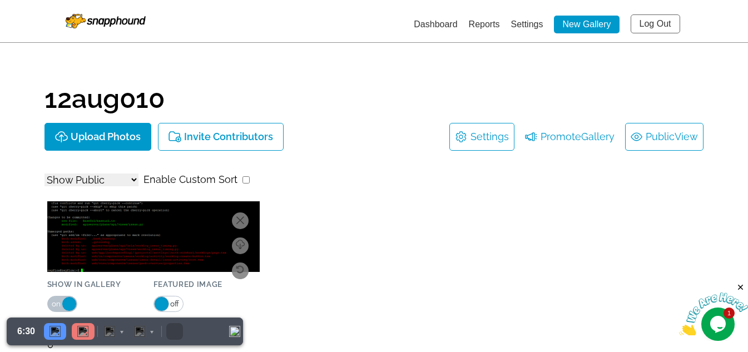
click at [685, 137] on span "View" at bounding box center [685, 137] width 23 height 18
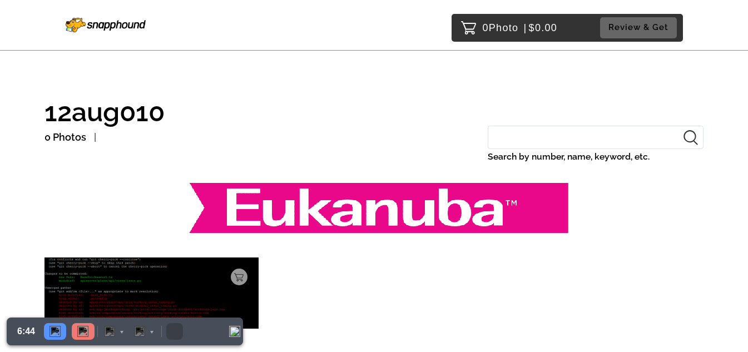
click at [237, 134] on div "0 Photos" at bounding box center [260, 137] width 432 height 18
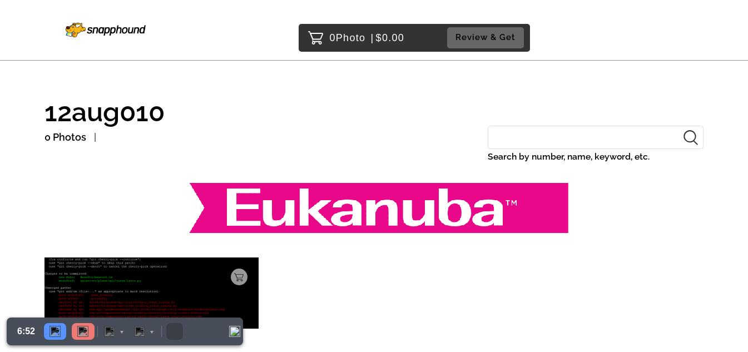
click at [98, 27] on img at bounding box center [106, 30] width 80 height 14
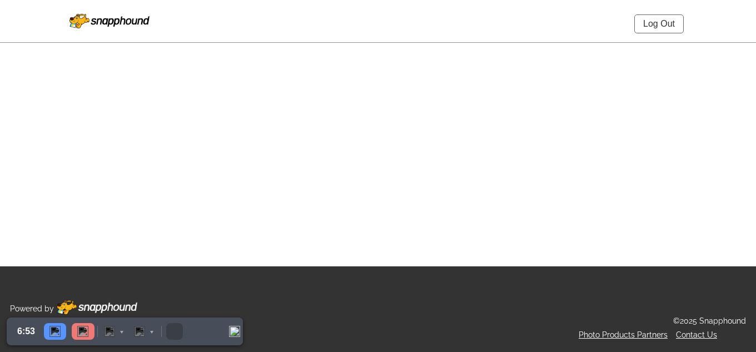
click at [660, 18] on link "Log Out" at bounding box center [658, 23] width 49 height 19
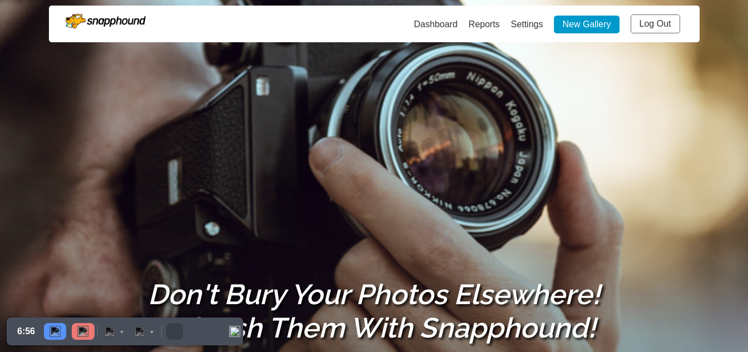
click at [650, 18] on link "Log Out" at bounding box center [654, 23] width 49 height 19
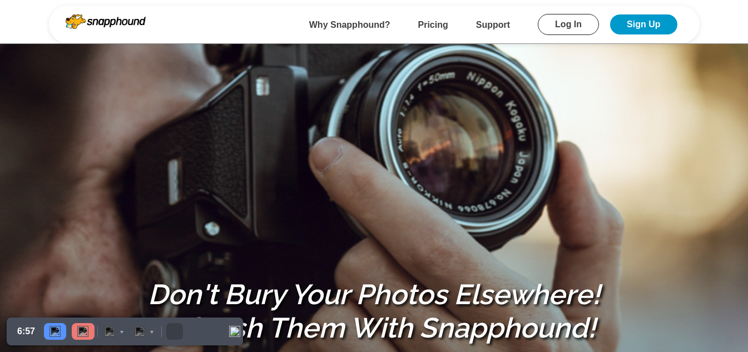
click at [581, 23] on link "Log In" at bounding box center [568, 24] width 61 height 21
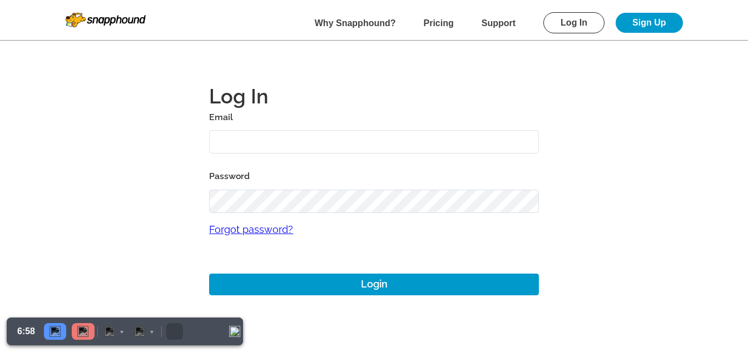
click at [341, 133] on input "text" at bounding box center [374, 142] width 330 height 24
type input "[DATE][EMAIL_ADDRESS][DOMAIN_NAME]"
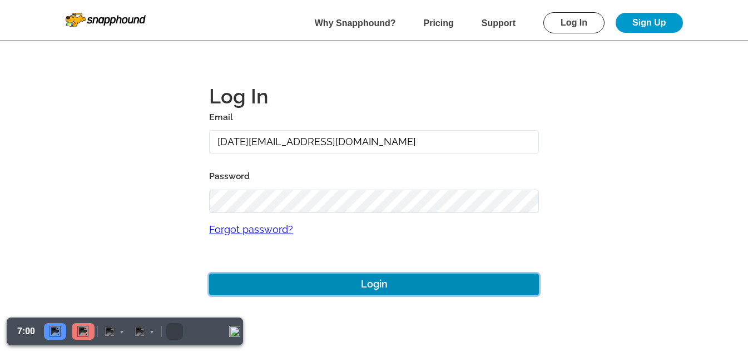
click at [345, 278] on button "Login" at bounding box center [374, 284] width 330 height 22
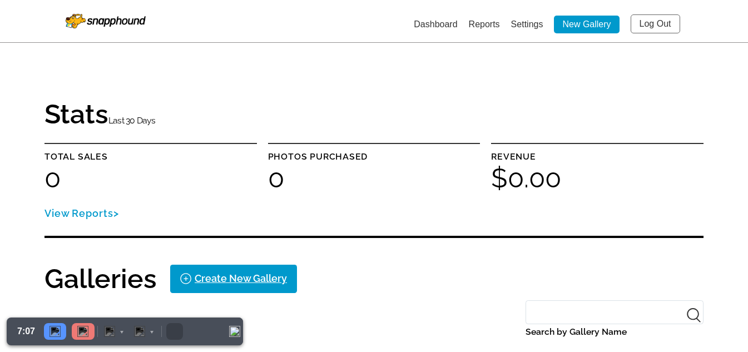
click at [524, 22] on link "Settings" at bounding box center [527, 23] width 32 height 9
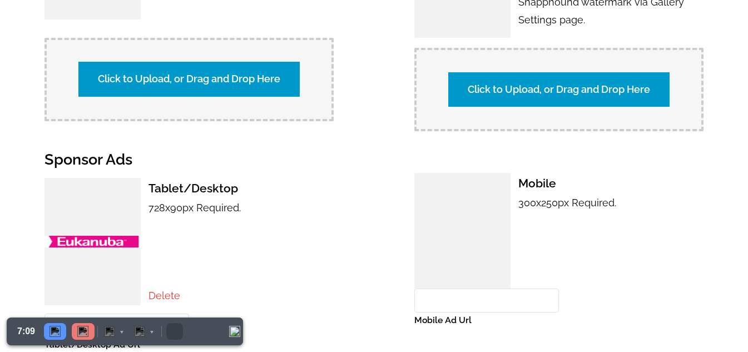
scroll to position [889, 0]
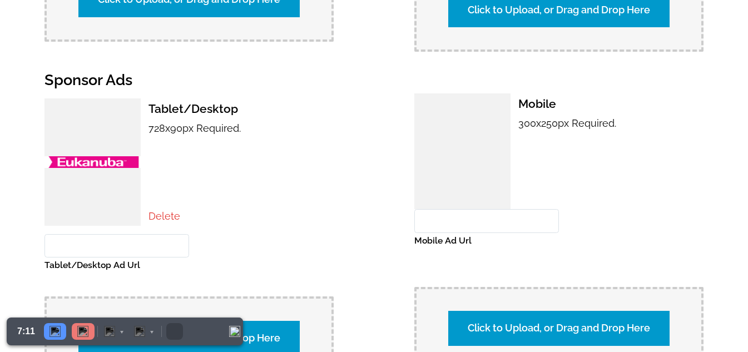
click at [157, 210] on link "Delete" at bounding box center [164, 216] width 32 height 12
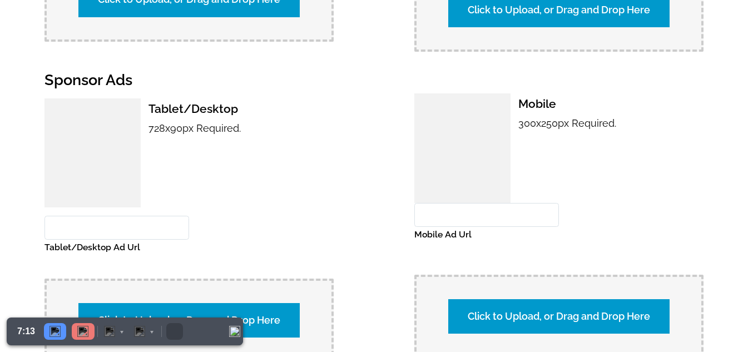
click at [230, 308] on label "Click to Upload, or Drag and Drop Here" at bounding box center [188, 320] width 221 height 34
click at [280, 311] on input "Click to Upload, or Drag and Drop Here" at bounding box center [384, 318] width 208 height 15
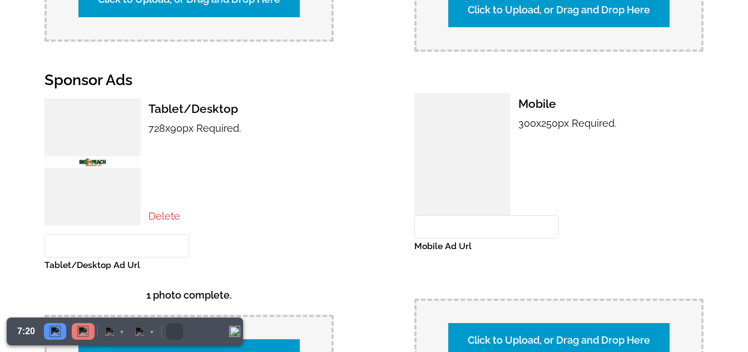
click at [543, 323] on label "Click to Upload, or Drag and Drop Here" at bounding box center [558, 340] width 221 height 34
click at [650, 331] on input "Click to Upload, or Drag and Drop Here" at bounding box center [754, 338] width 208 height 15
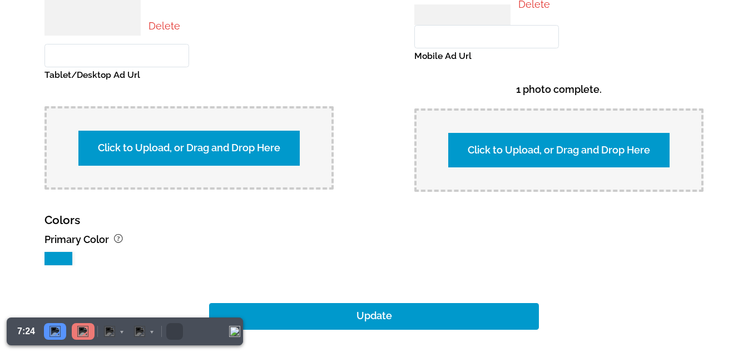
scroll to position [1167, 0]
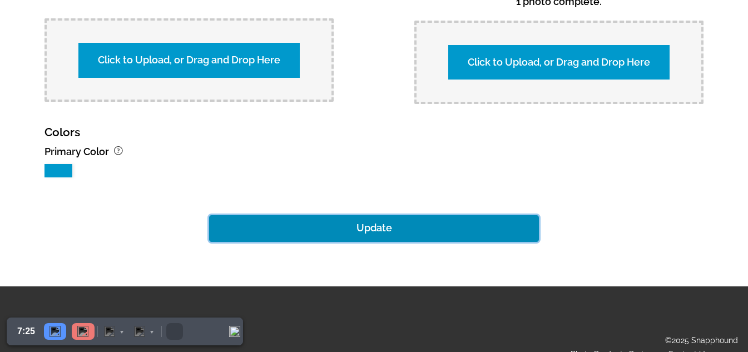
click at [364, 215] on button "Update" at bounding box center [374, 228] width 330 height 27
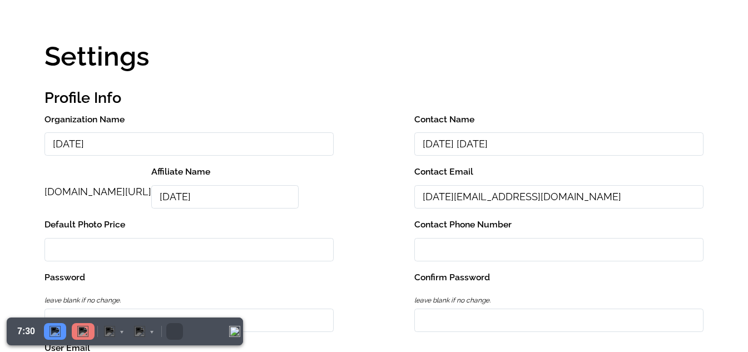
scroll to position [0, 0]
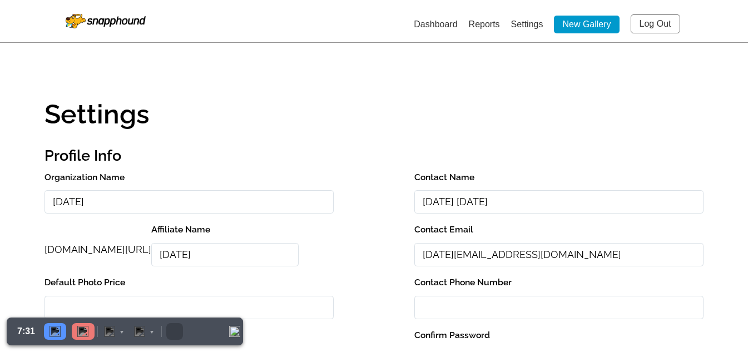
click at [417, 27] on link "Dashboard" at bounding box center [435, 23] width 43 height 9
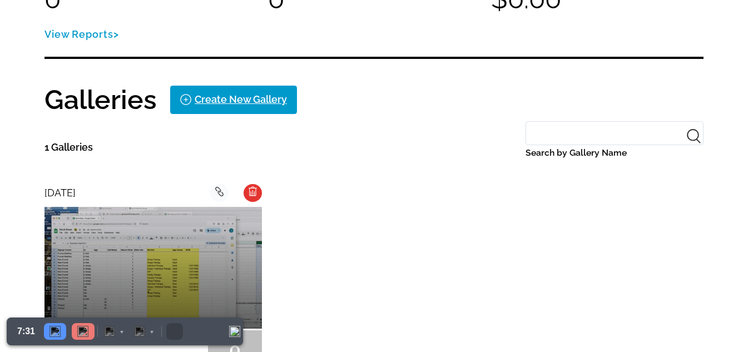
scroll to position [222, 0]
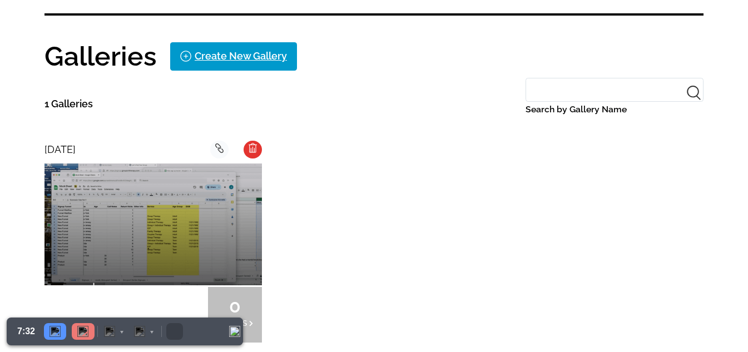
click at [133, 212] on img at bounding box center [152, 224] width 217 height 122
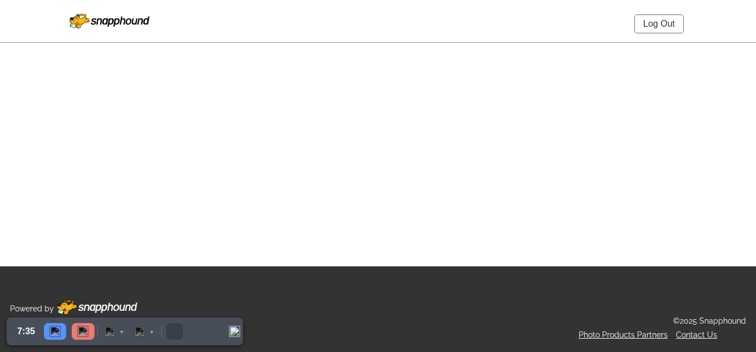
select select "onlyShowInGallery"
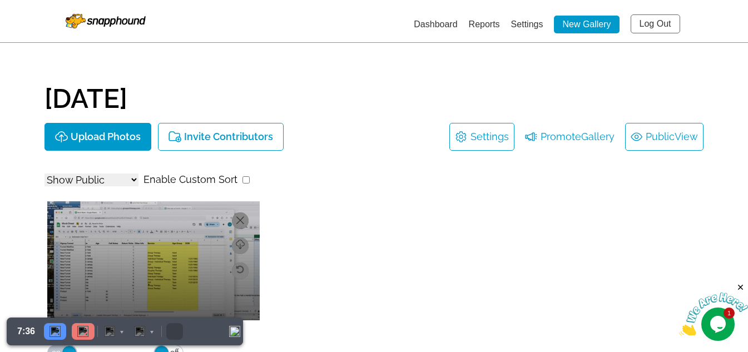
click at [693, 148] on li "Public View" at bounding box center [664, 137] width 78 height 28
click at [685, 134] on span "View" at bounding box center [685, 137] width 23 height 18
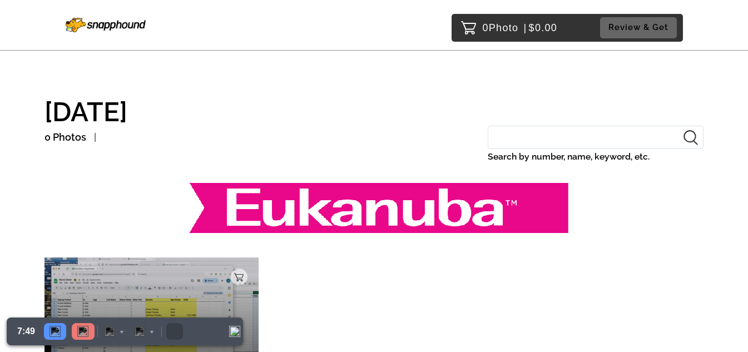
click at [93, 27] on img at bounding box center [106, 25] width 80 height 14
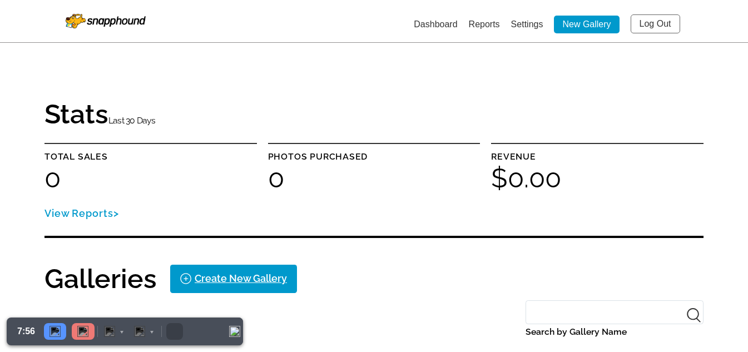
scroll to position [334, 0]
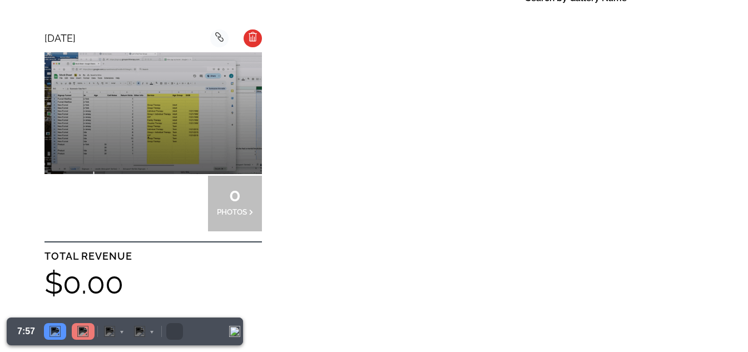
click at [255, 28] on div "[DATE] background Layer 1 0 PHOTOS TOTAL REVENUE $0.00" at bounding box center [152, 183] width 217 height 318
click at [254, 39] on icon at bounding box center [252, 36] width 8 height 9
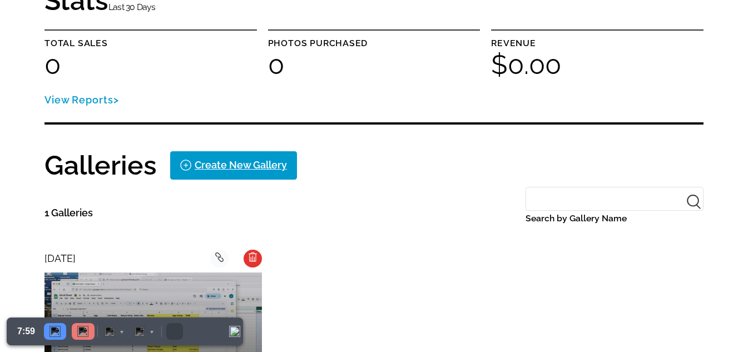
scroll to position [0, 0]
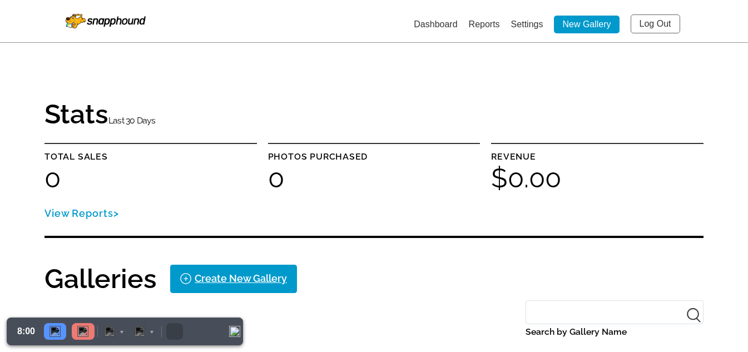
click at [651, 27] on link "Log Out" at bounding box center [654, 23] width 49 height 19
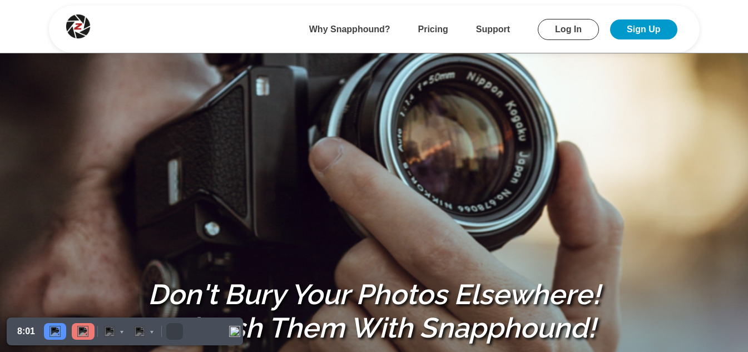
click at [581, 29] on link "Log In" at bounding box center [568, 29] width 61 height 21
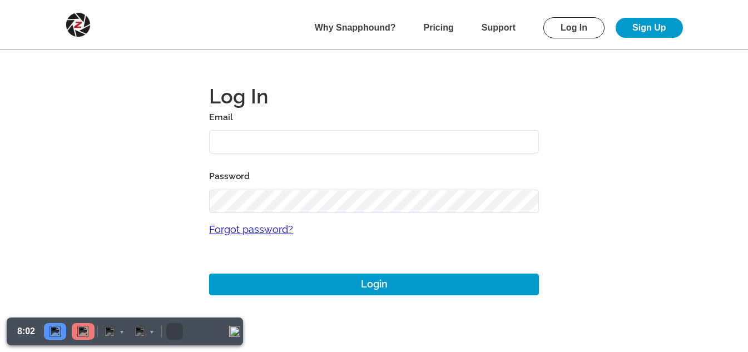
click at [234, 138] on input "text" at bounding box center [374, 142] width 330 height 24
drag, startPoint x: 372, startPoint y: 142, endPoint x: 68, endPoint y: 125, distance: 305.1
click at [68, 125] on main "Log In Email [EMAIL_ADDRESS][DOMAIN_NAME] Password Forgot password? Login" at bounding box center [374, 177] width 748 height 355
type input "[DATE][EMAIL_ADDRESS][DOMAIN_NAME]"
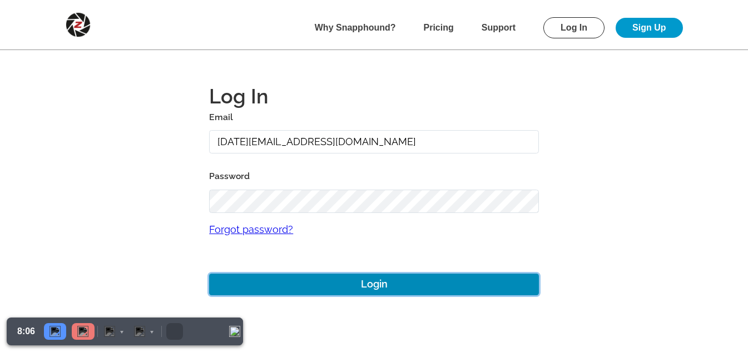
click at [336, 276] on button "Login" at bounding box center [374, 284] width 330 height 22
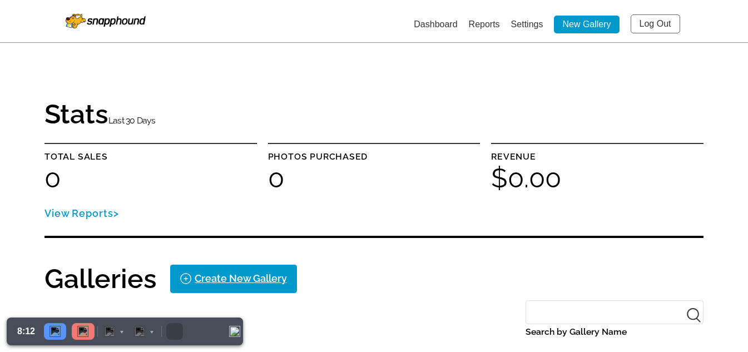
scroll to position [278, 0]
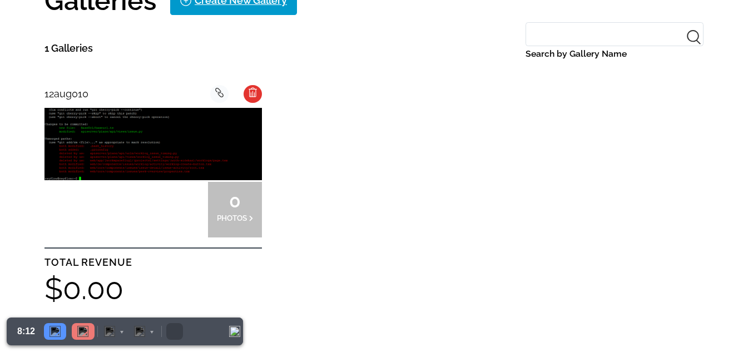
click at [152, 160] on img at bounding box center [152, 144] width 217 height 72
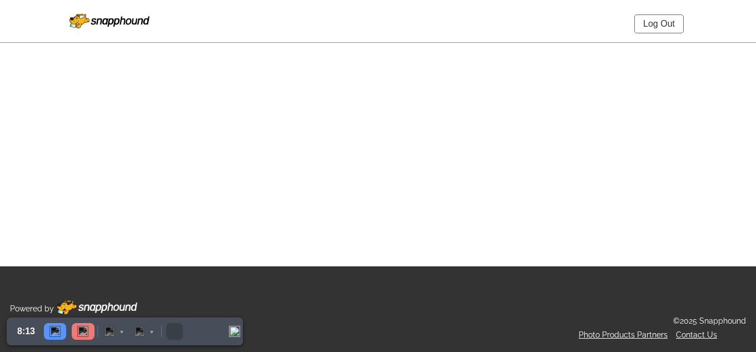
select select "onlyShowInGallery"
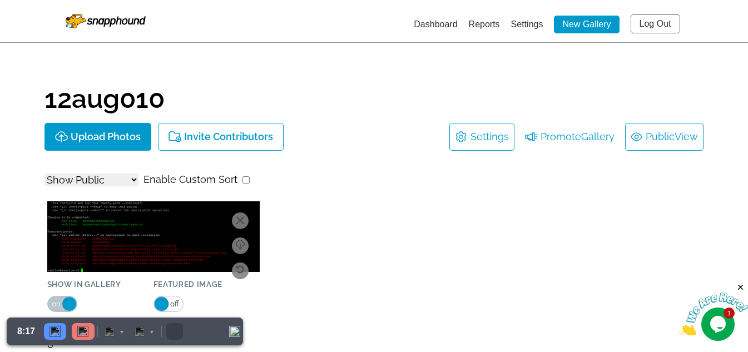
click at [688, 137] on span "View" at bounding box center [685, 137] width 23 height 18
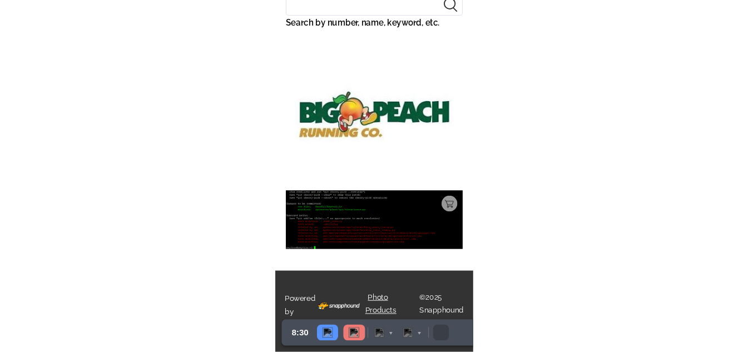
scroll to position [118, 0]
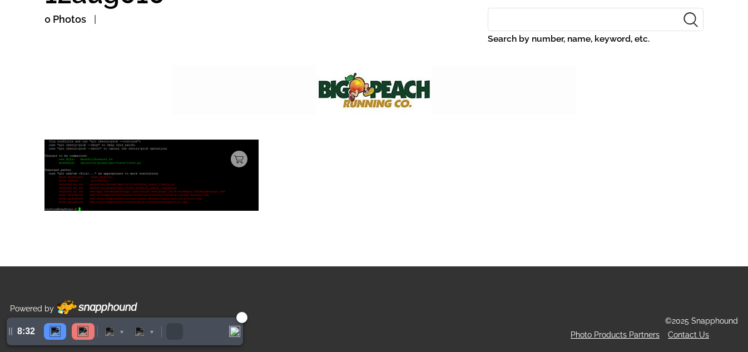
click at [84, 329] on img at bounding box center [82, 331] width 11 height 11
